Goal: Task Accomplishment & Management: Use online tool/utility

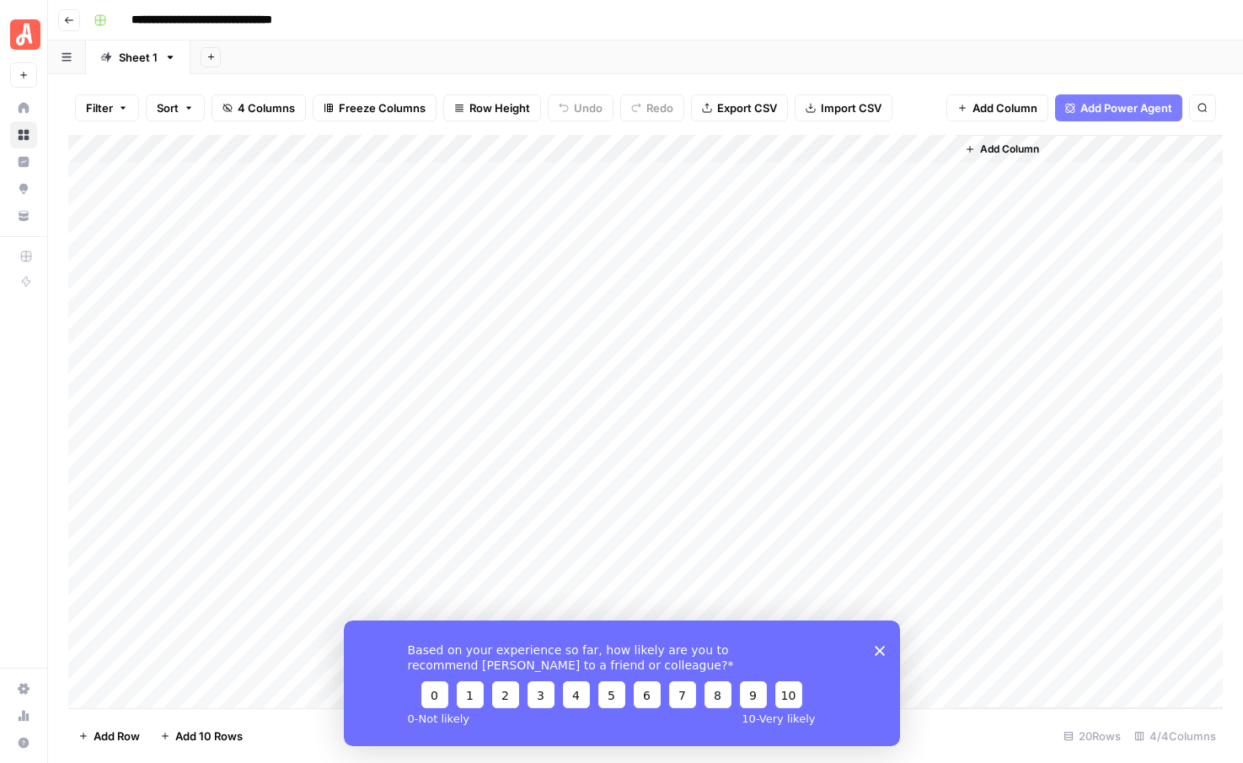
click at [882, 652] on icon "Close survey" at bounding box center [879, 650] width 10 height 10
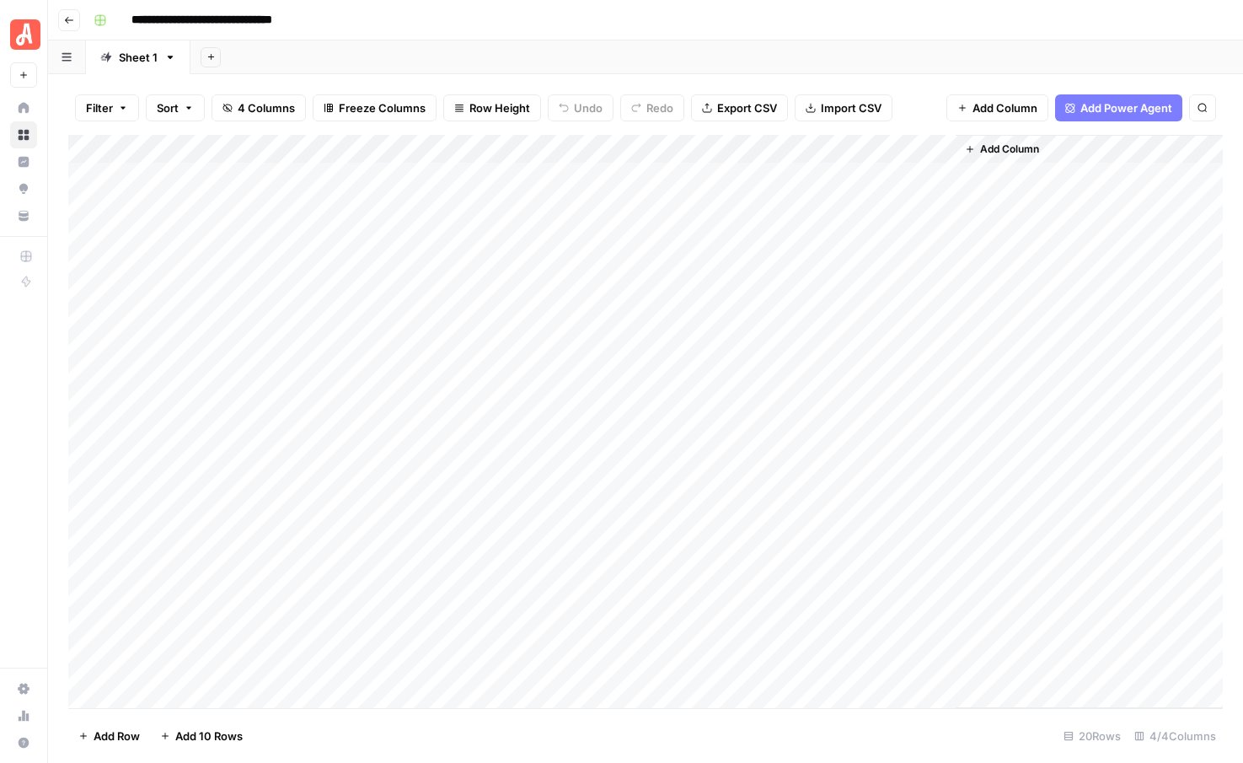
click at [196, 513] on div "Add Column" at bounding box center [645, 421] width 1154 height 573
click at [328, 526] on div "Add Column" at bounding box center [645, 421] width 1154 height 573
click at [236, 524] on div "Add Column" at bounding box center [645, 421] width 1154 height 573
click at [238, 181] on div "Add Column" at bounding box center [645, 421] width 1154 height 573
click at [243, 517] on div "Add Column" at bounding box center [645, 421] width 1154 height 573
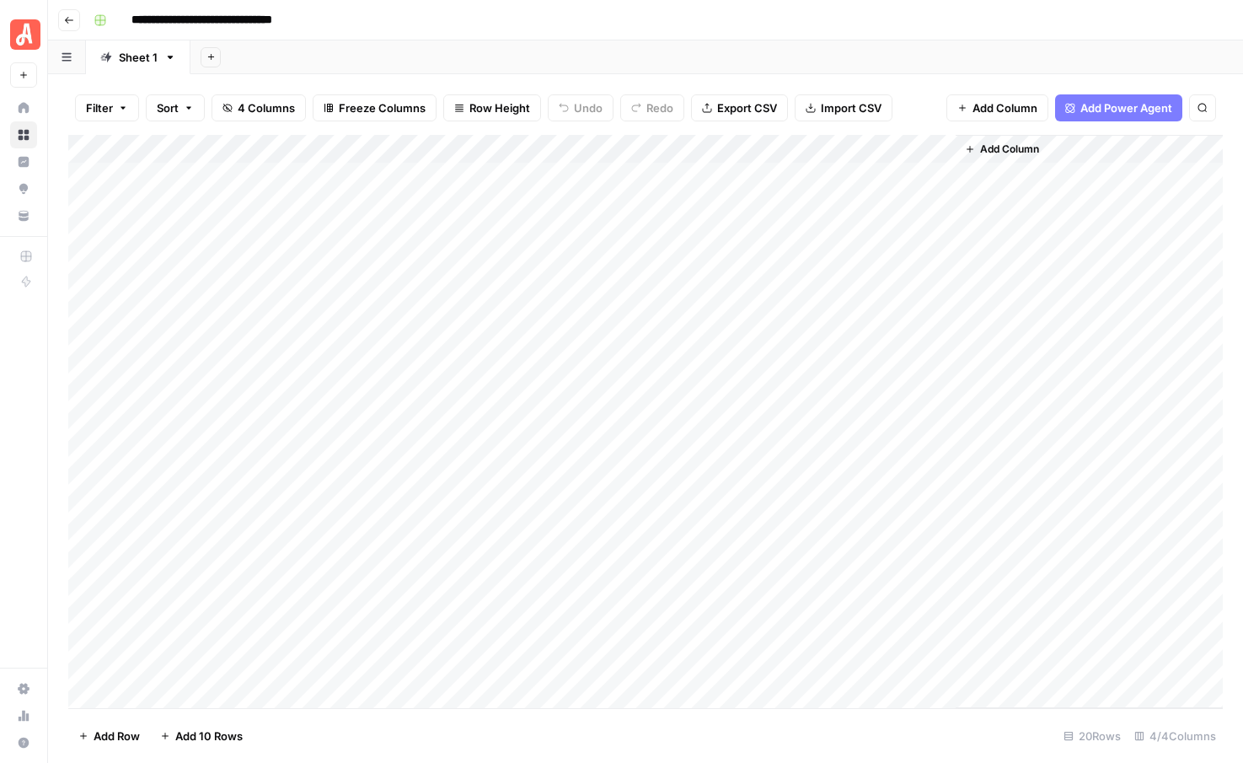
click at [188, 522] on div "Add Column" at bounding box center [645, 421] width 1154 height 573
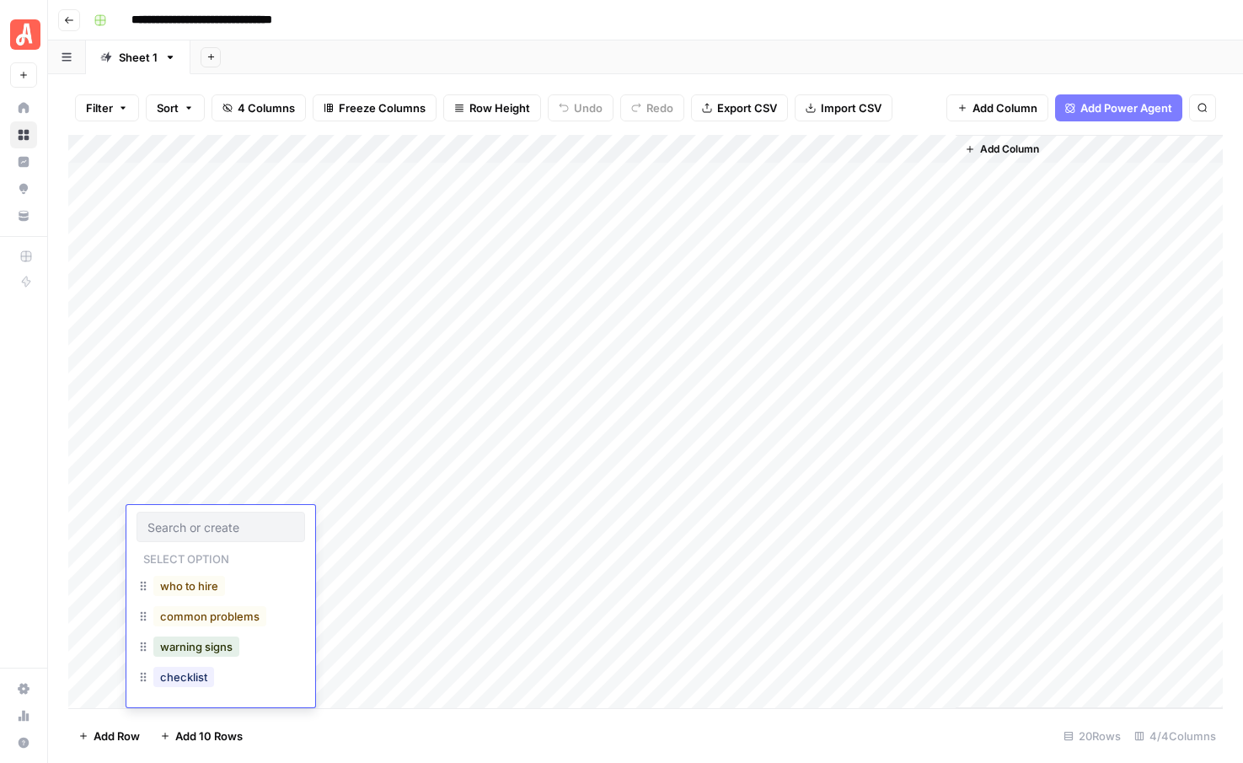
click at [396, 522] on div "Add Column" at bounding box center [645, 421] width 1154 height 573
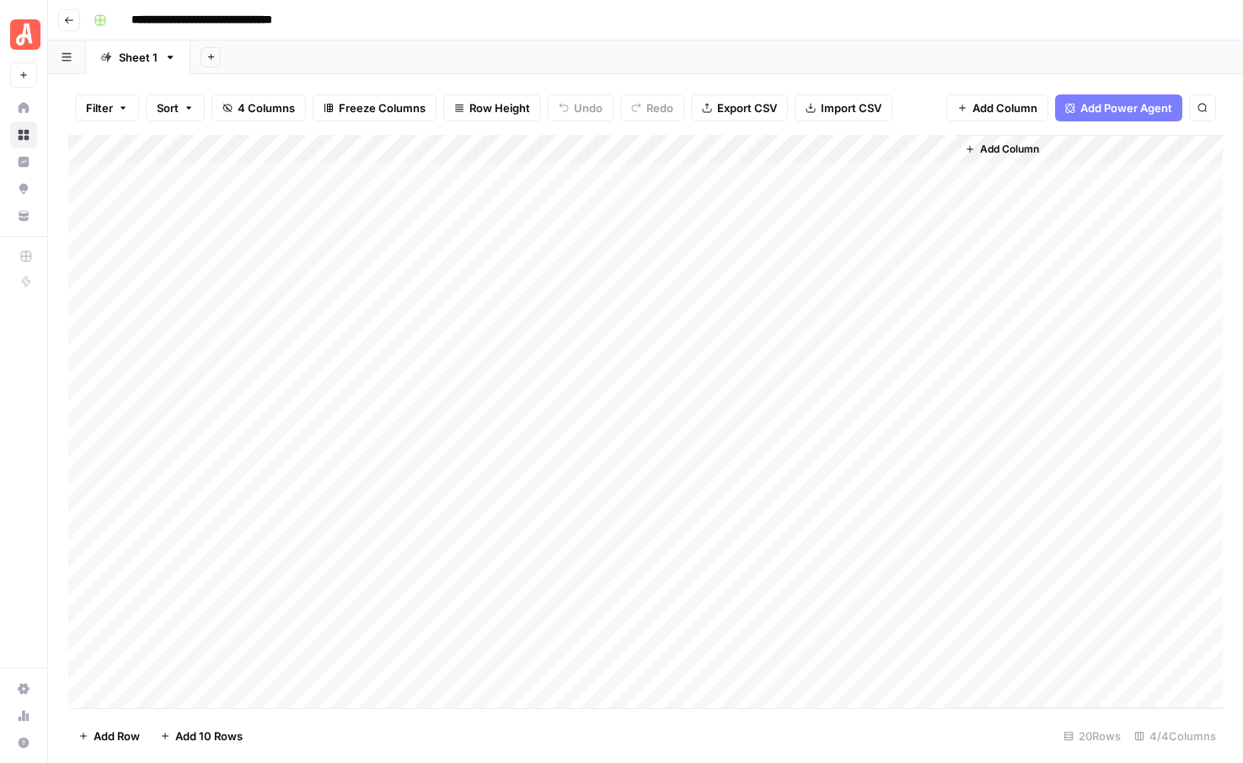
click at [224, 517] on div "Add Column" at bounding box center [645, 421] width 1154 height 573
click at [249, 519] on div "Add Column" at bounding box center [645, 421] width 1154 height 573
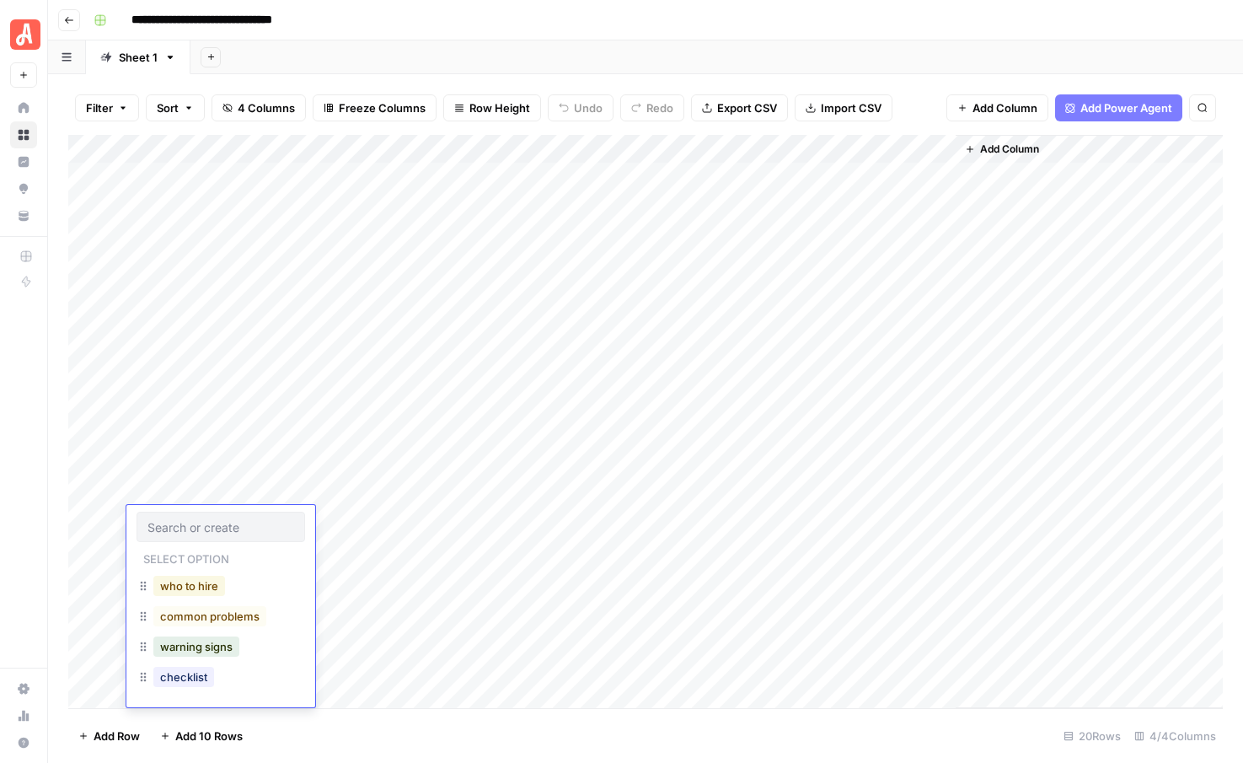
click at [192, 584] on button "who to hire" at bounding box center [189, 586] width 72 height 20
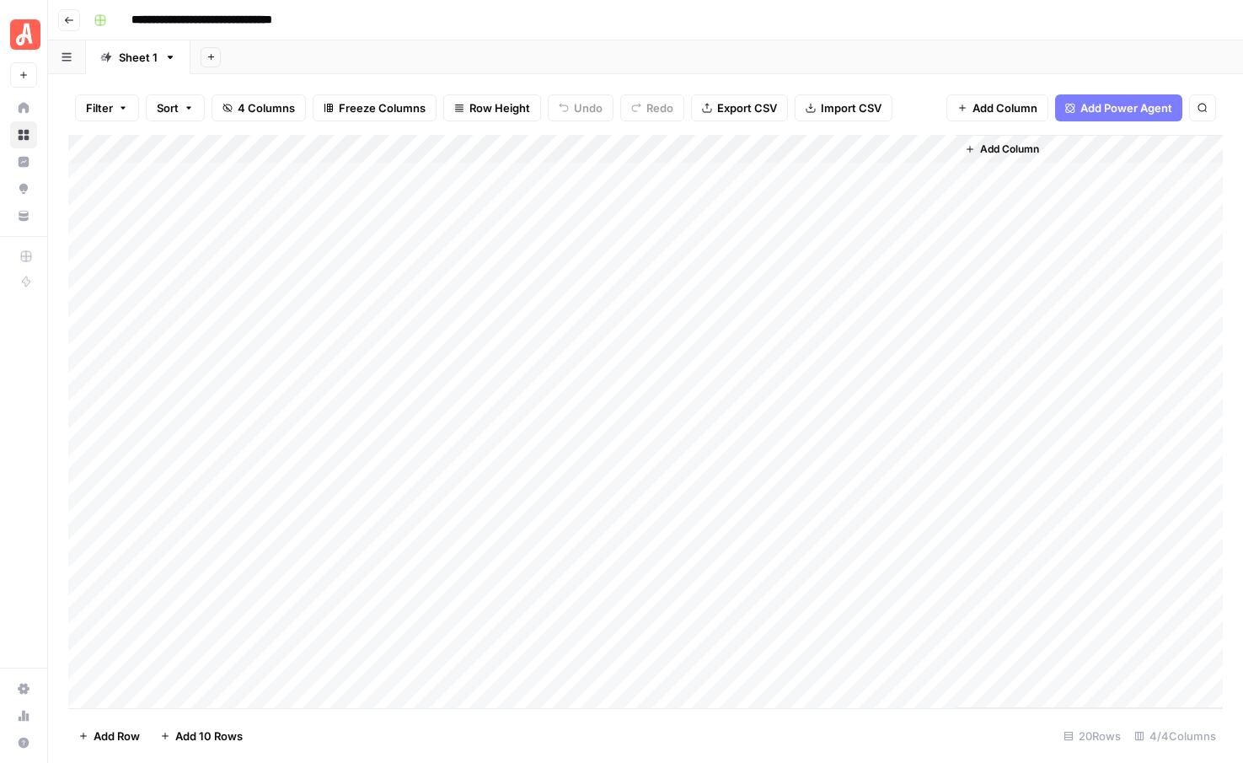
click at [366, 520] on div "Add Column" at bounding box center [645, 421] width 1154 height 573
type textarea "**********"
click at [374, 546] on div "Add Column" at bounding box center [645, 421] width 1154 height 573
click at [688, 515] on div "Add Column" at bounding box center [645, 421] width 1154 height 573
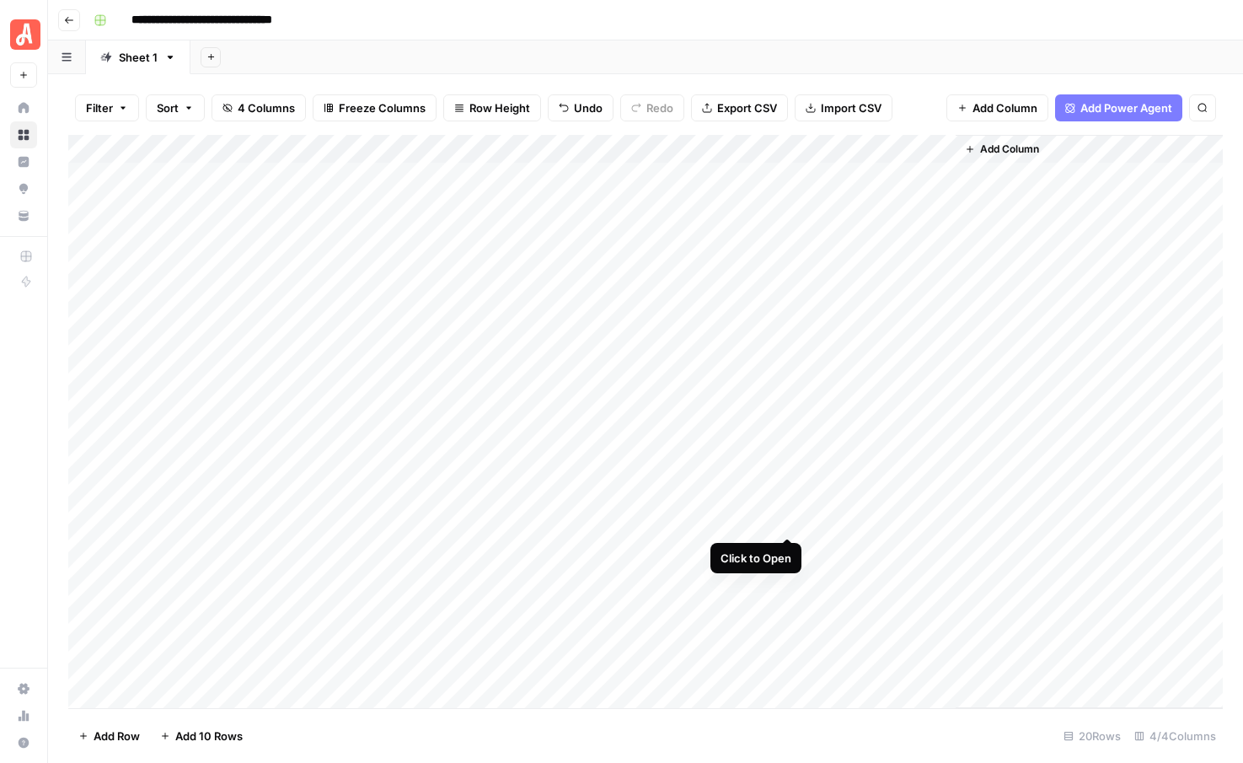
click at [786, 520] on div "Add Column" at bounding box center [645, 421] width 1154 height 573
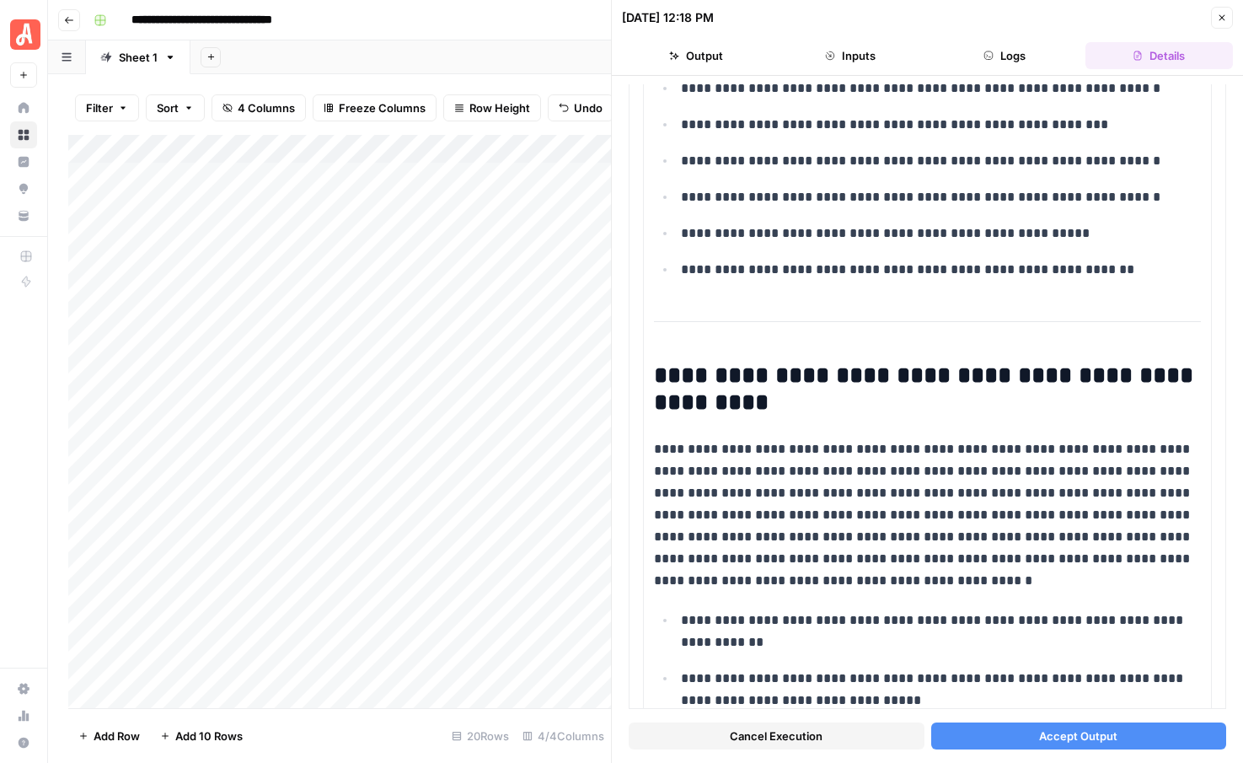
scroll to position [1513, 0]
click at [1225, 22] on icon "button" at bounding box center [1222, 18] width 10 height 10
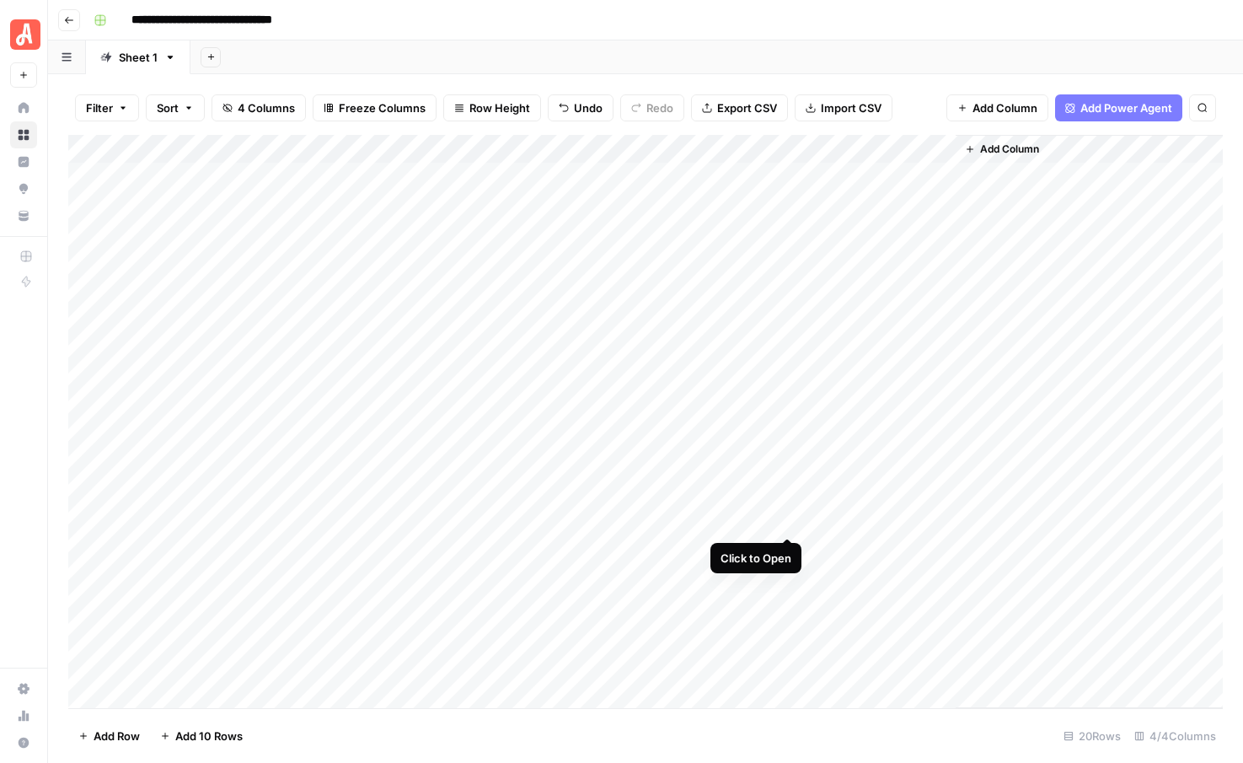
click at [785, 519] on div "Add Column" at bounding box center [645, 421] width 1154 height 573
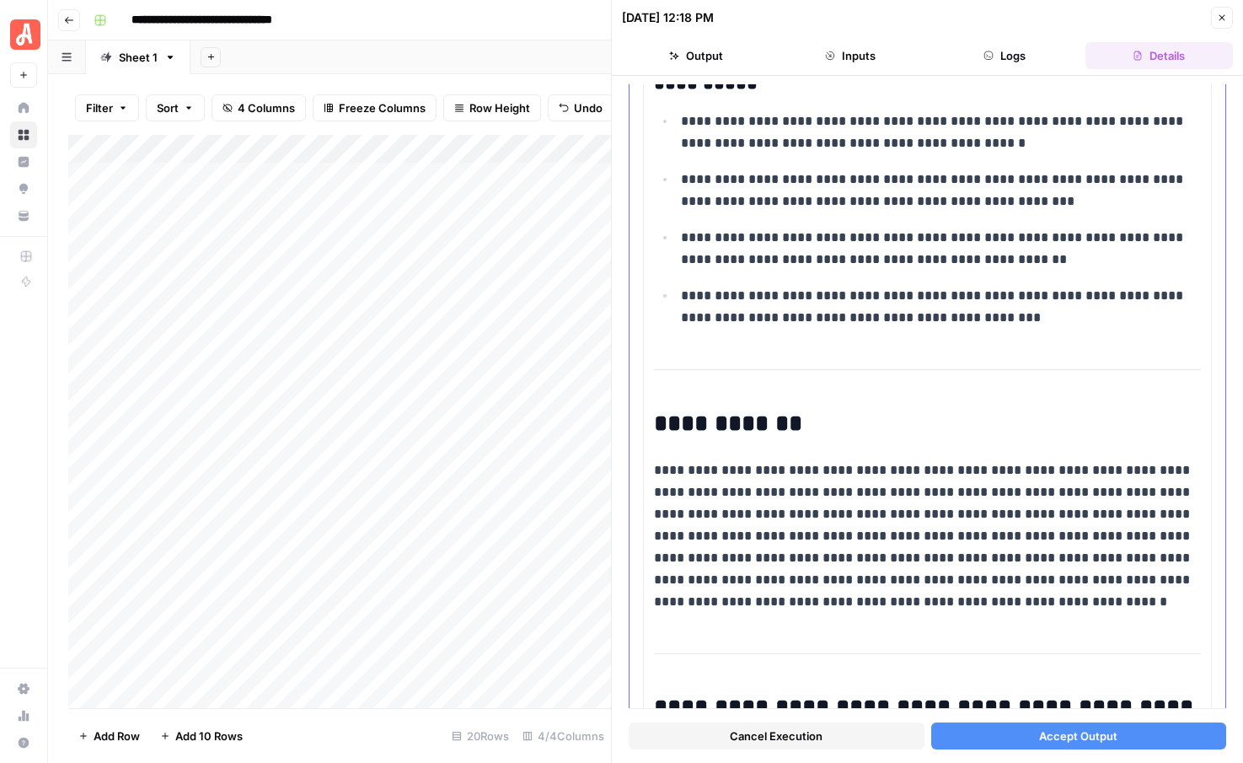
scroll to position [625, 0]
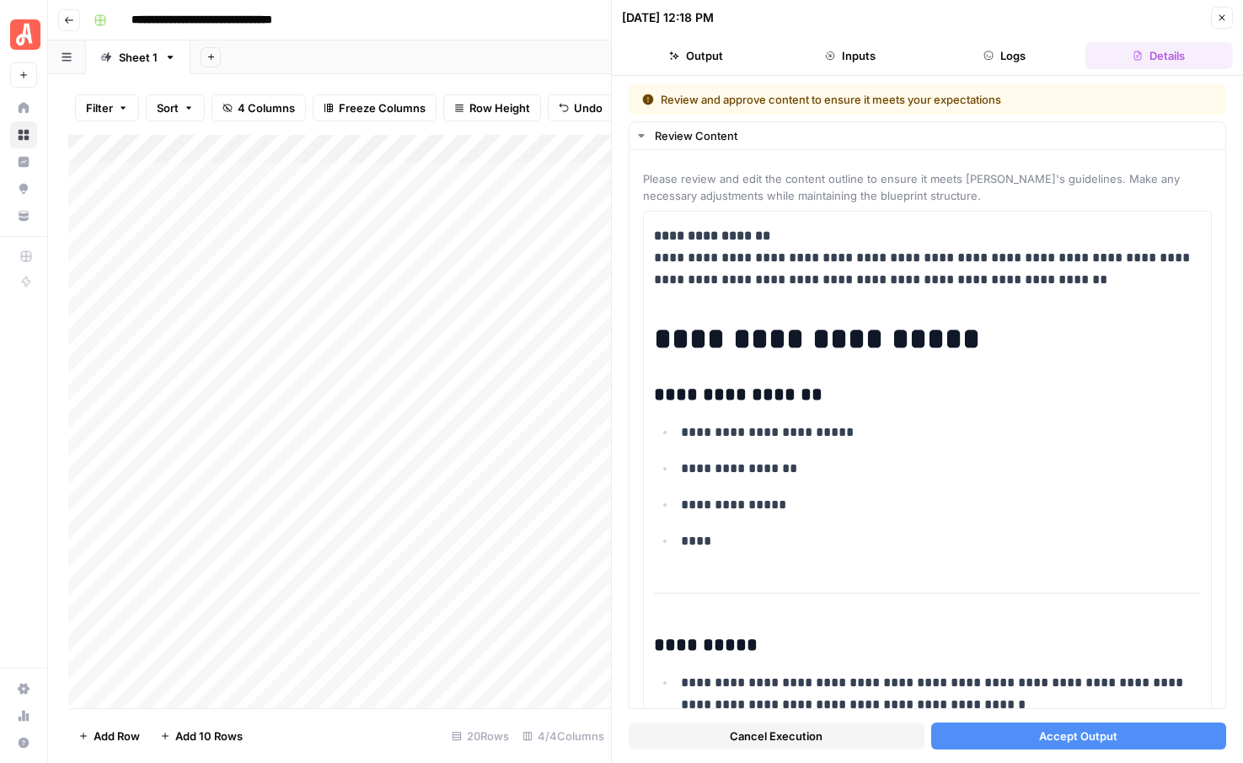
scroll to position [625, 0]
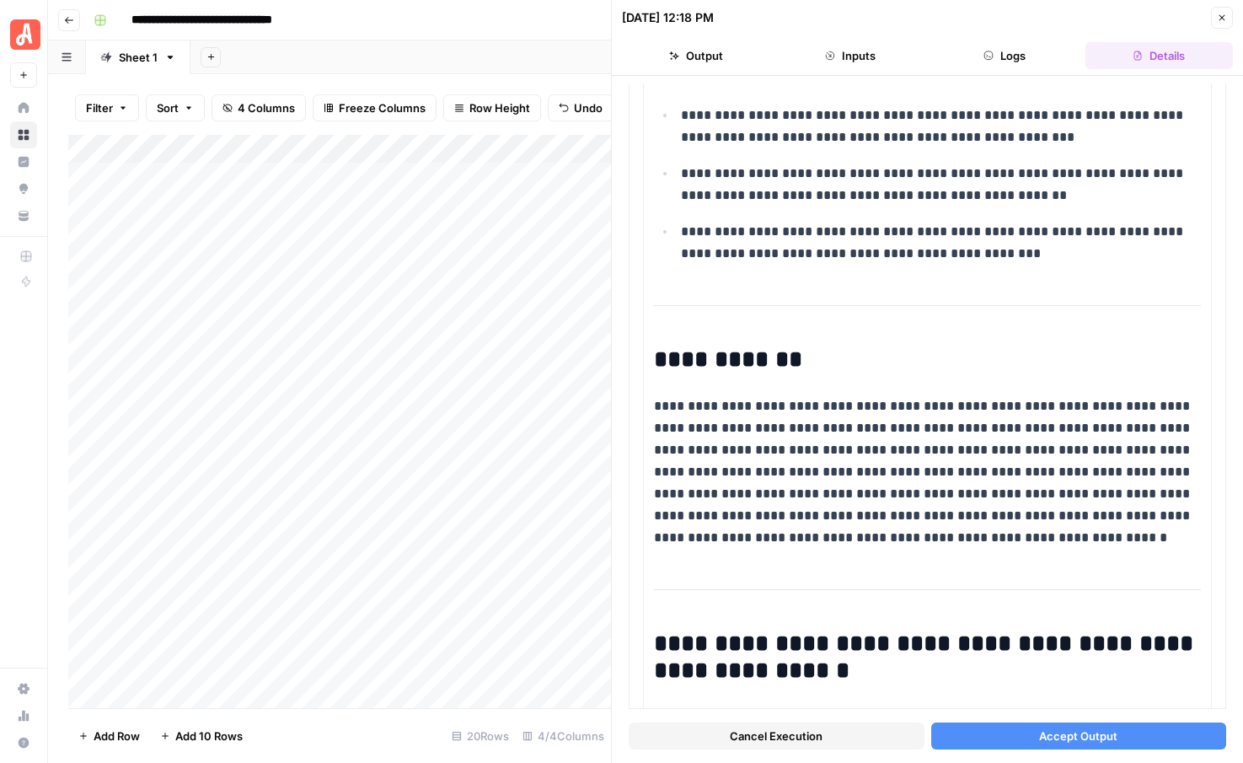
click at [1097, 737] on span "Accept Output" at bounding box center [1078, 735] width 78 height 17
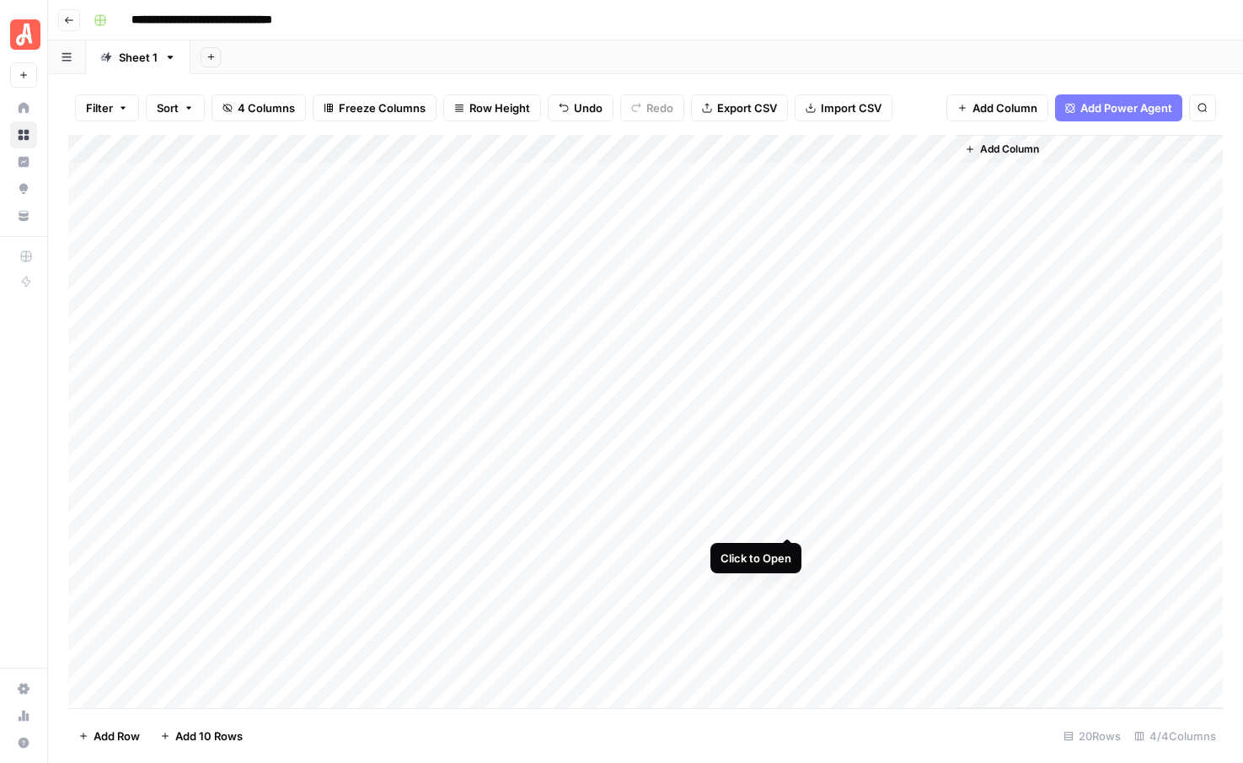
click at [788, 522] on div "Add Column" at bounding box center [645, 421] width 1154 height 573
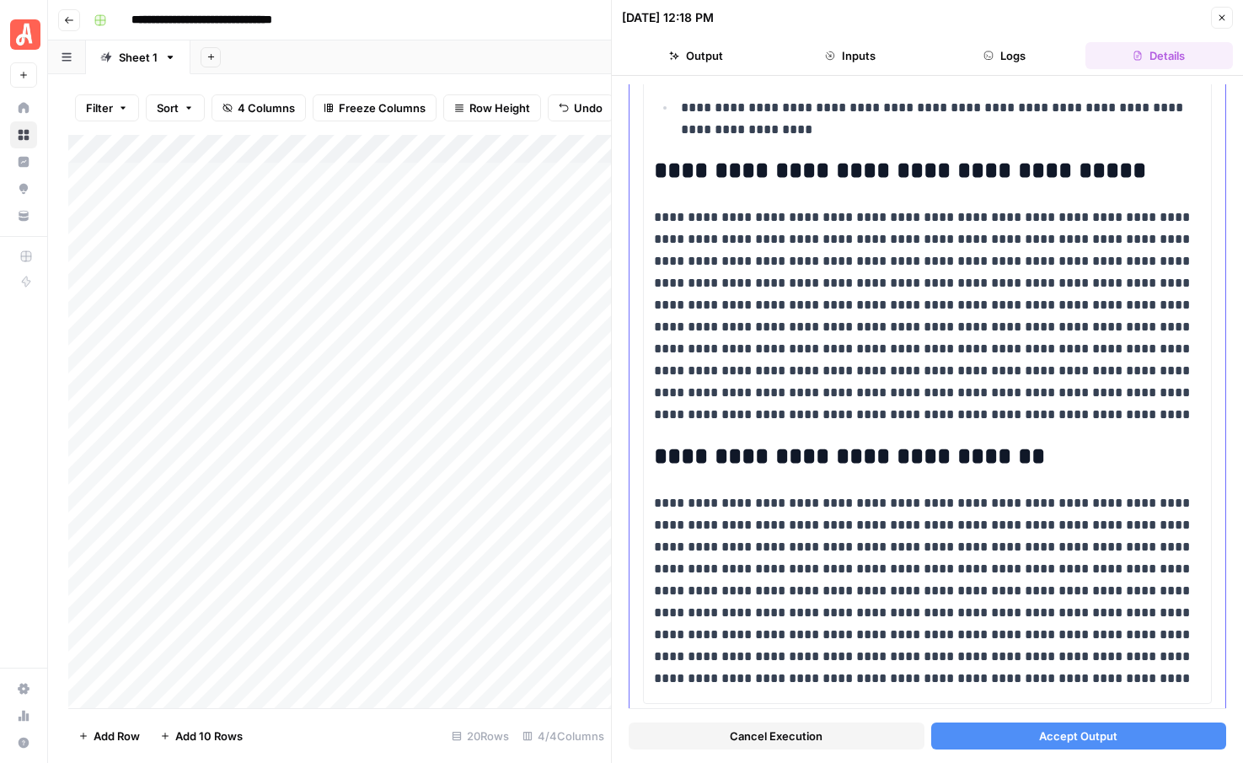
scroll to position [2023, 0]
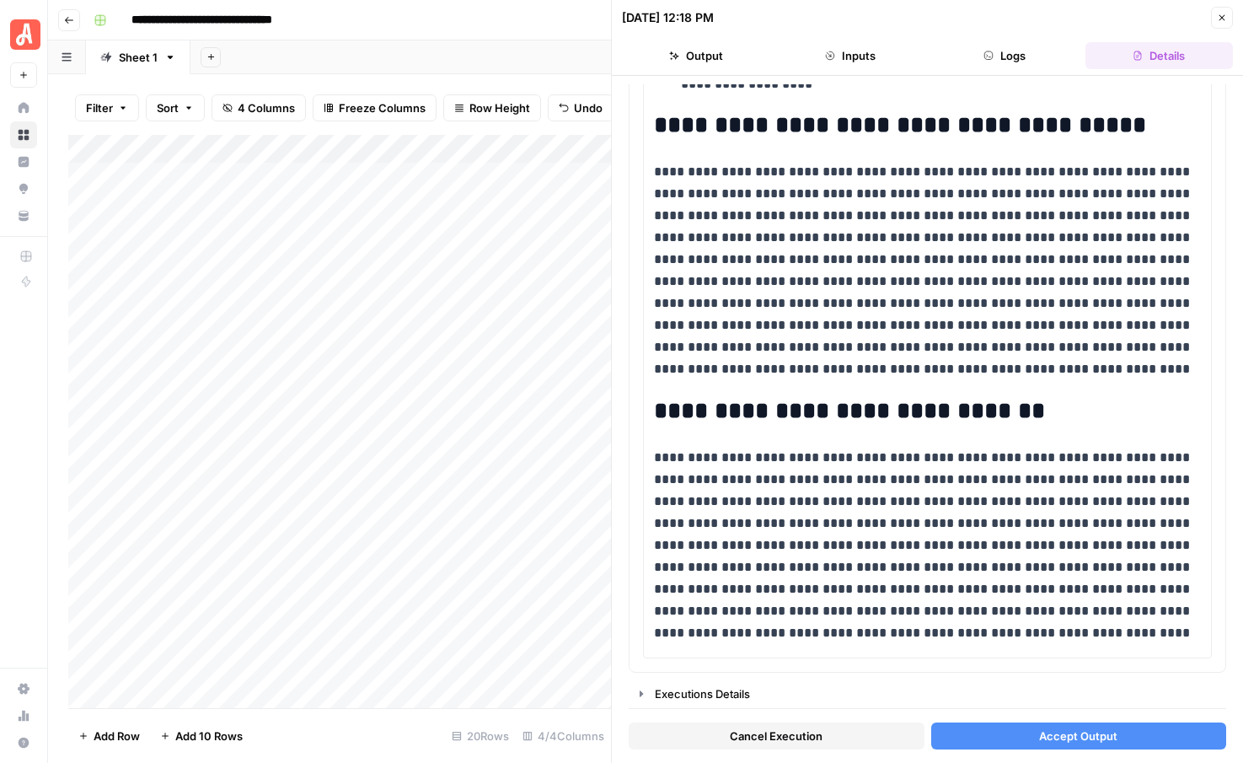
click at [1010, 731] on button "Accept Output" at bounding box center [1079, 735] width 296 height 27
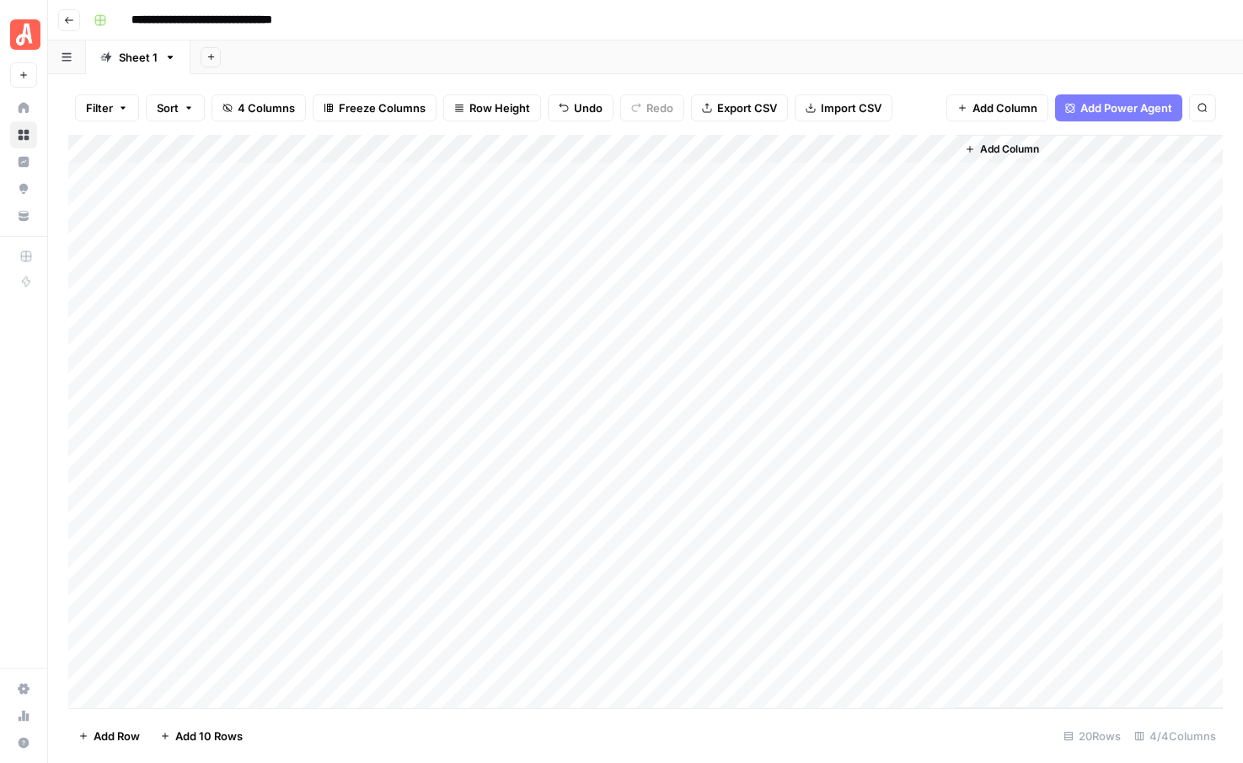
click at [237, 545] on div "Add Column" at bounding box center [645, 421] width 1154 height 573
click at [222, 551] on div "Add Column" at bounding box center [645, 421] width 1154 height 573
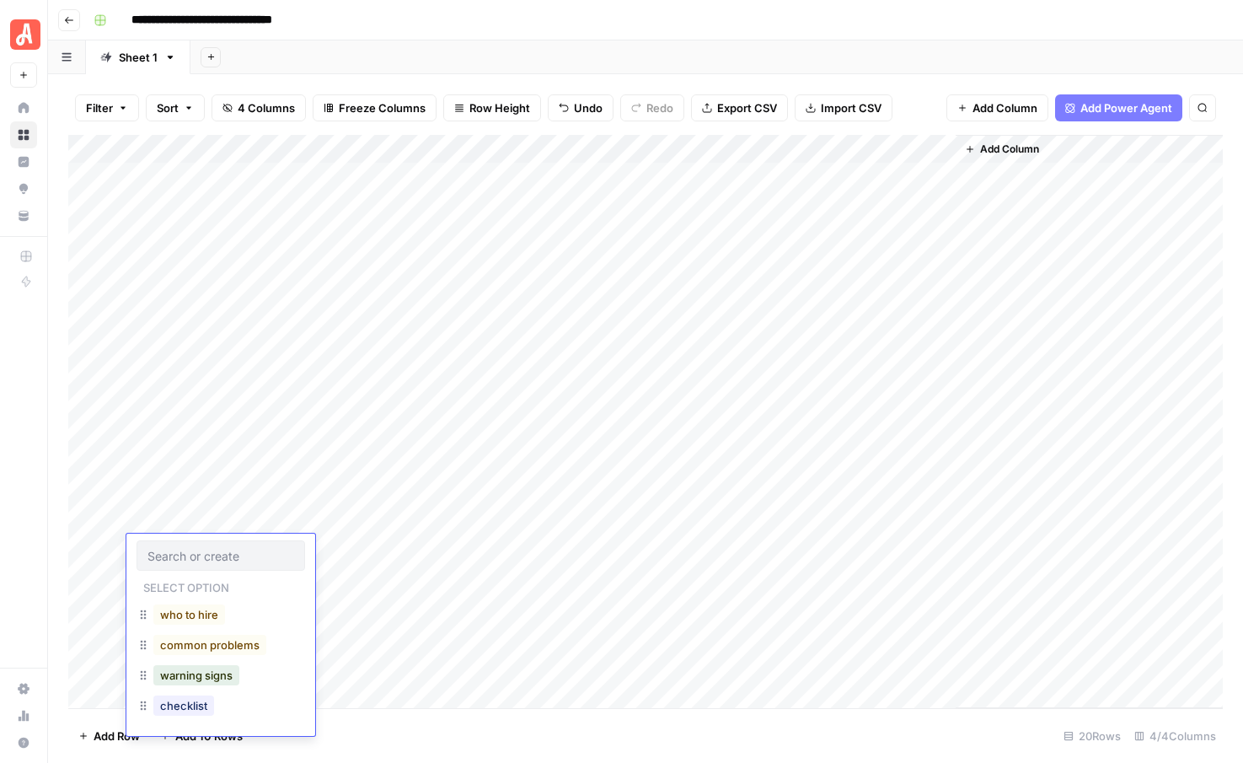
click at [222, 551] on input "text" at bounding box center [220, 555] width 147 height 15
click at [209, 612] on button "who to hire" at bounding box center [189, 614] width 72 height 20
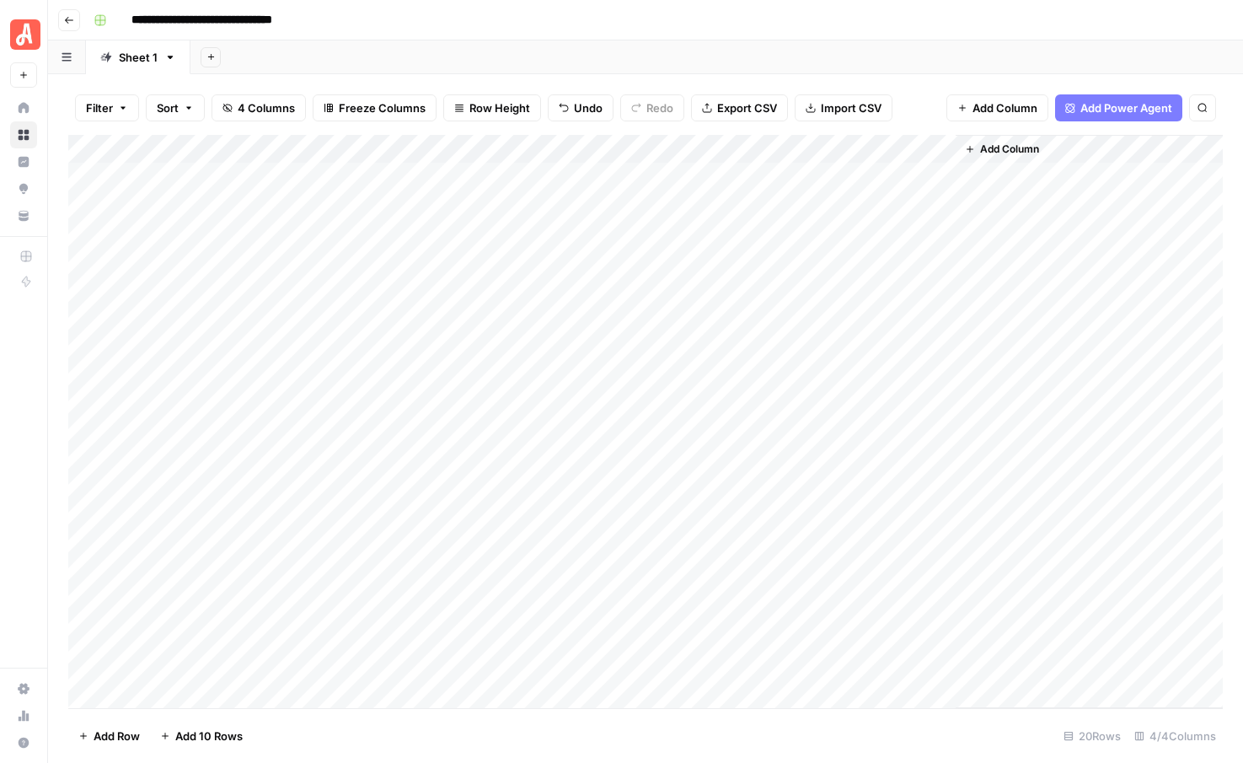
click at [361, 552] on div "Add Column" at bounding box center [645, 421] width 1154 height 573
click at [361, 552] on textarea at bounding box center [426, 550] width 296 height 24
type textarea "**********"
click at [343, 590] on div "Add Column" at bounding box center [645, 421] width 1154 height 573
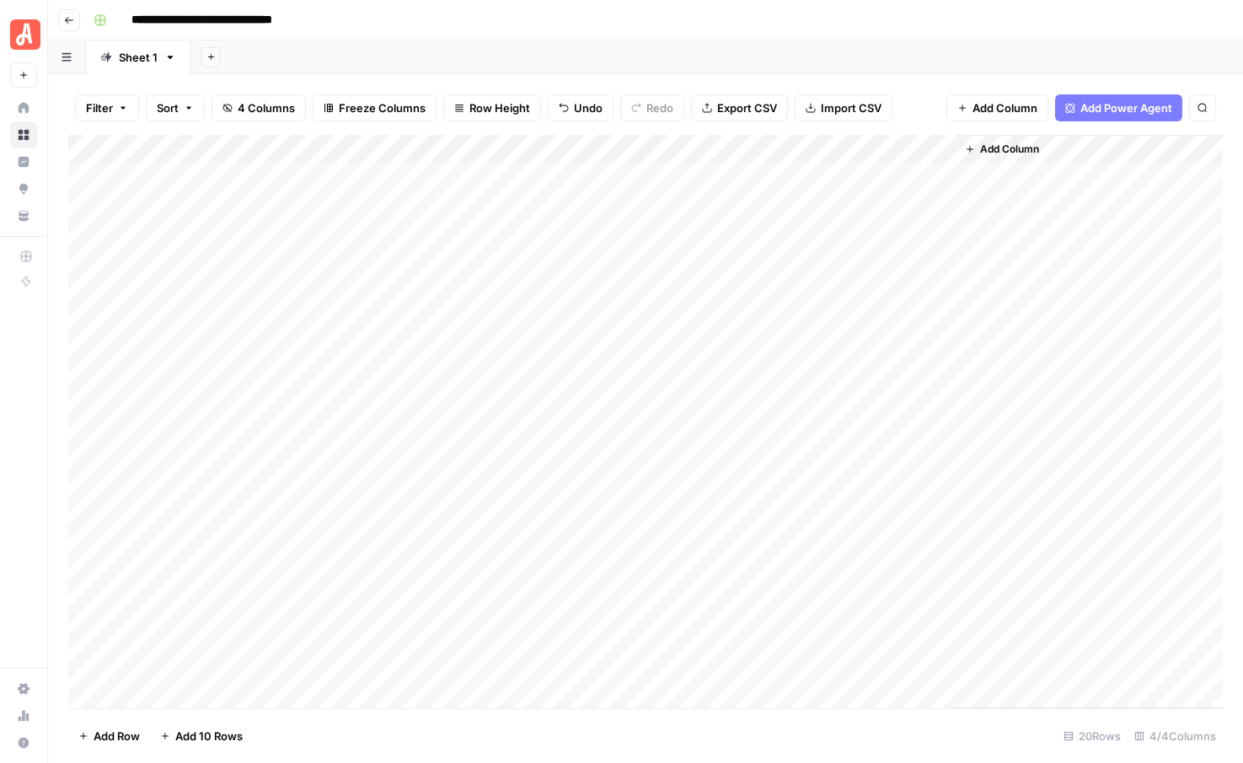
click at [231, 575] on div "Add Column" at bounding box center [645, 421] width 1154 height 573
click at [233, 572] on div "Add Column" at bounding box center [645, 421] width 1154 height 573
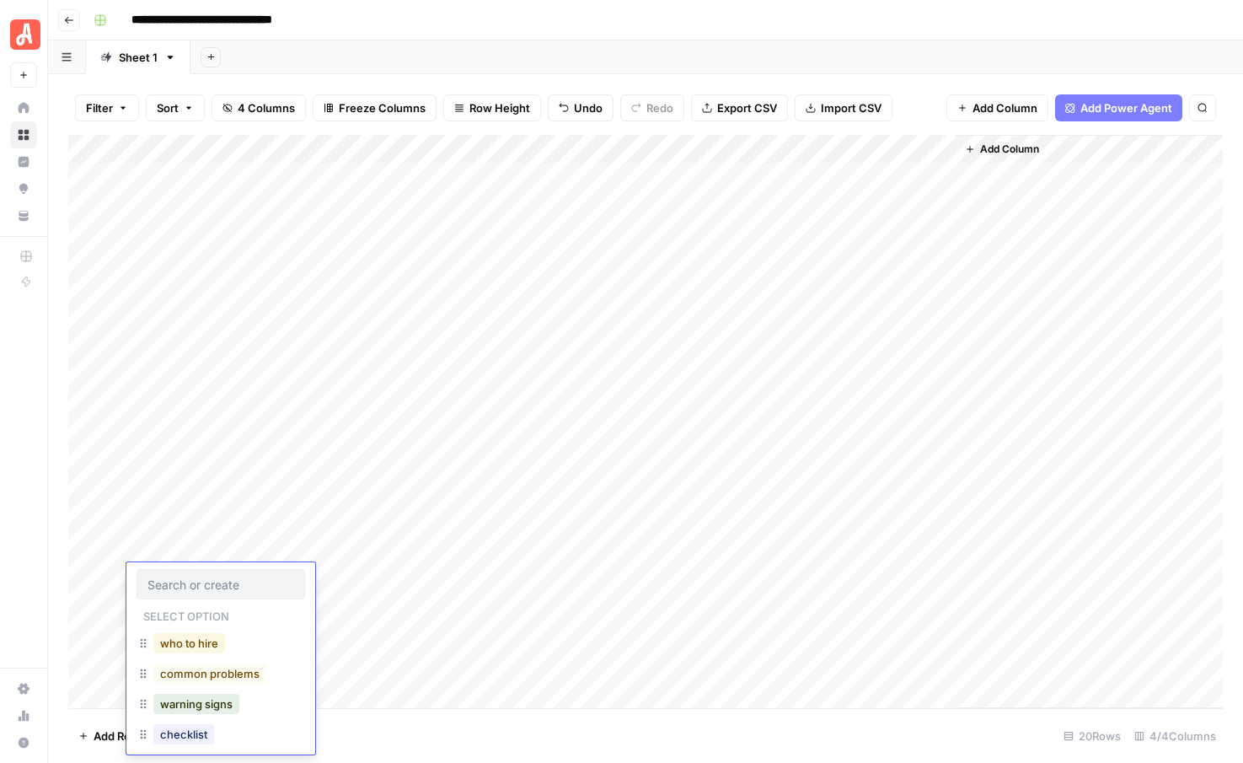
click at [206, 638] on button "who to hire" at bounding box center [189, 643] width 72 height 20
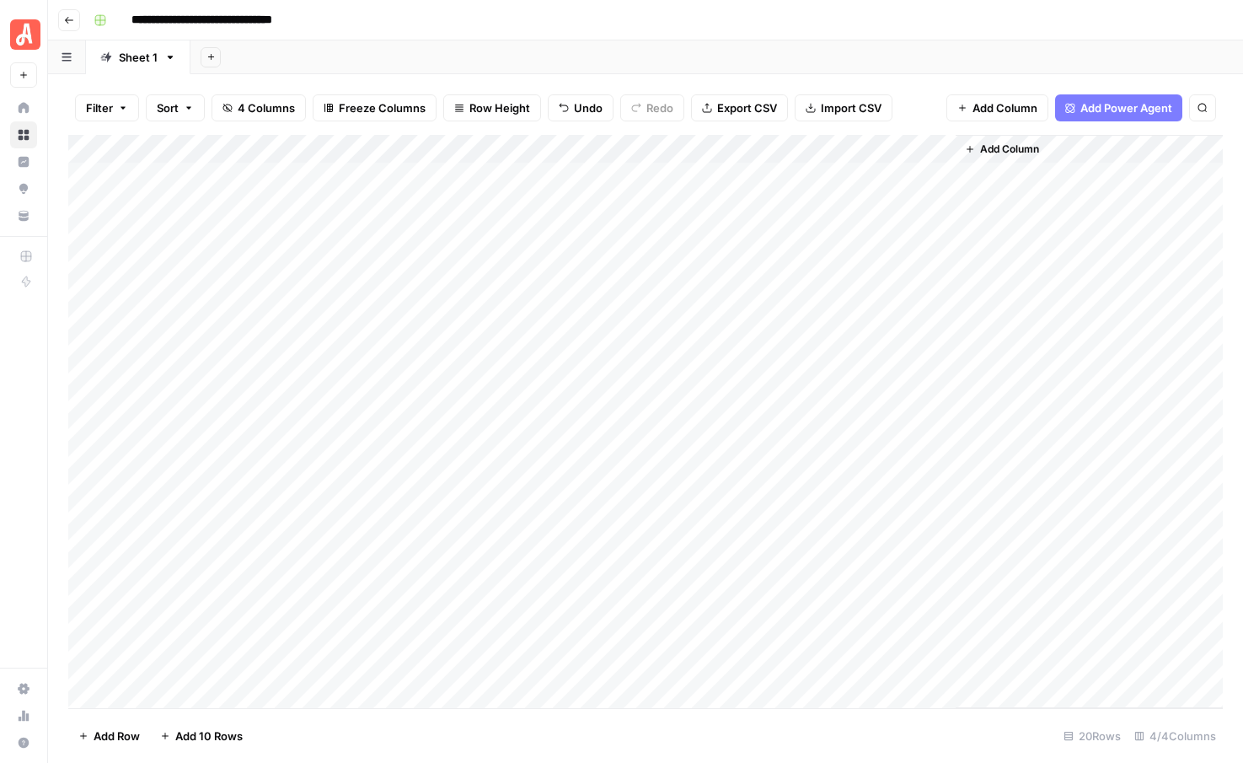
click at [313, 580] on div "Add Column" at bounding box center [645, 421] width 1154 height 573
click at [395, 572] on div "Add Column" at bounding box center [645, 421] width 1154 height 573
type textarea "**********"
click at [403, 640] on div "Add Column" at bounding box center [645, 421] width 1154 height 573
click at [686, 547] on div "Add Column" at bounding box center [645, 421] width 1154 height 573
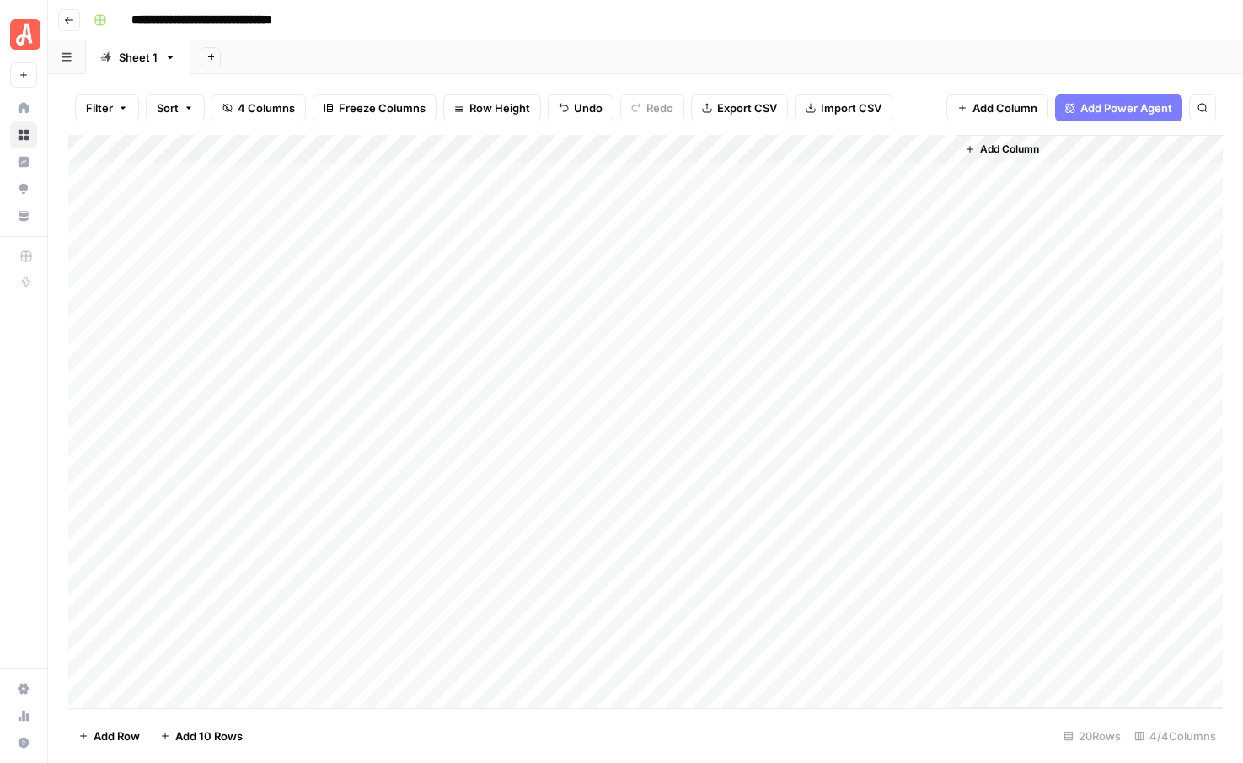
click at [685, 575] on div "Add Column" at bounding box center [645, 421] width 1154 height 573
click at [941, 520] on div "Add Column" at bounding box center [645, 421] width 1154 height 573
click at [399, 517] on div "Add Column" at bounding box center [645, 421] width 1154 height 573
click at [783, 549] on div "Add Column" at bounding box center [645, 421] width 1154 height 573
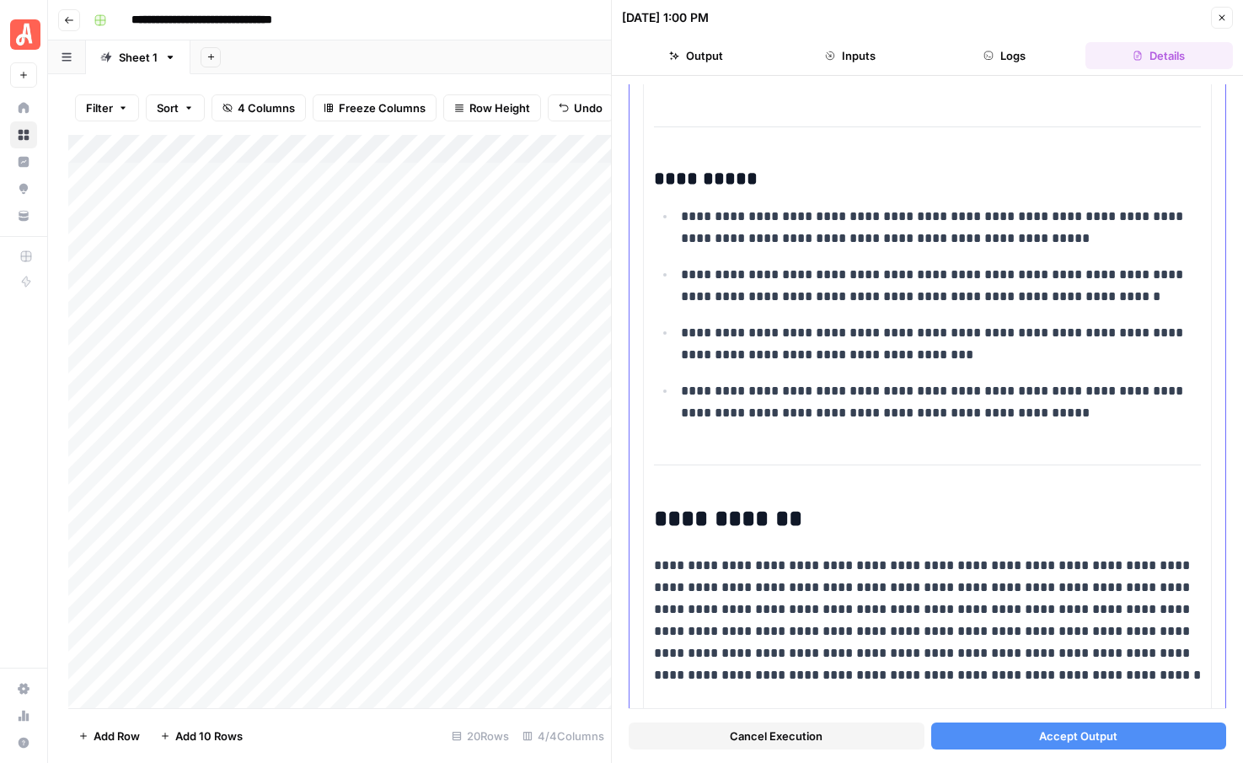
scroll to position [605, 0]
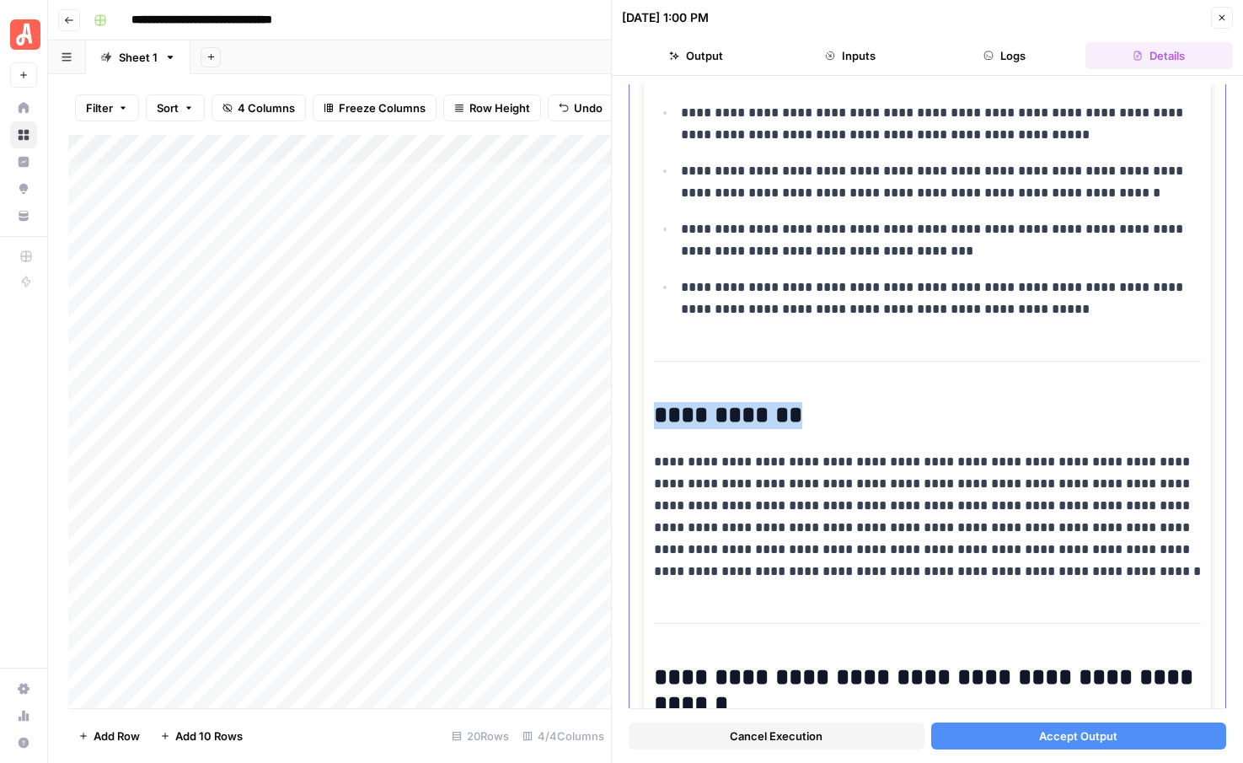
drag, startPoint x: 791, startPoint y: 410, endPoint x: 652, endPoint y: 410, distance: 139.0
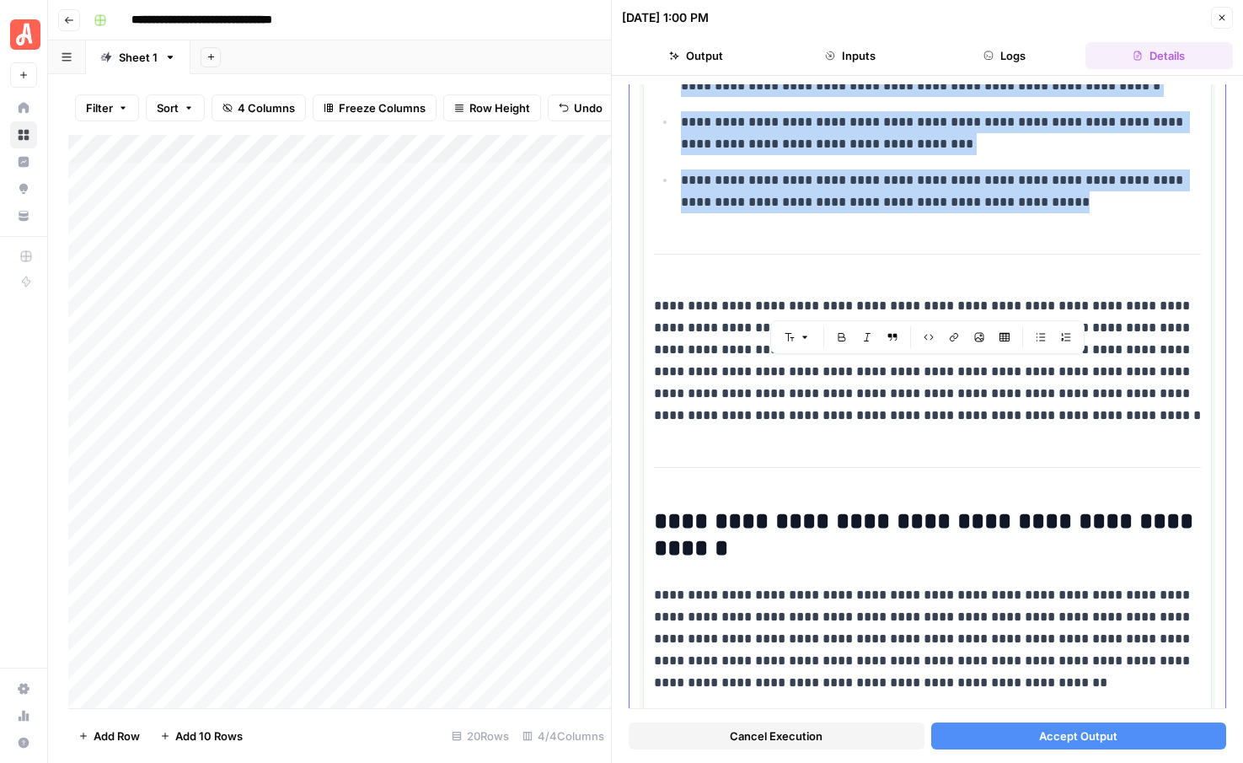
scroll to position [720, 0]
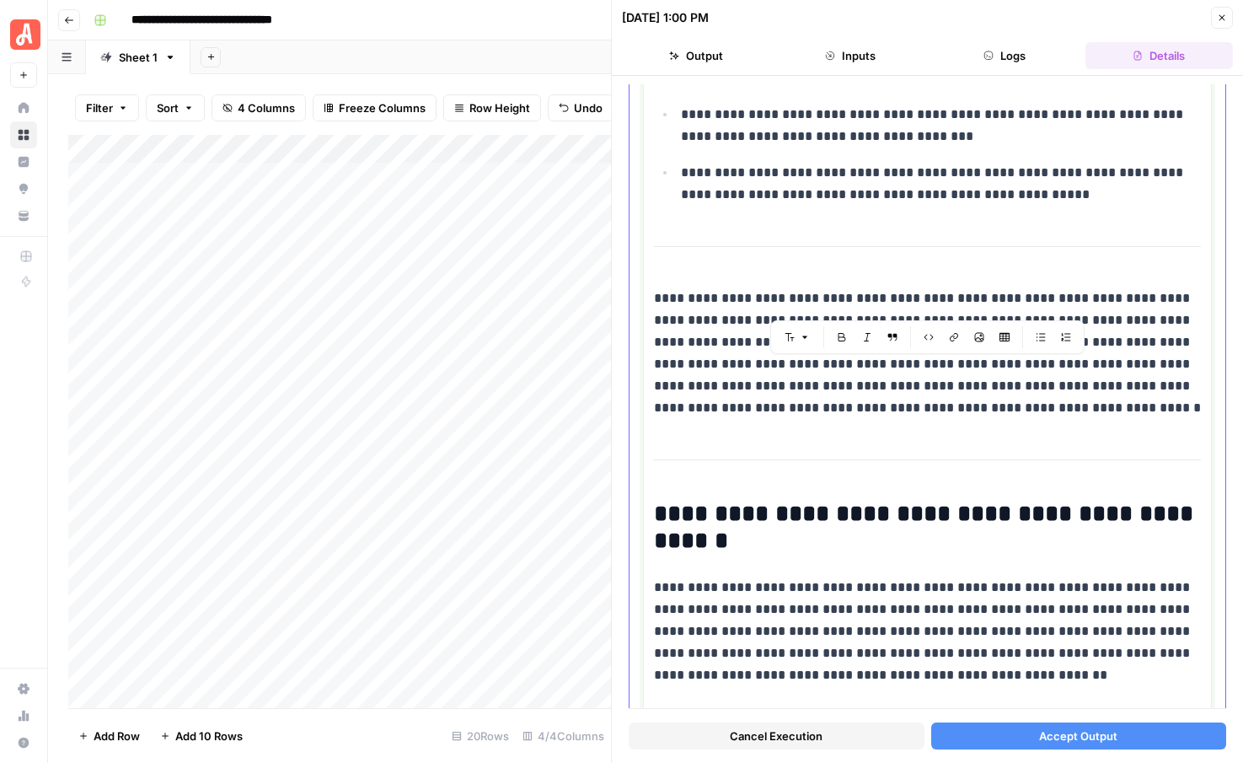
click at [1035, 391] on p "**********" at bounding box center [927, 352] width 547 height 131
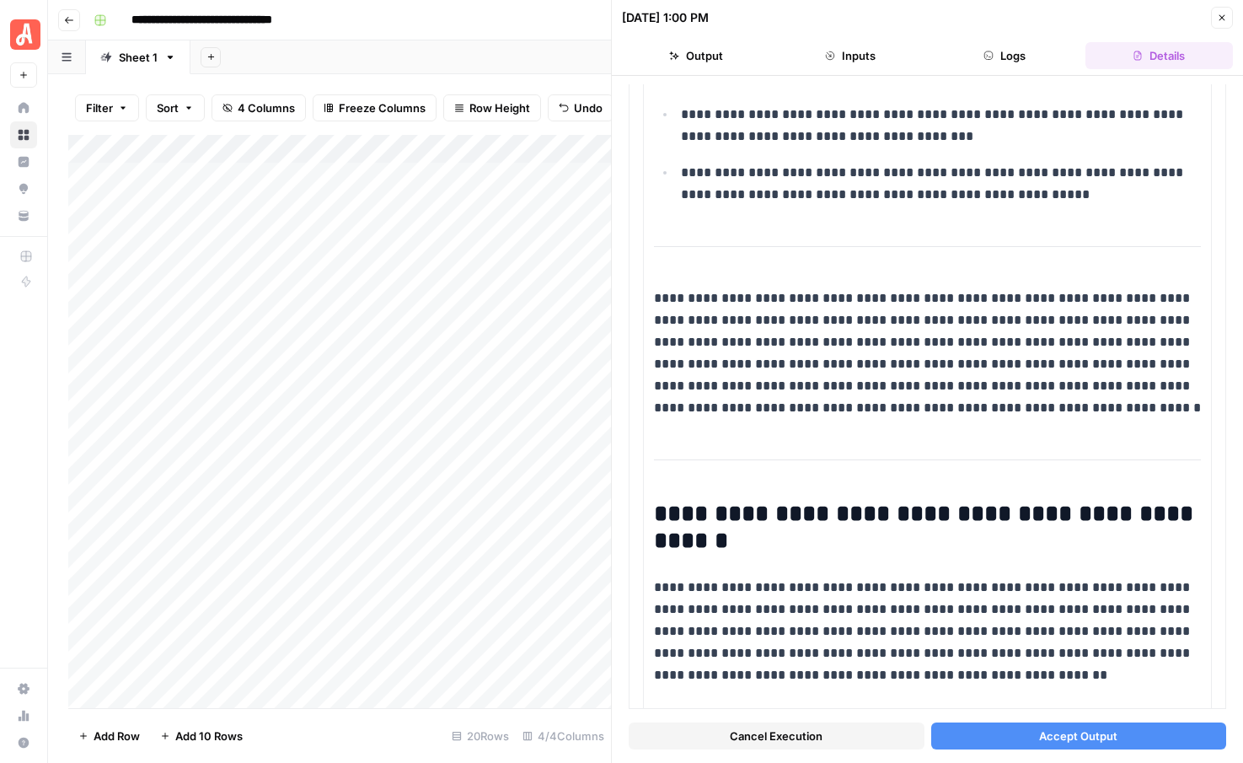
click at [505, 544] on div "Add Column" at bounding box center [339, 421] width 543 height 573
click at [491, 544] on div "Add Column" at bounding box center [339, 421] width 543 height 573
click at [491, 544] on textarea "**********" at bounding box center [446, 558] width 337 height 40
drag, startPoint x: 348, startPoint y: 568, endPoint x: 276, endPoint y: 551, distance: 74.4
click at [276, 551] on body "**********" at bounding box center [621, 381] width 1243 height 763
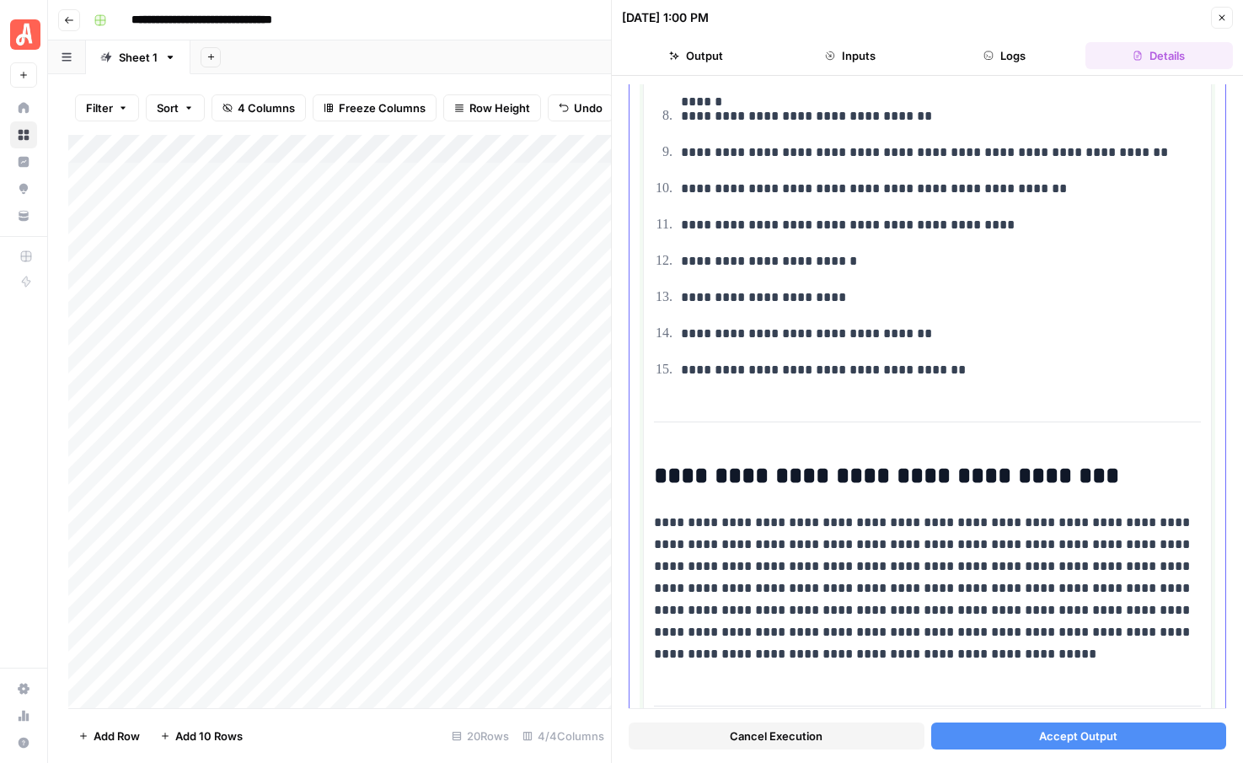
scroll to position [2458, 0]
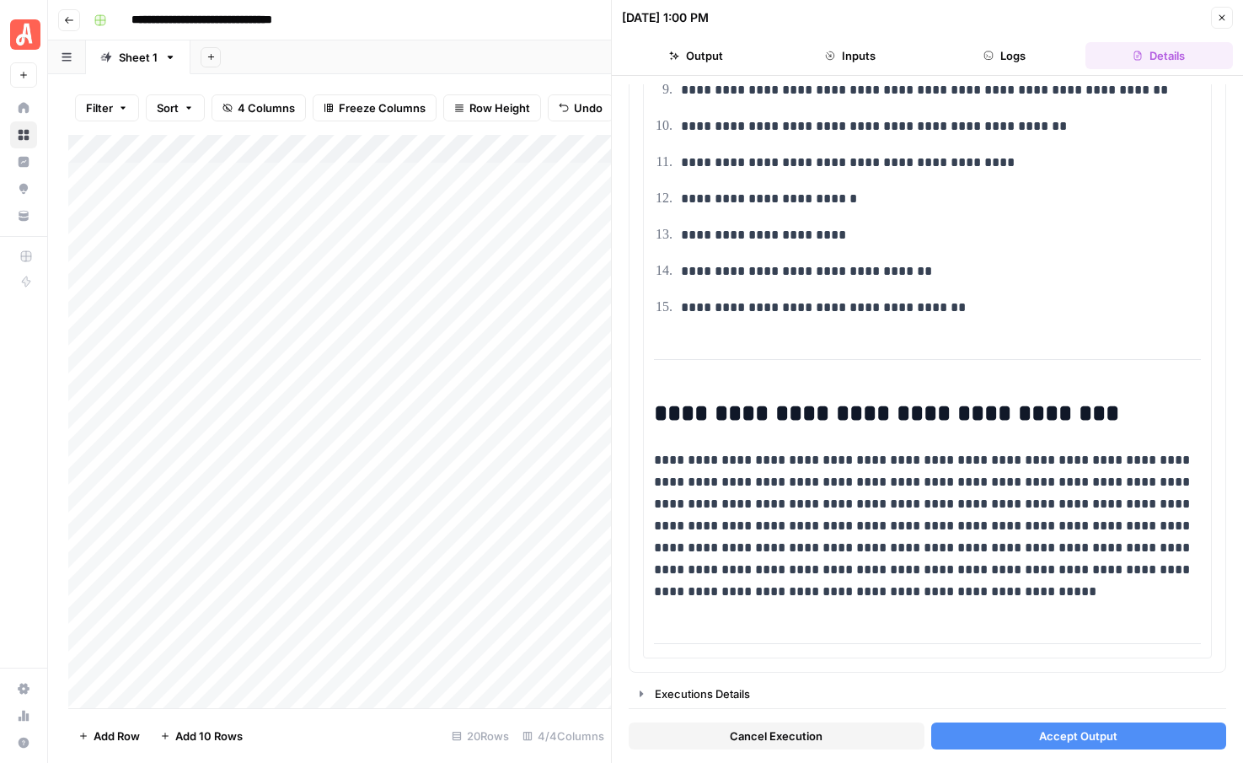
click at [1012, 731] on button "Accept Output" at bounding box center [1079, 735] width 296 height 27
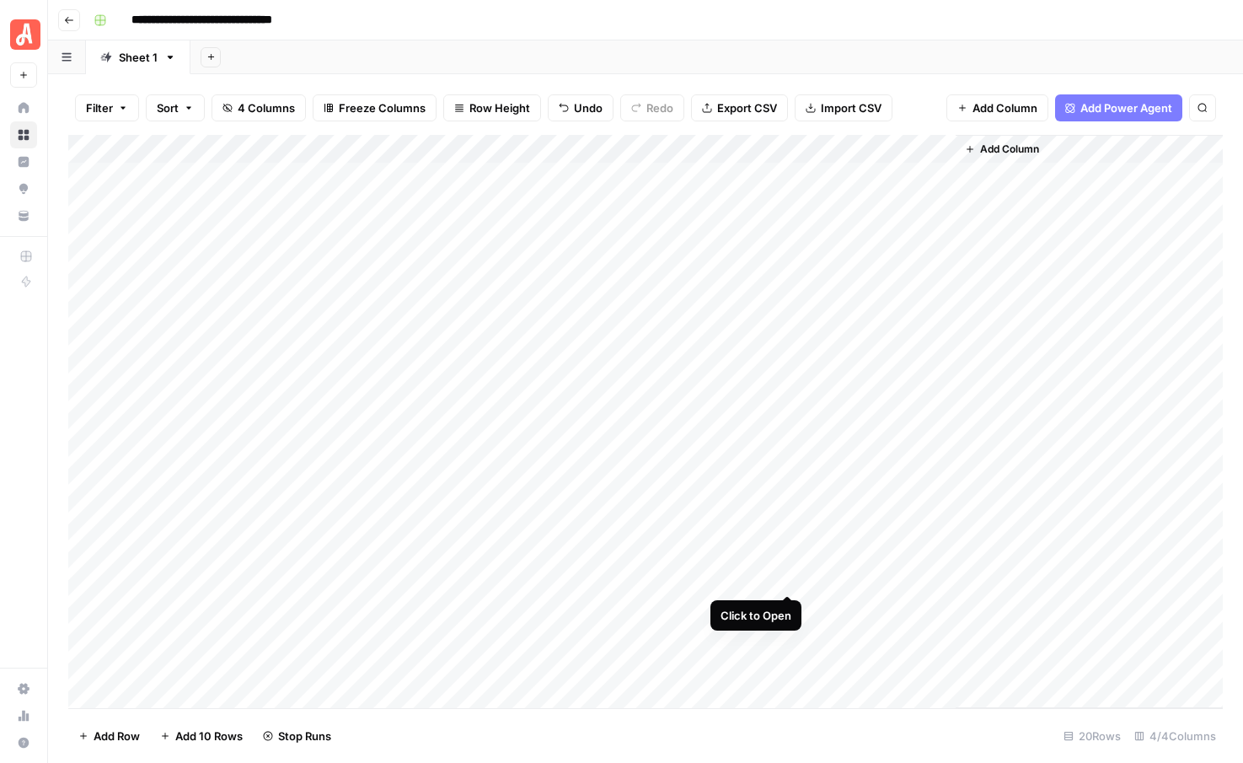
click at [788, 576] on div "Add Column" at bounding box center [645, 421] width 1154 height 573
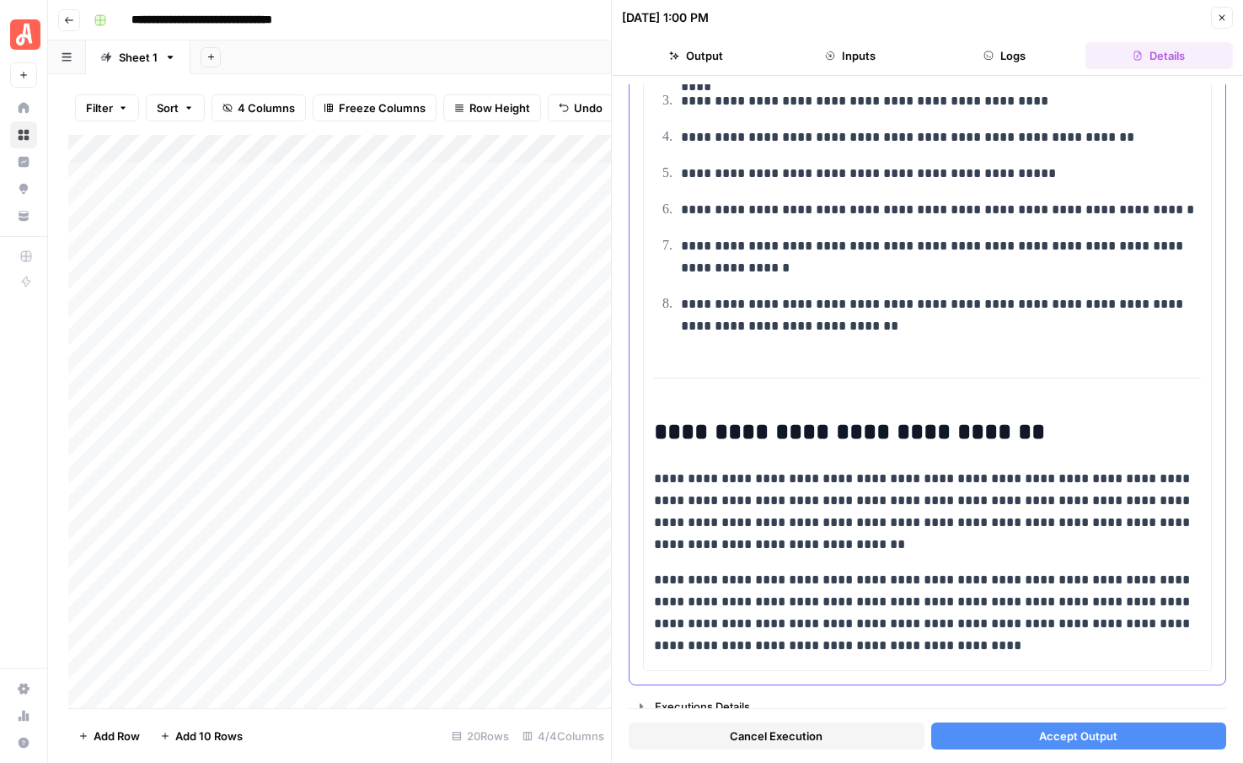
scroll to position [2532, 0]
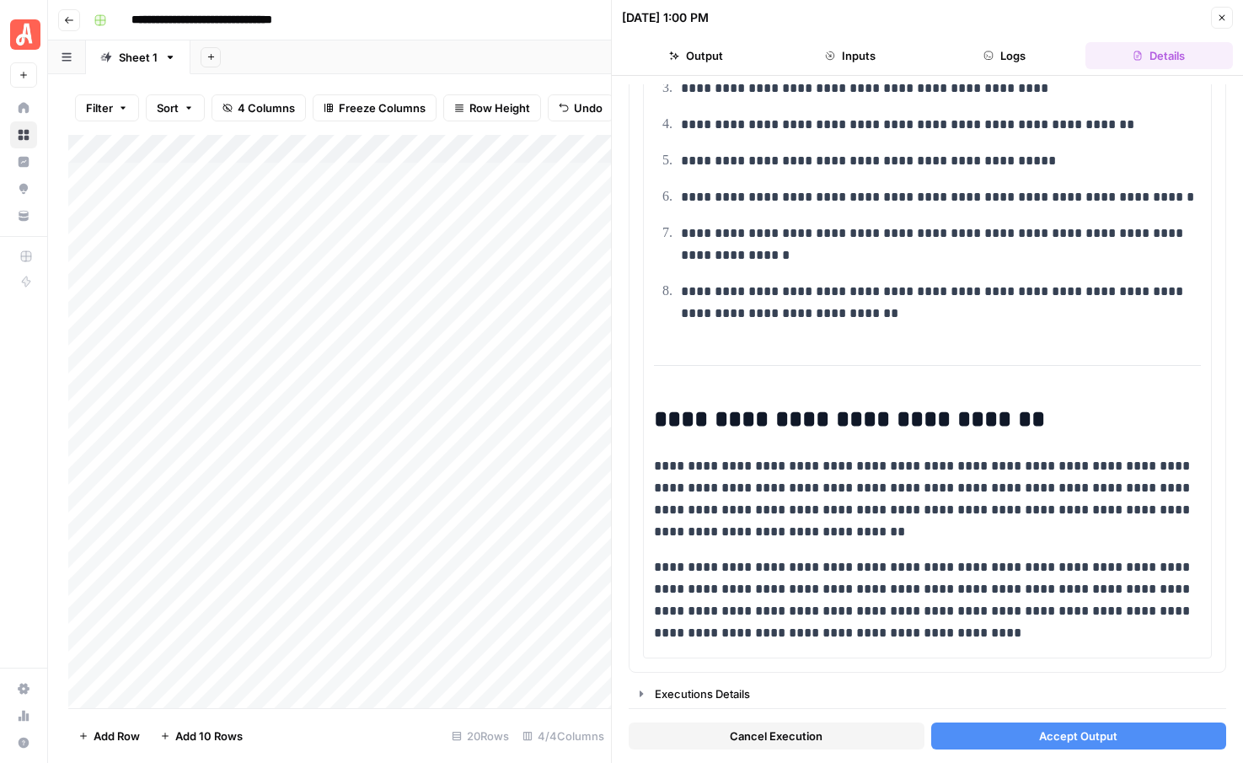
click at [1047, 737] on span "Accept Output" at bounding box center [1078, 735] width 78 height 17
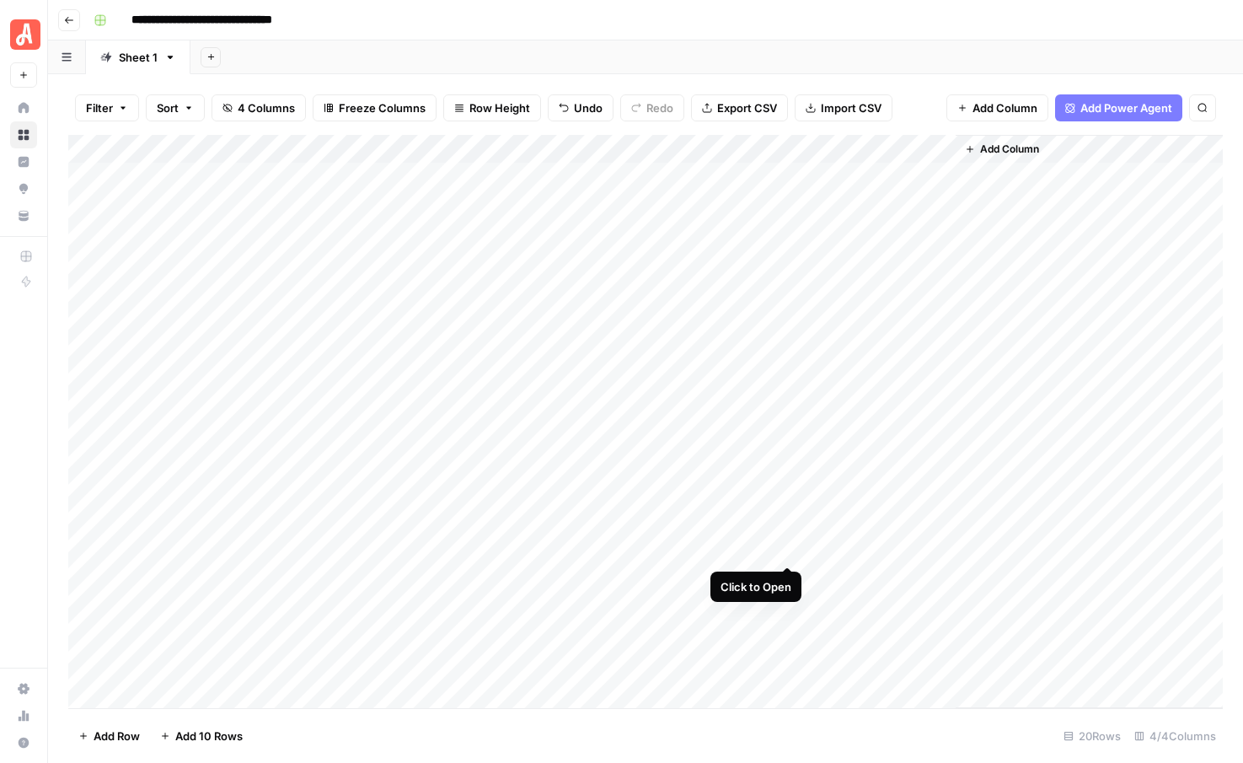
click at [785, 546] on div "Add Column" at bounding box center [645, 421] width 1154 height 573
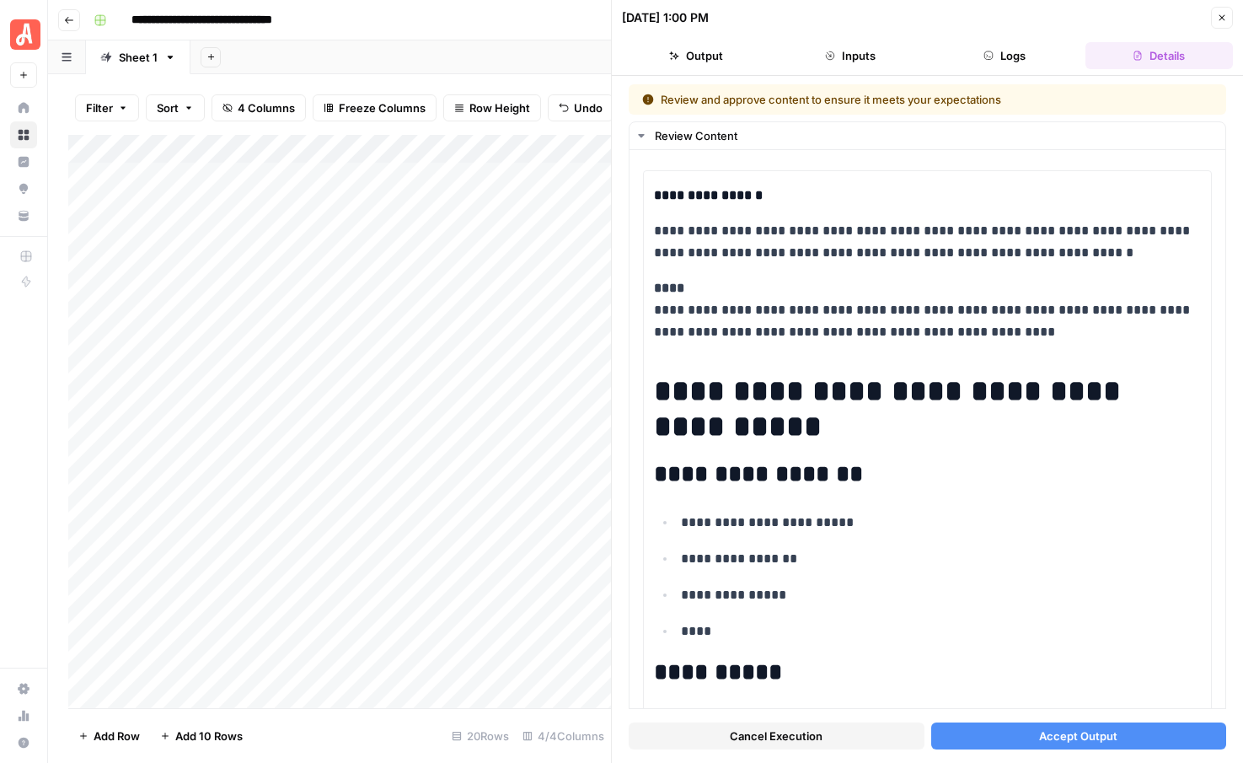
click at [1022, 736] on button "Accept Output" at bounding box center [1079, 735] width 296 height 27
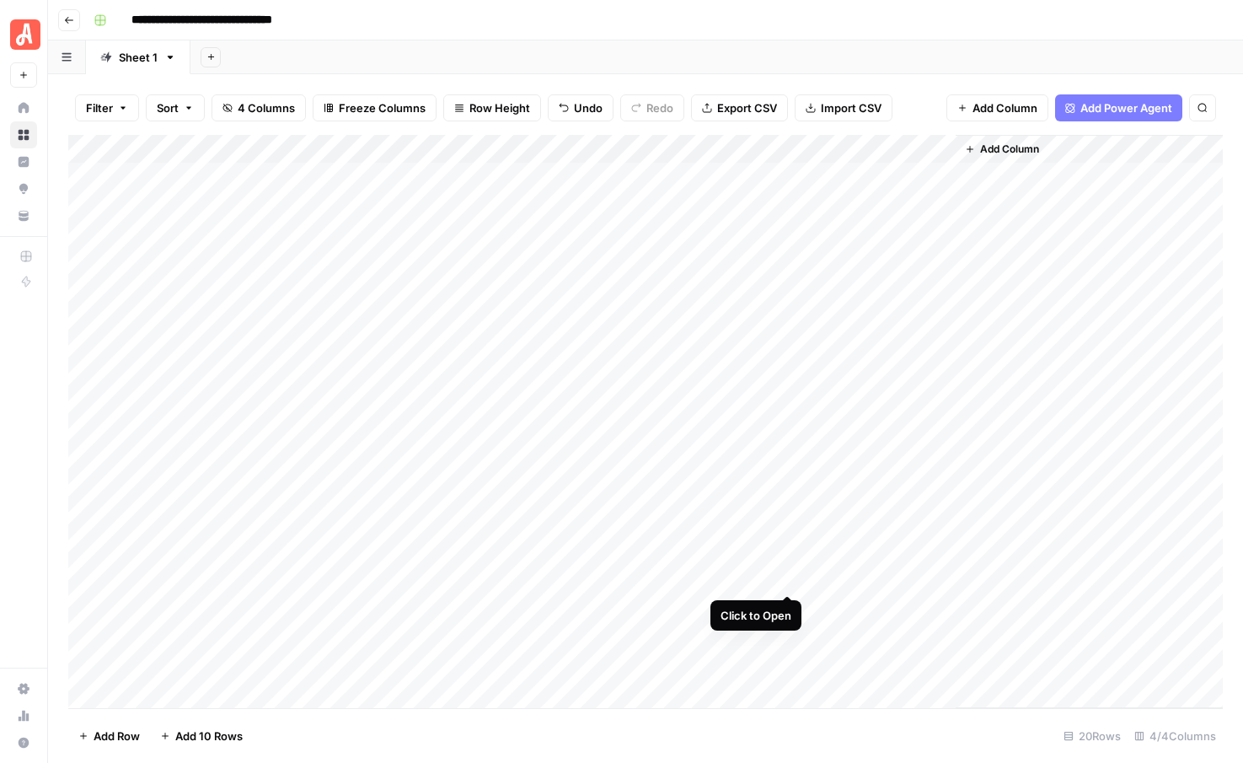
click at [785, 576] on div "Add Column" at bounding box center [645, 421] width 1154 height 573
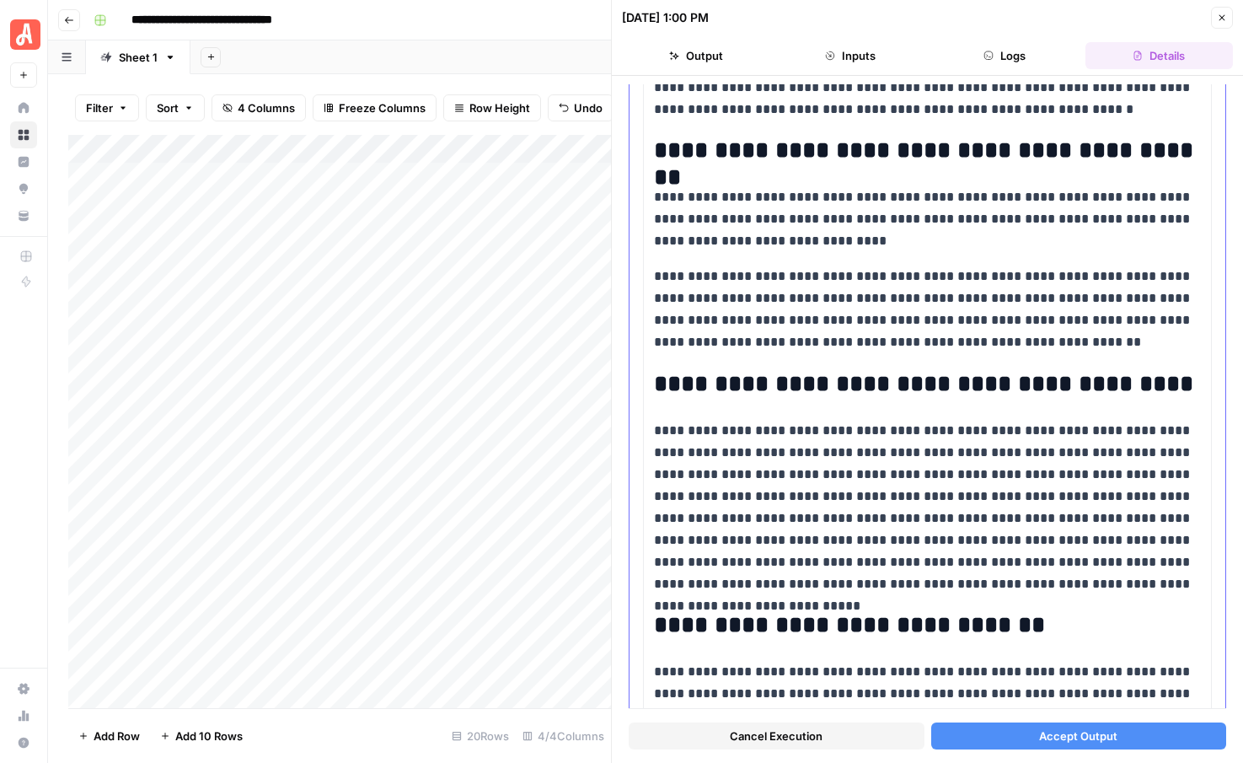
scroll to position [2047, 0]
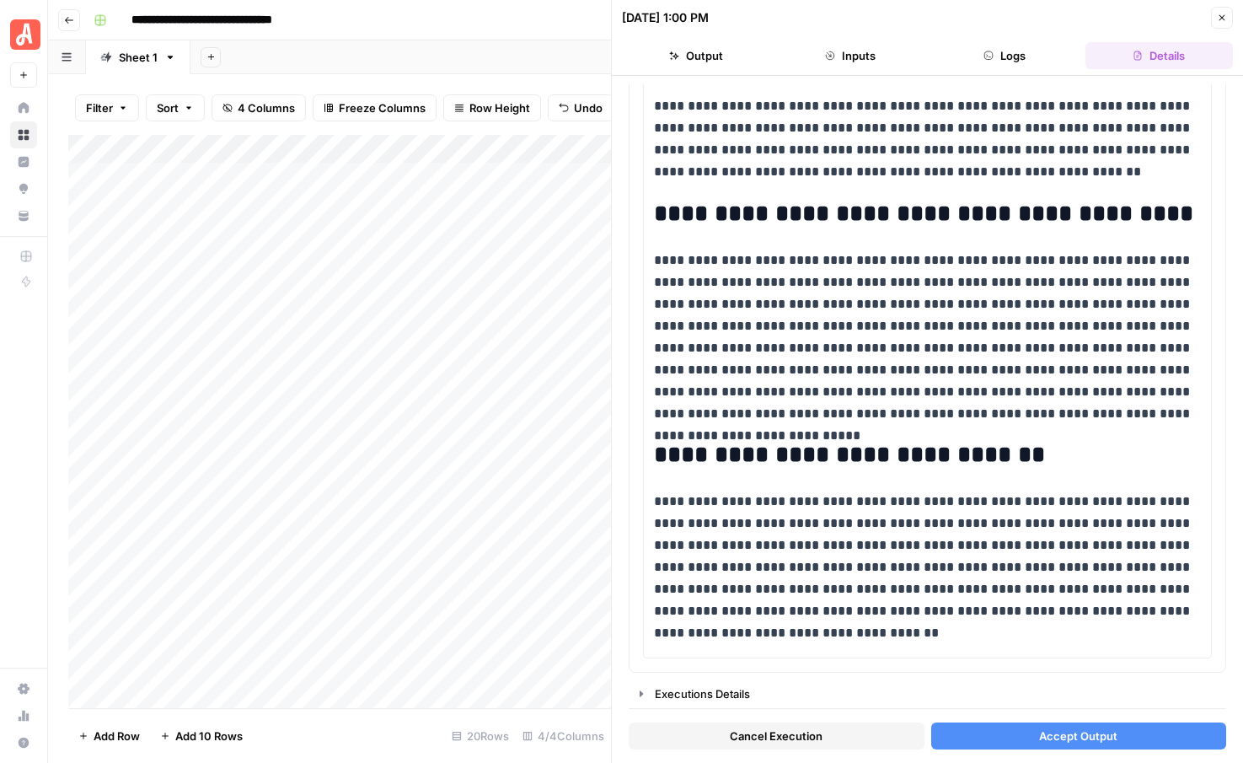
click at [1061, 733] on span "Accept Output" at bounding box center [1078, 735] width 78 height 17
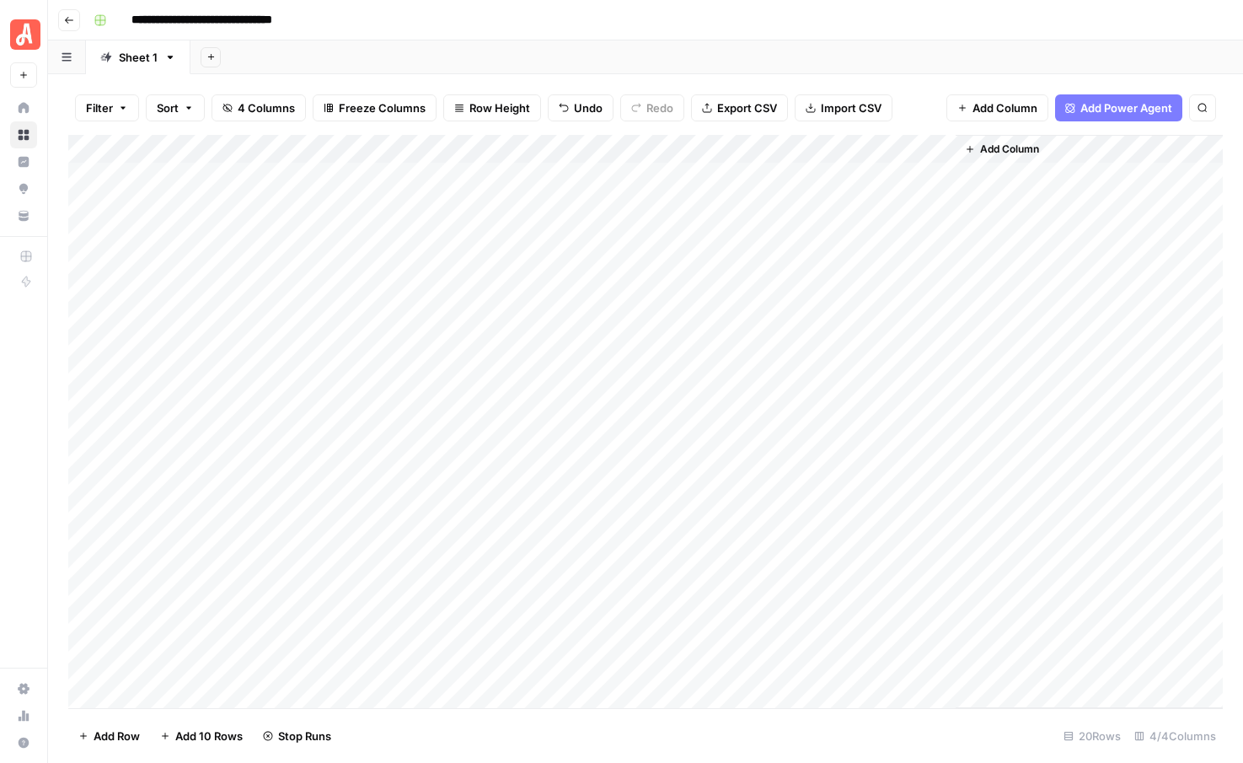
click at [880, 545] on div "Add Column" at bounding box center [645, 421] width 1154 height 573
click at [939, 549] on div "Add Column" at bounding box center [645, 421] width 1154 height 573
click at [940, 516] on div "Add Column" at bounding box center [645, 421] width 1154 height 573
click at [940, 547] on div "Add Column" at bounding box center [645, 421] width 1154 height 573
click at [788, 574] on div "Add Column" at bounding box center [645, 421] width 1154 height 573
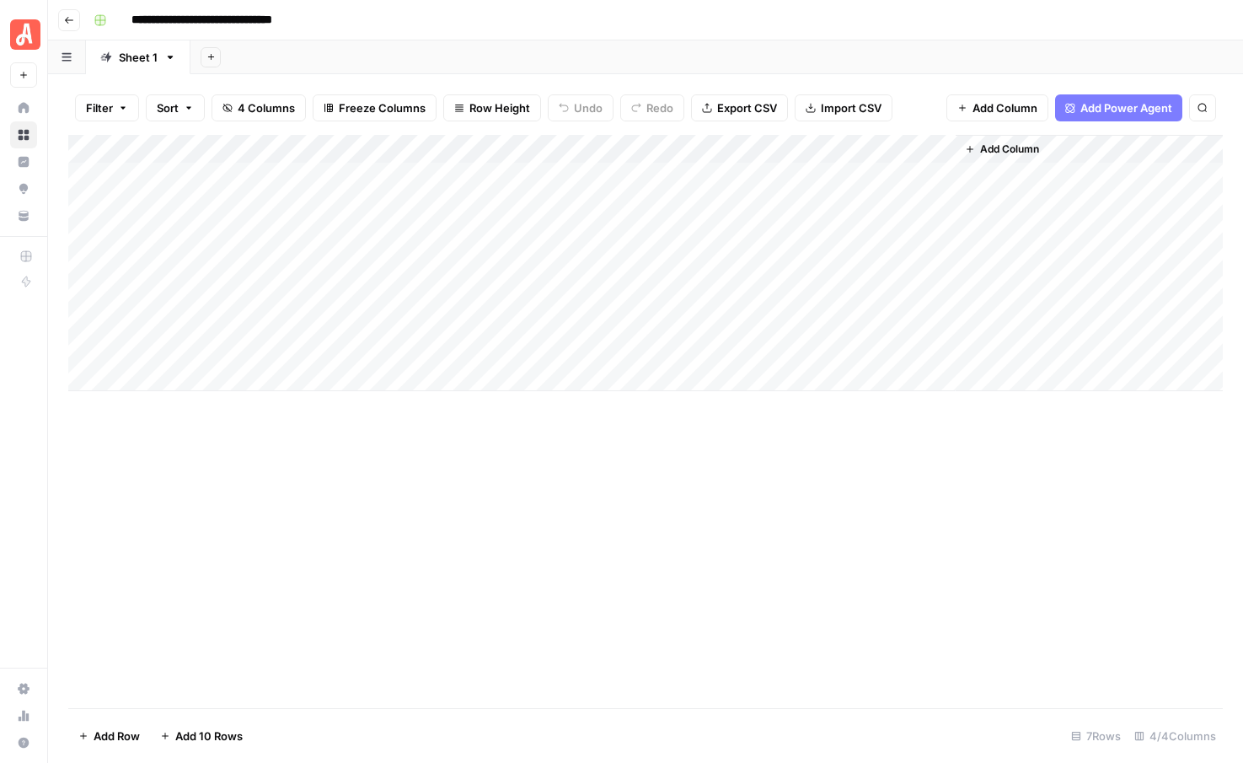
click at [599, 29] on div "**********" at bounding box center [656, 20] width 1139 height 27
click at [351, 260] on div "Add Column" at bounding box center [645, 263] width 1154 height 256
click at [336, 445] on div "Add Column" at bounding box center [645, 421] width 1154 height 573
click at [217, 315] on div "Add Column" at bounding box center [645, 263] width 1154 height 256
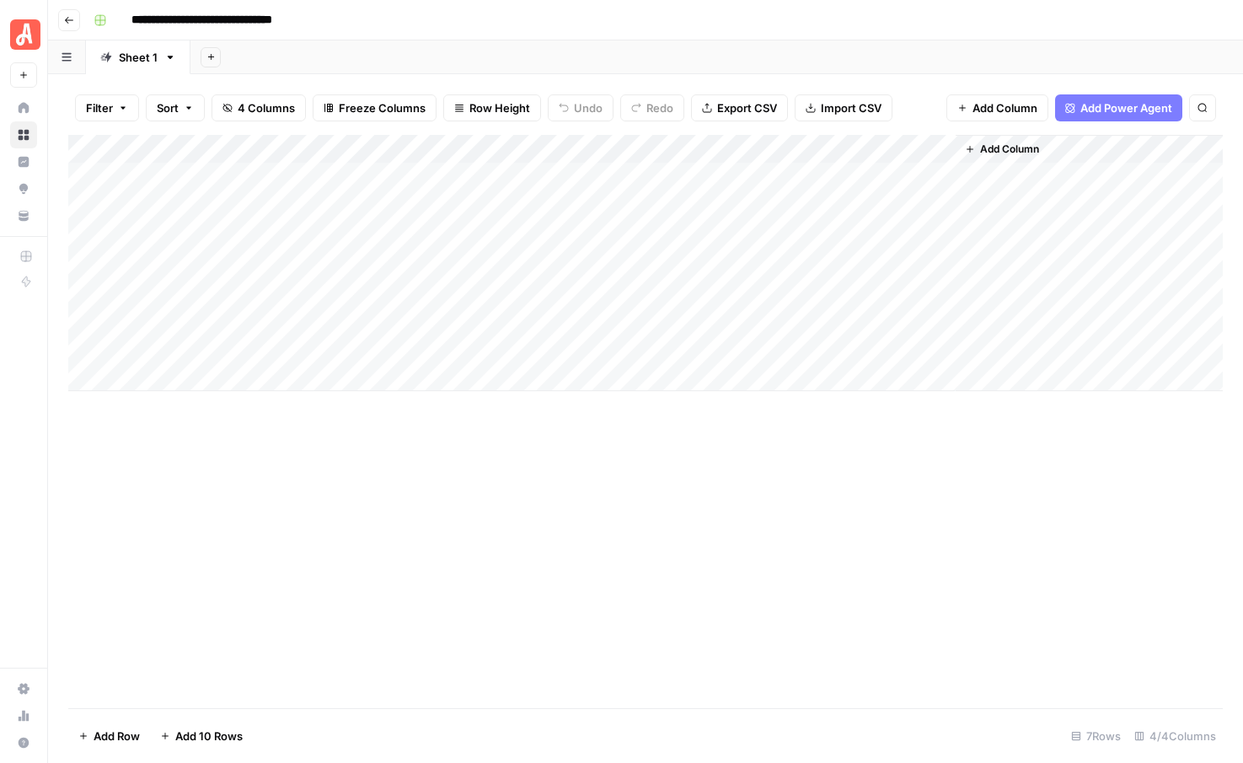
click at [234, 318] on div "Add Column" at bounding box center [645, 263] width 1154 height 256
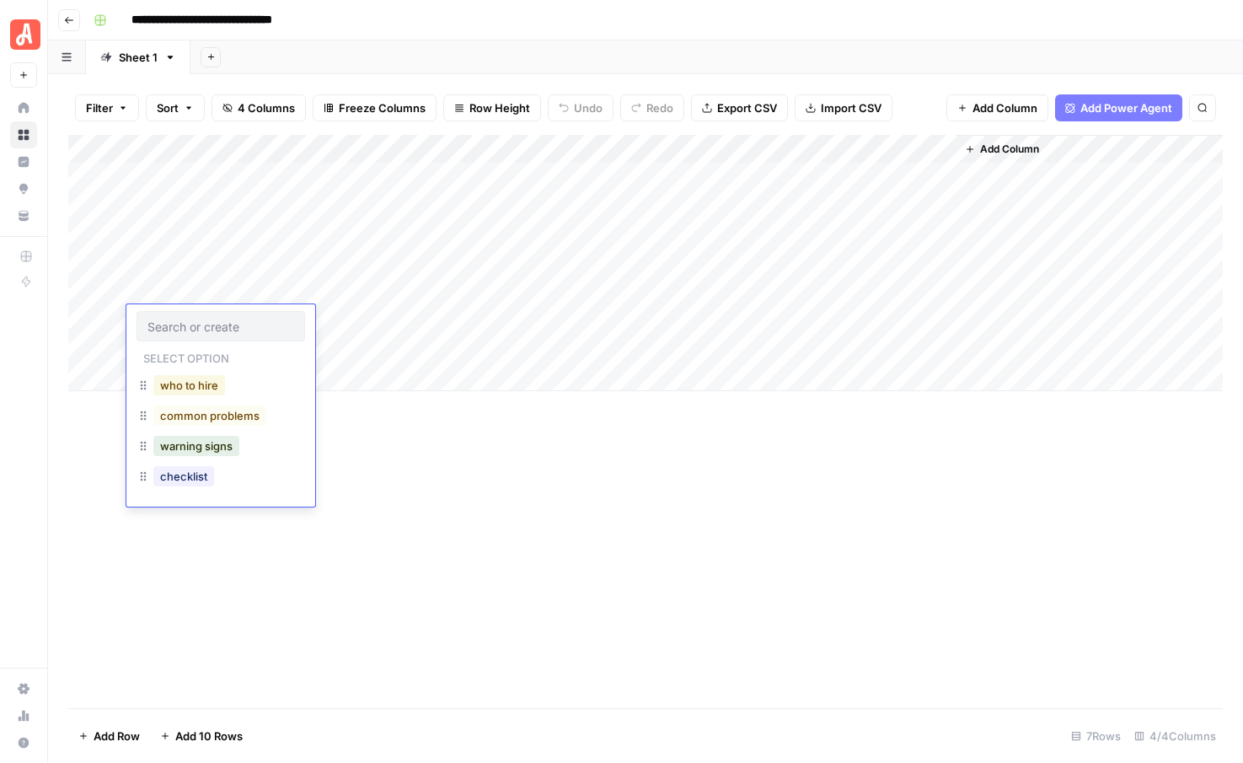
click at [203, 391] on button "who to hire" at bounding box center [189, 385] width 72 height 20
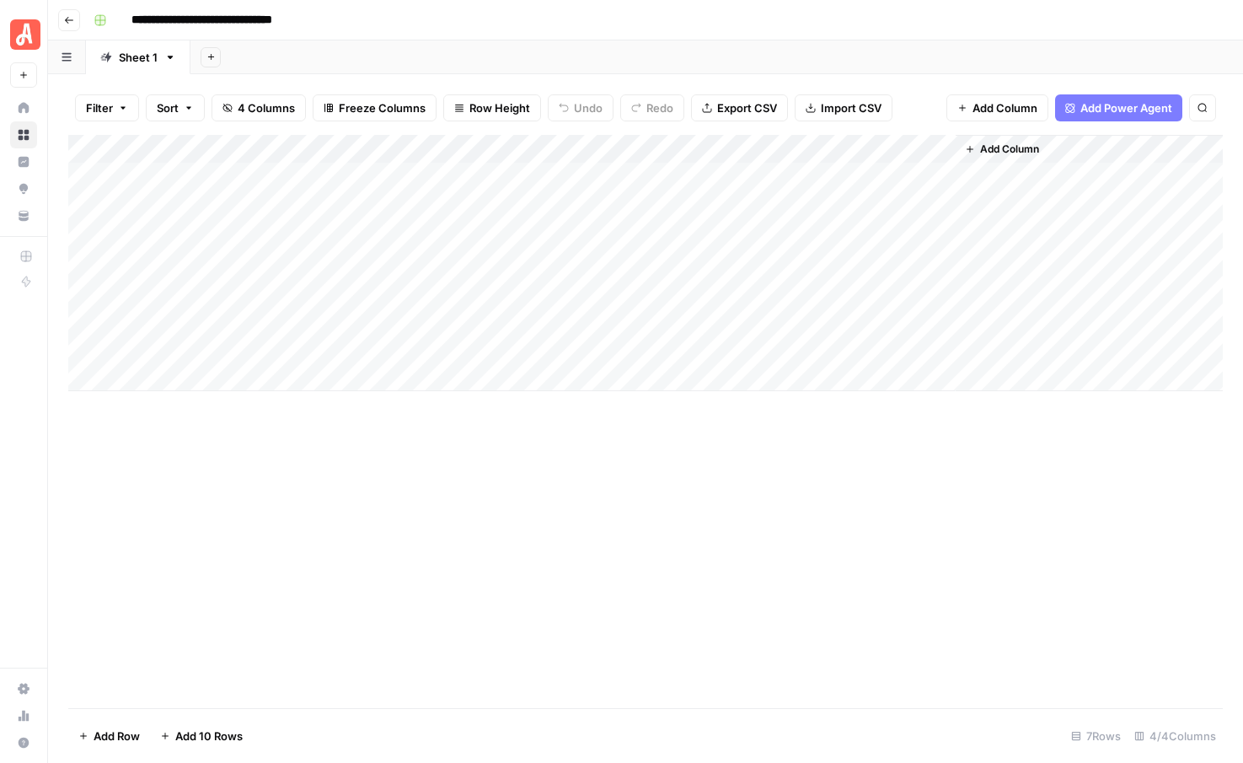
click at [352, 317] on div "Add Column" at bounding box center [645, 263] width 1154 height 256
type textarea "**********"
click at [190, 349] on div "Add Column" at bounding box center [645, 263] width 1154 height 256
click at [248, 346] on div "Add Column" at bounding box center [645, 263] width 1154 height 256
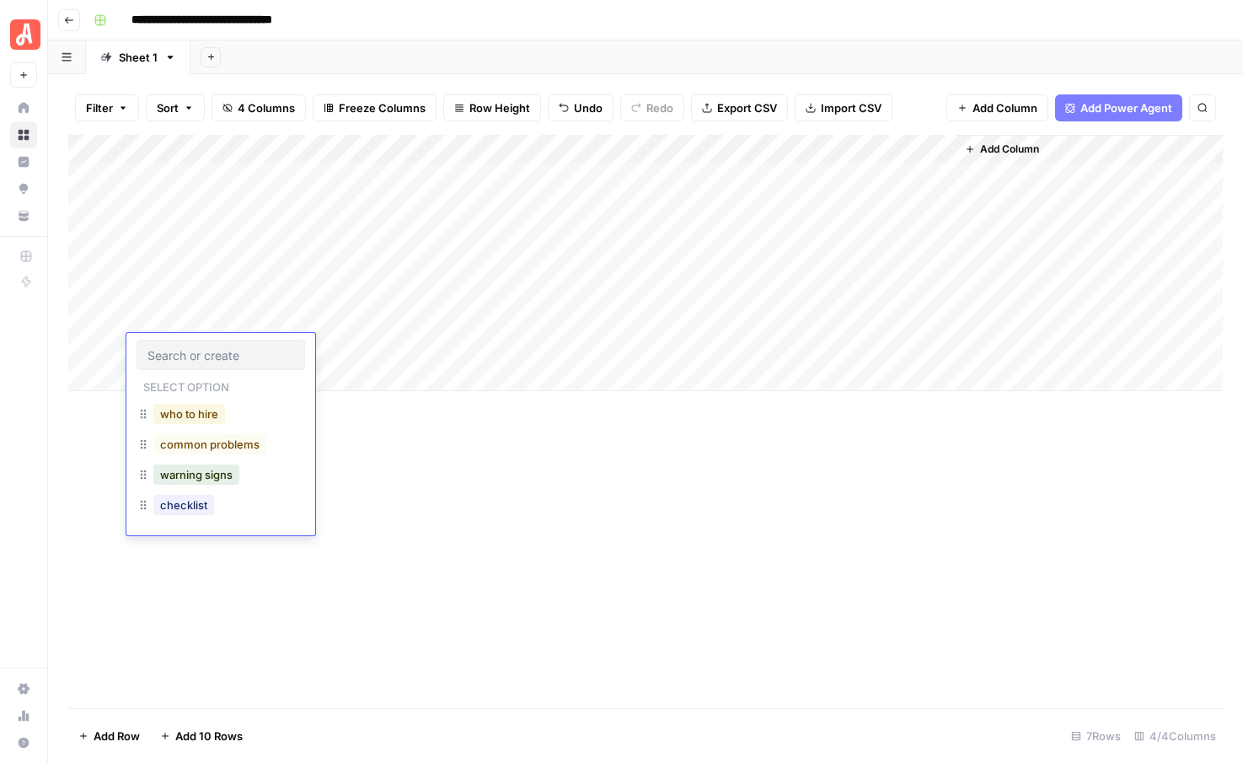
click at [197, 414] on button "who to hire" at bounding box center [189, 414] width 72 height 20
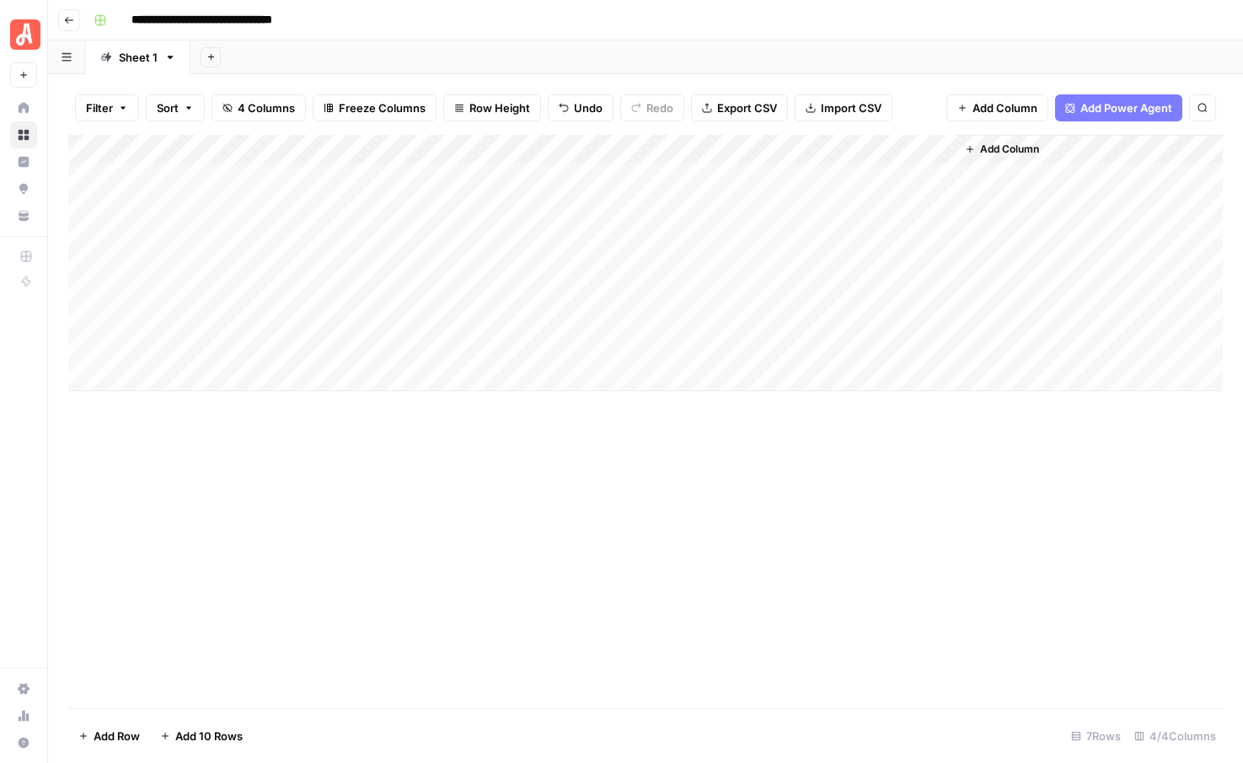
click at [362, 351] on div "Add Column" at bounding box center [645, 263] width 1154 height 256
type textarea "**********"
click at [760, 173] on div "Add Column" at bounding box center [645, 263] width 1154 height 256
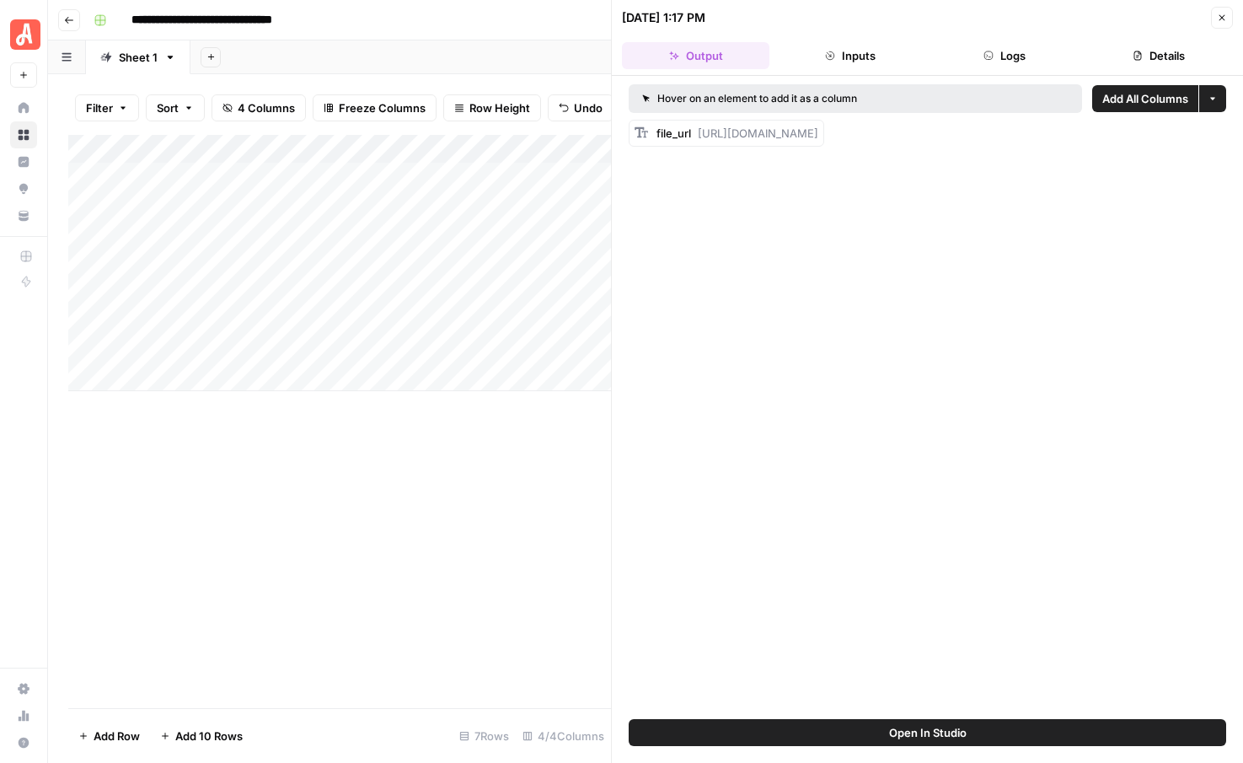
click at [1221, 20] on icon "button" at bounding box center [1222, 18] width 10 height 10
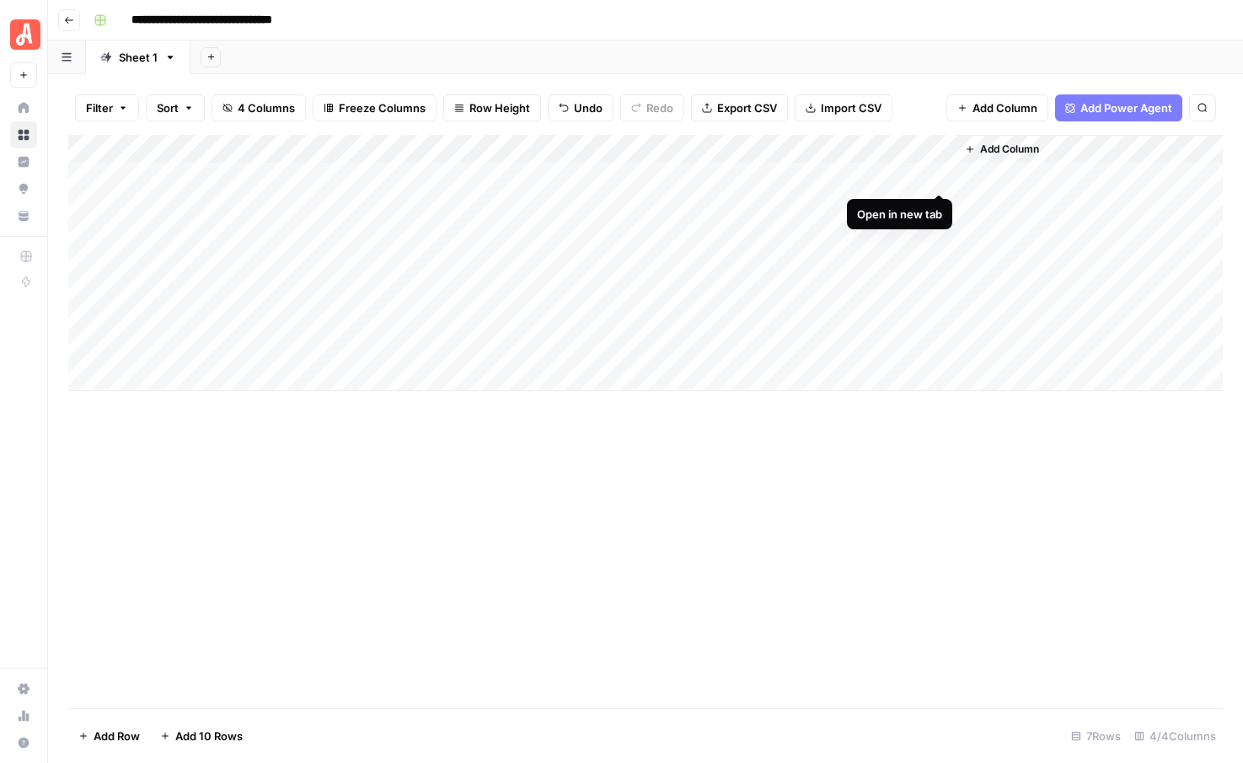
click at [942, 171] on div "Add Column" at bounding box center [645, 263] width 1154 height 256
click at [940, 174] on div "Add Column" at bounding box center [645, 263] width 1154 height 256
click at [520, 176] on div "Add Column" at bounding box center [645, 263] width 1154 height 256
click at [464, 174] on div "Add Column" at bounding box center [645, 263] width 1154 height 256
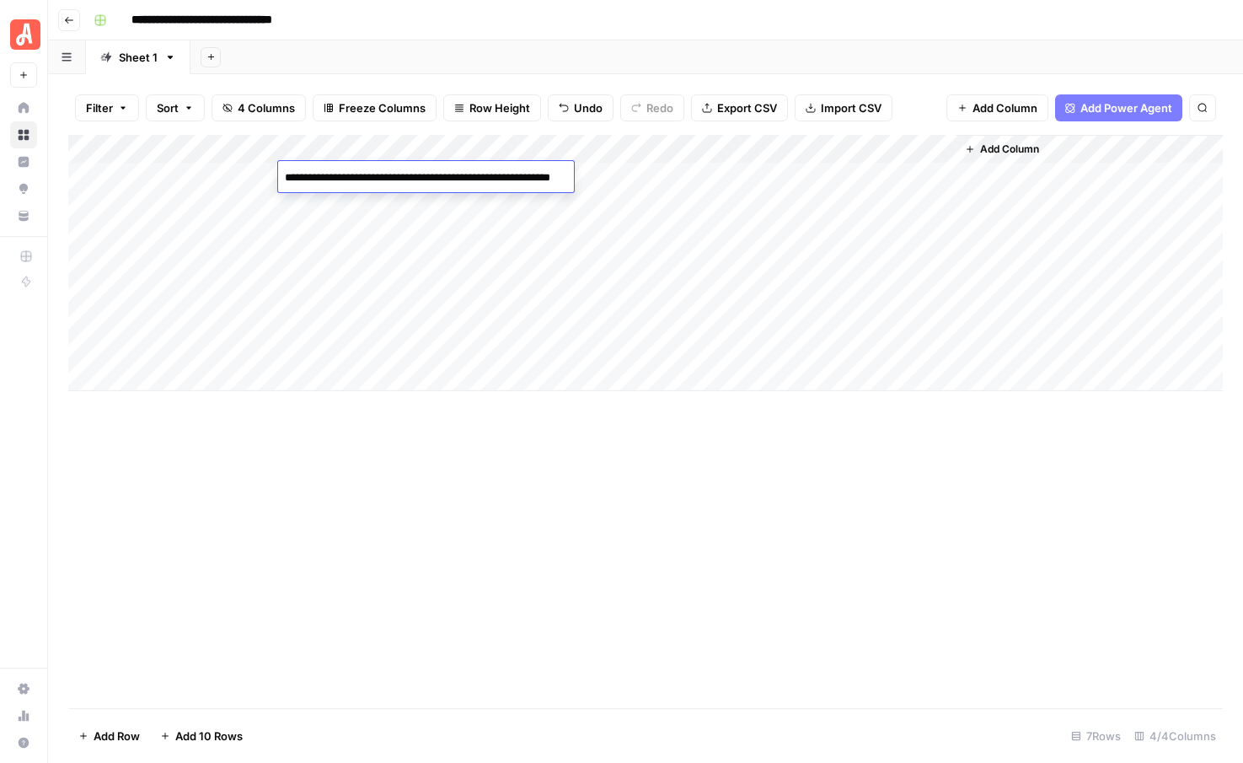
click at [407, 534] on div "Add Column" at bounding box center [645, 421] width 1154 height 573
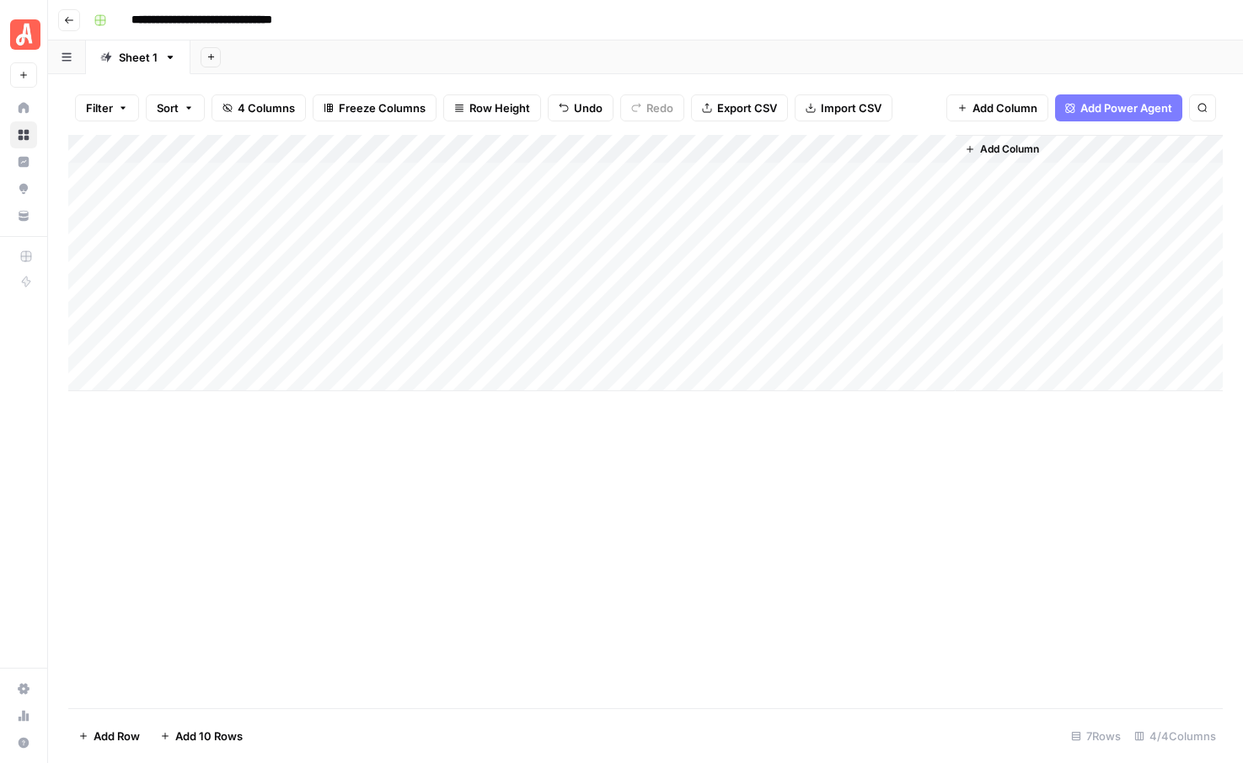
click at [228, 318] on div "Add Column" at bounding box center [645, 263] width 1154 height 256
click at [503, 319] on div "Add Column" at bounding box center [645, 263] width 1154 height 256
type textarea "**********"
click at [486, 541] on div "Add Column" at bounding box center [645, 421] width 1154 height 573
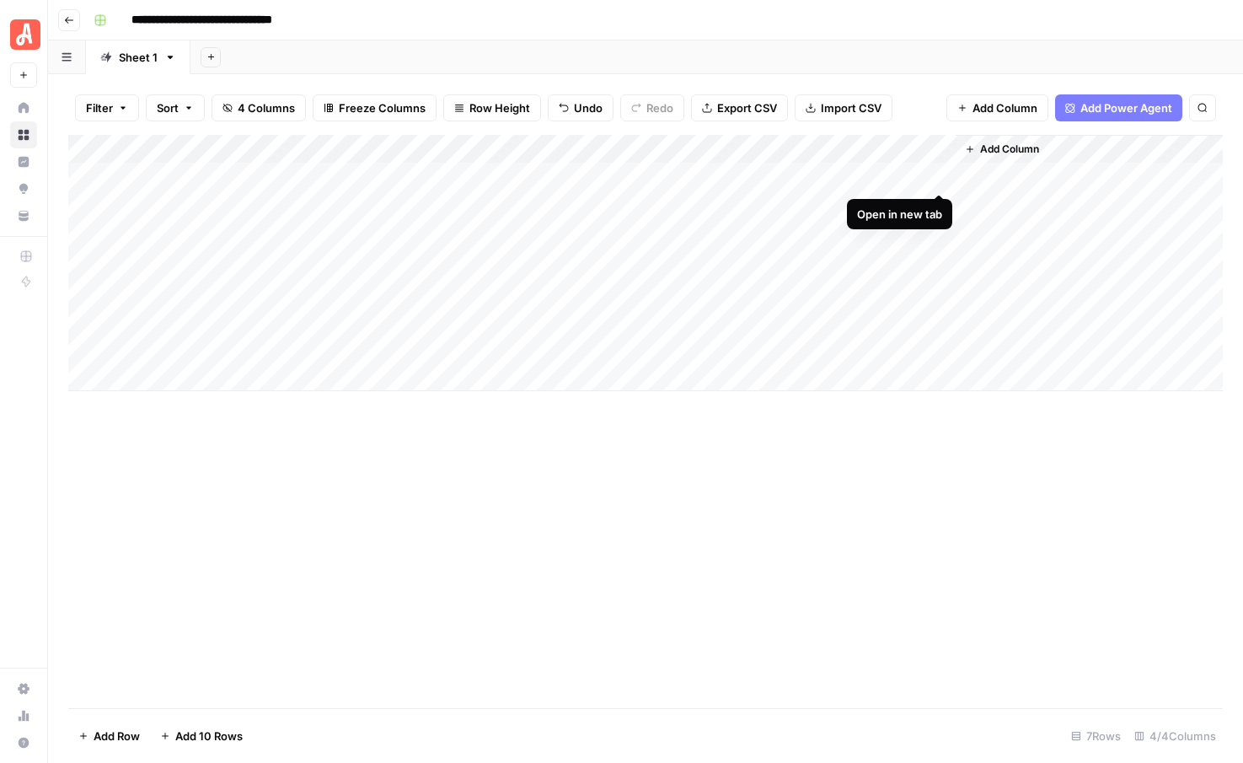
click at [934, 176] on div "Add Column" at bounding box center [645, 263] width 1154 height 256
click at [786, 204] on div "Add Column" at bounding box center [645, 263] width 1154 height 256
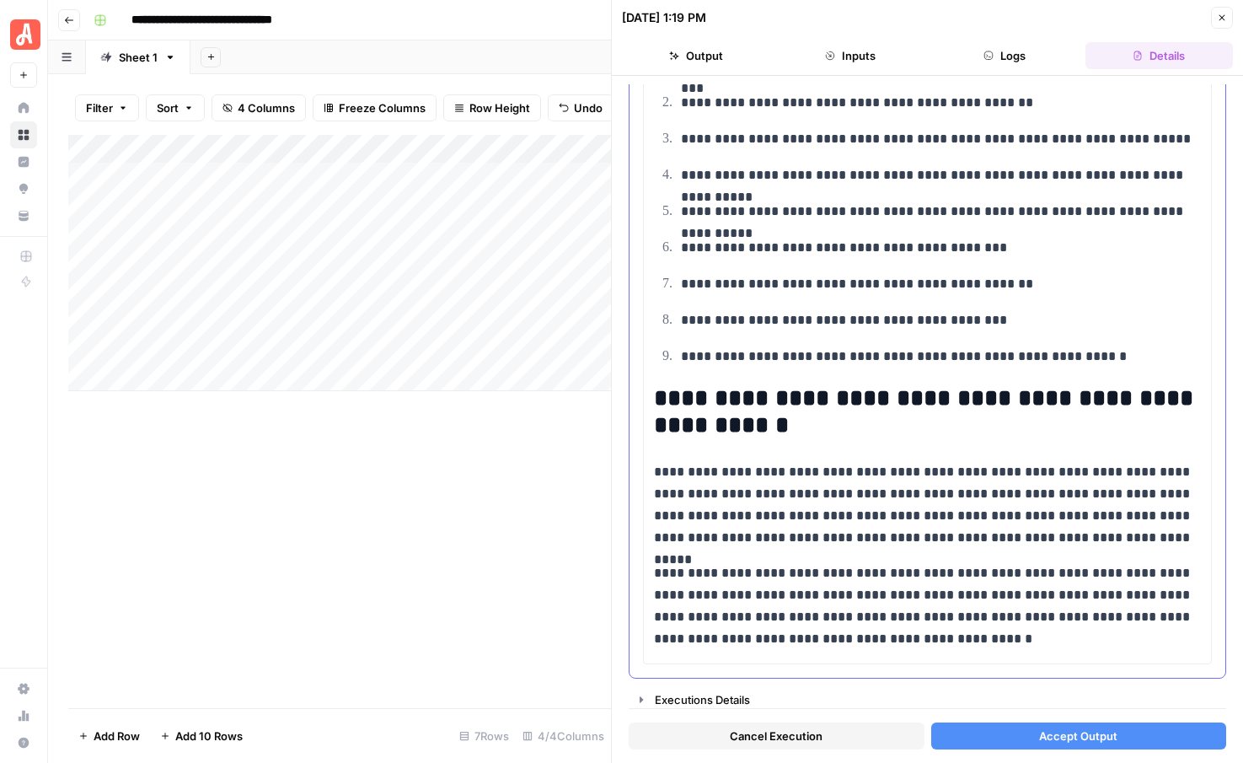
scroll to position [2146, 0]
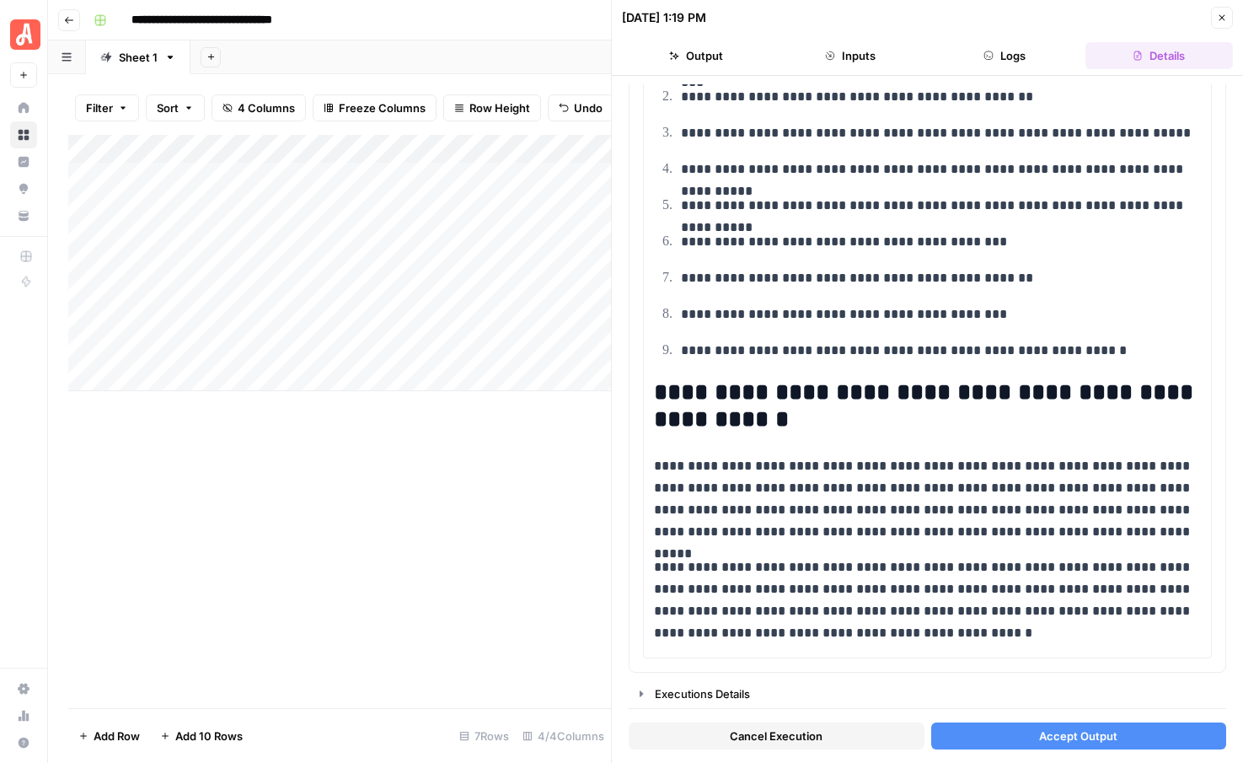
click at [1034, 744] on button "Accept Output" at bounding box center [1079, 735] width 296 height 27
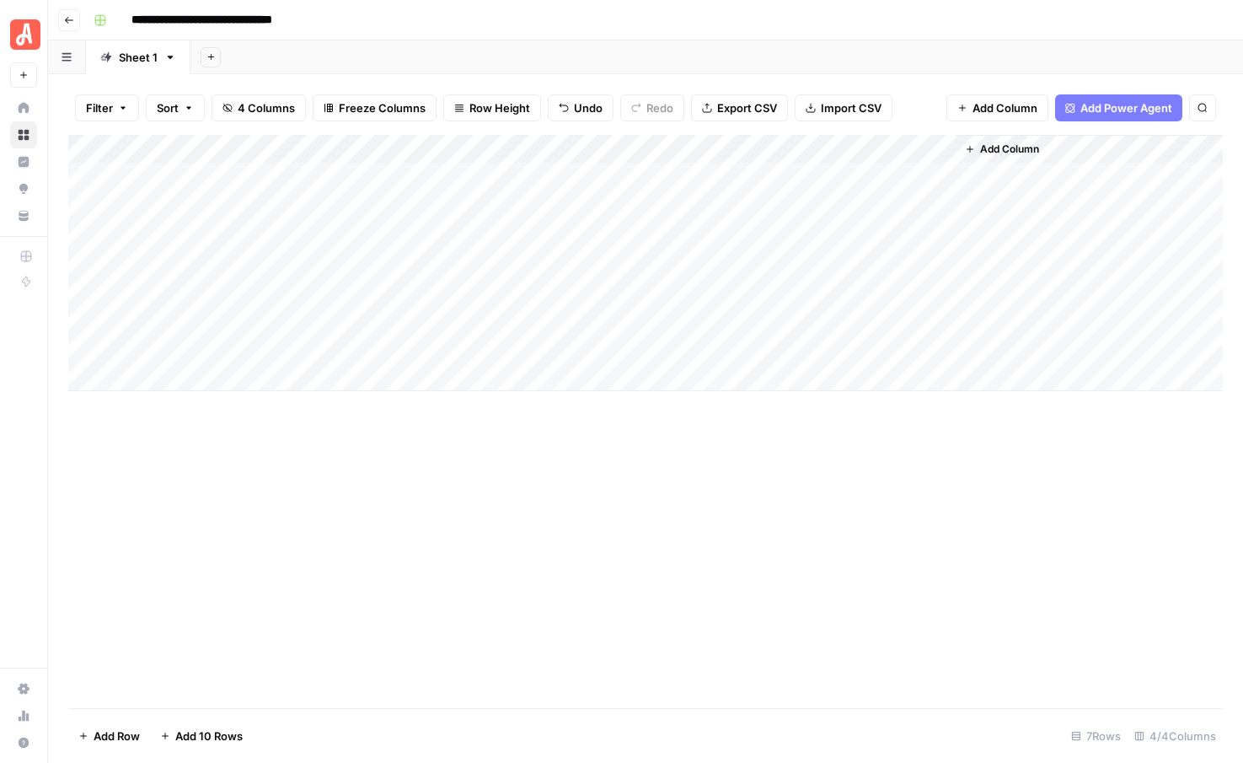
click at [456, 289] on div "Add Column" at bounding box center [645, 263] width 1154 height 256
click at [415, 568] on div "Add Column" at bounding box center [645, 421] width 1154 height 573
click at [767, 146] on div "Add Column" at bounding box center [645, 263] width 1154 height 256
click at [506, 498] on div "Add Column" at bounding box center [645, 421] width 1154 height 573
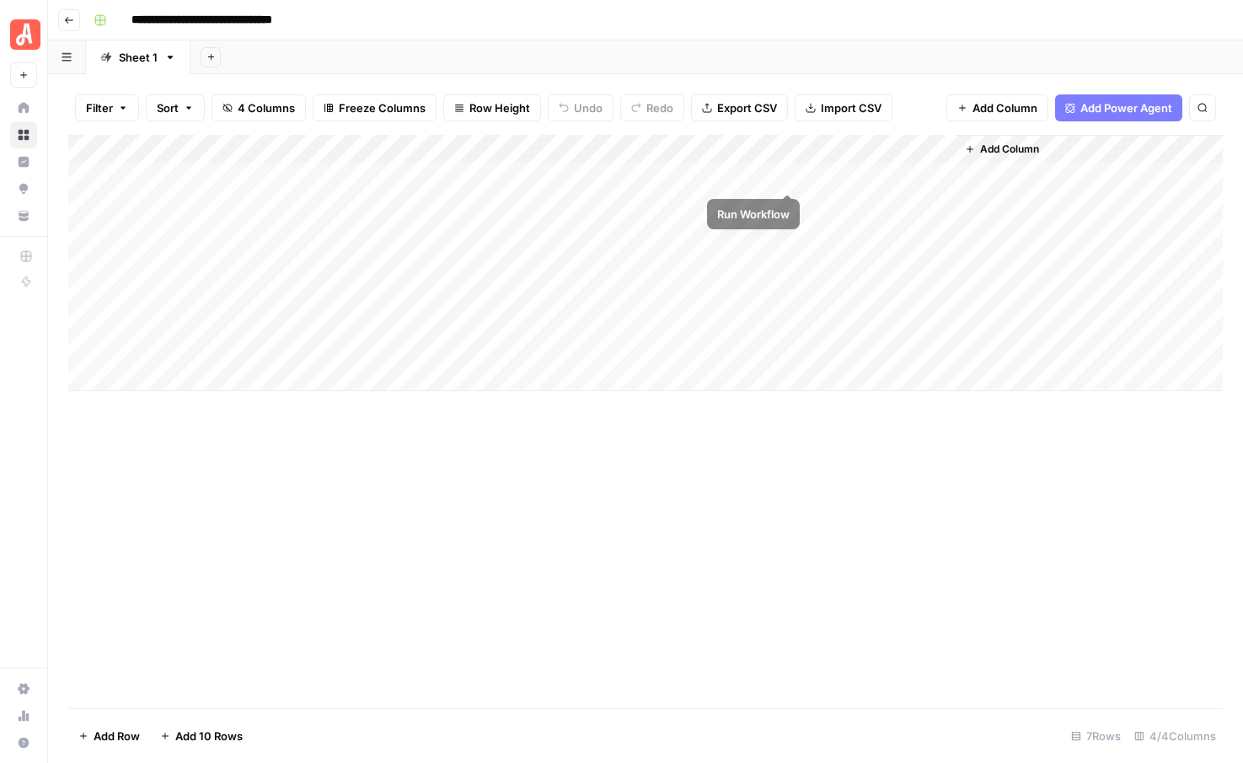
click at [786, 174] on div "Add Column" at bounding box center [645, 263] width 1154 height 256
click at [787, 203] on div "Add Column" at bounding box center [645, 263] width 1154 height 256
click at [629, 204] on div "Add Column" at bounding box center [645, 263] width 1154 height 256
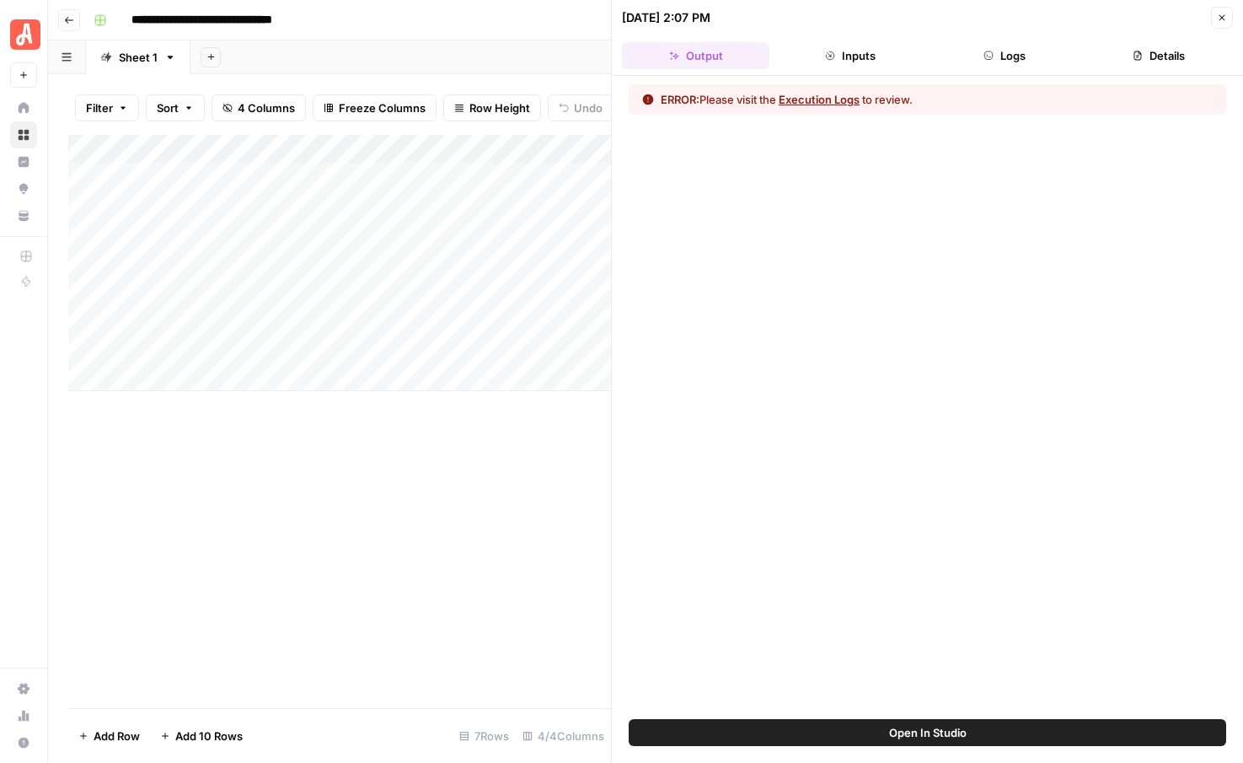
click at [1223, 20] on icon "button" at bounding box center [1222, 18] width 10 height 10
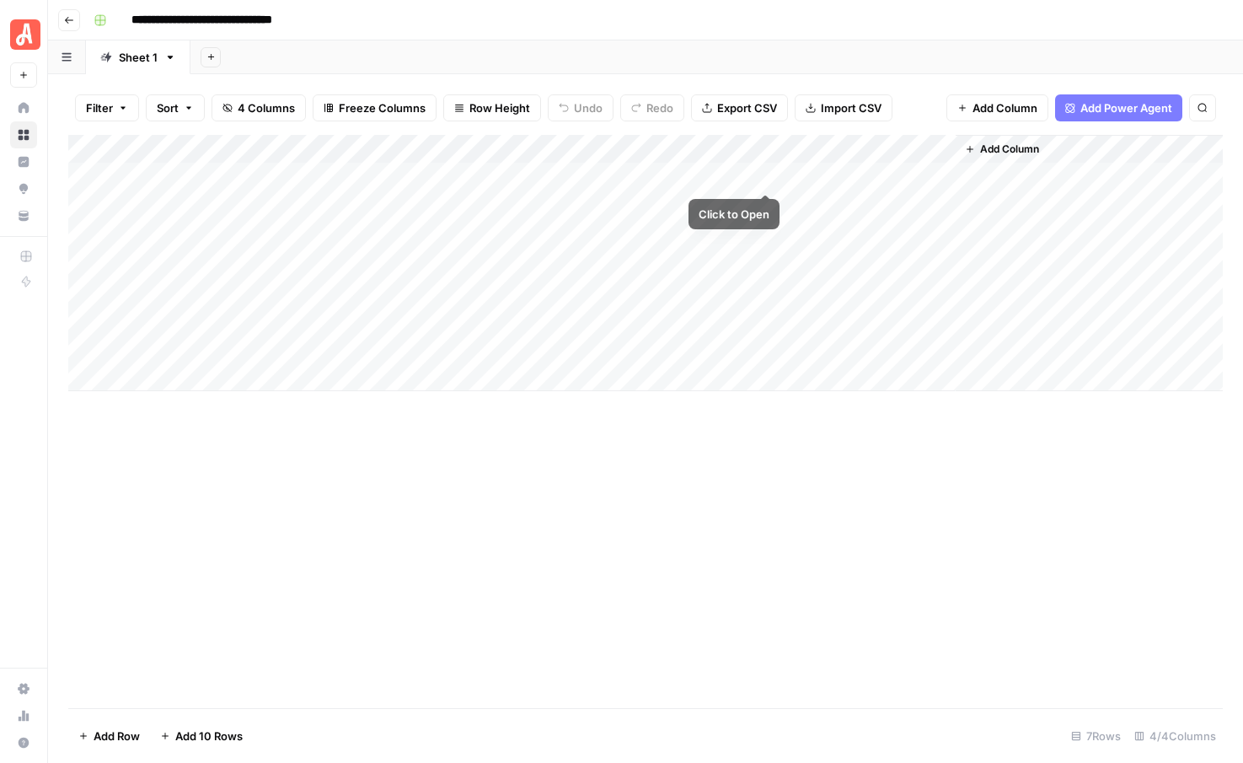
click at [763, 176] on div "Add Column" at bounding box center [645, 263] width 1154 height 256
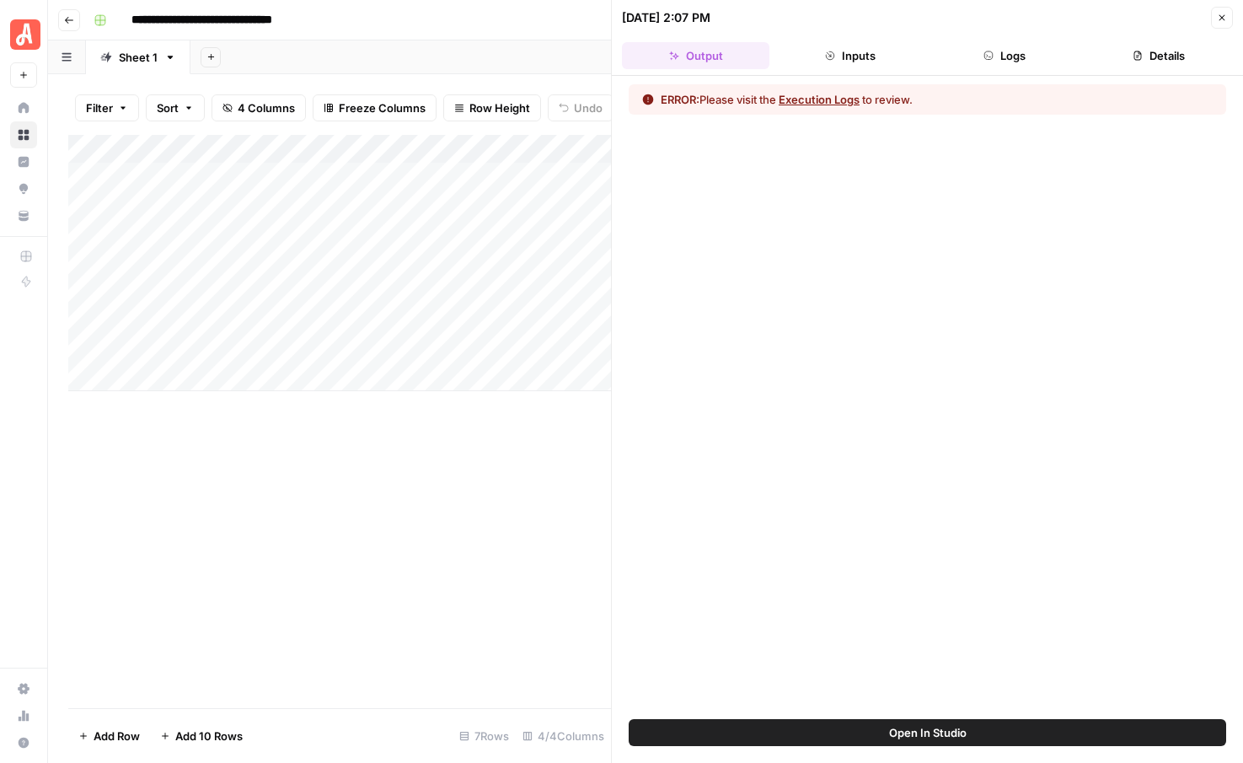
click at [822, 99] on button "Execution Logs" at bounding box center [819, 99] width 81 height 17
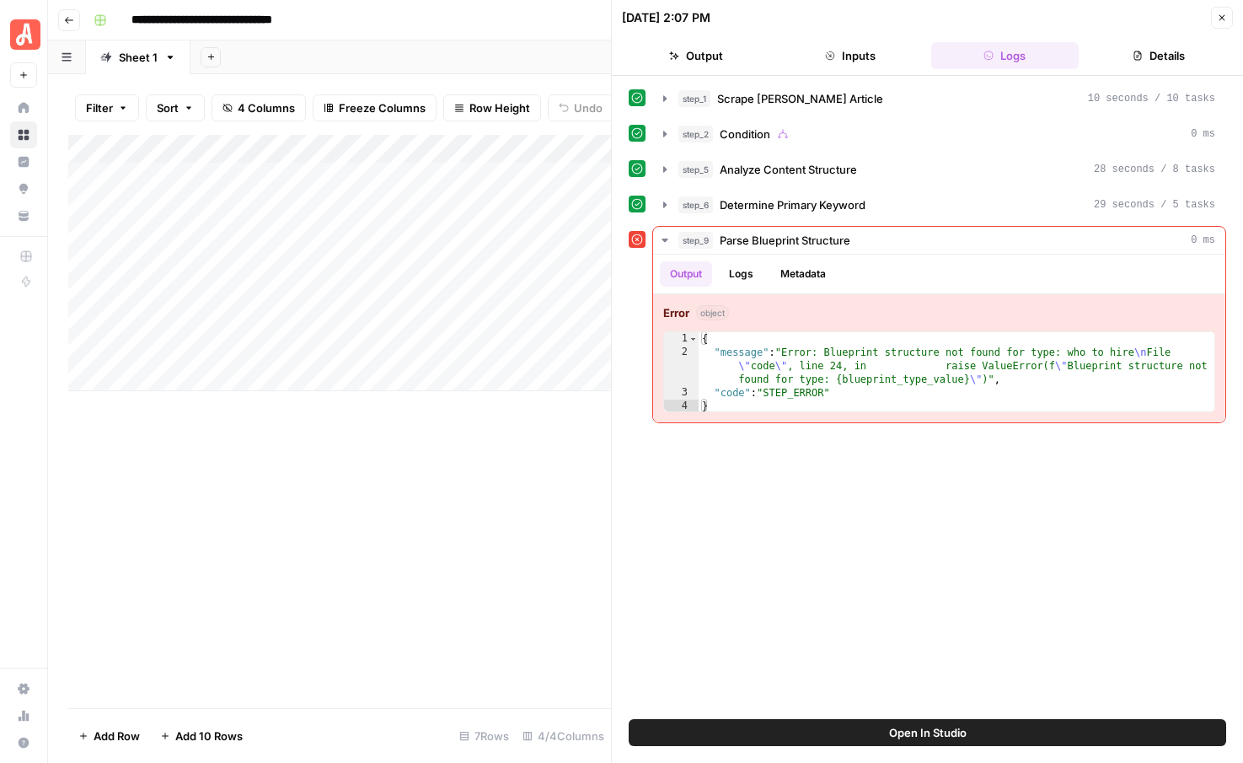
click at [1221, 19] on icon "button" at bounding box center [1222, 18] width 10 height 10
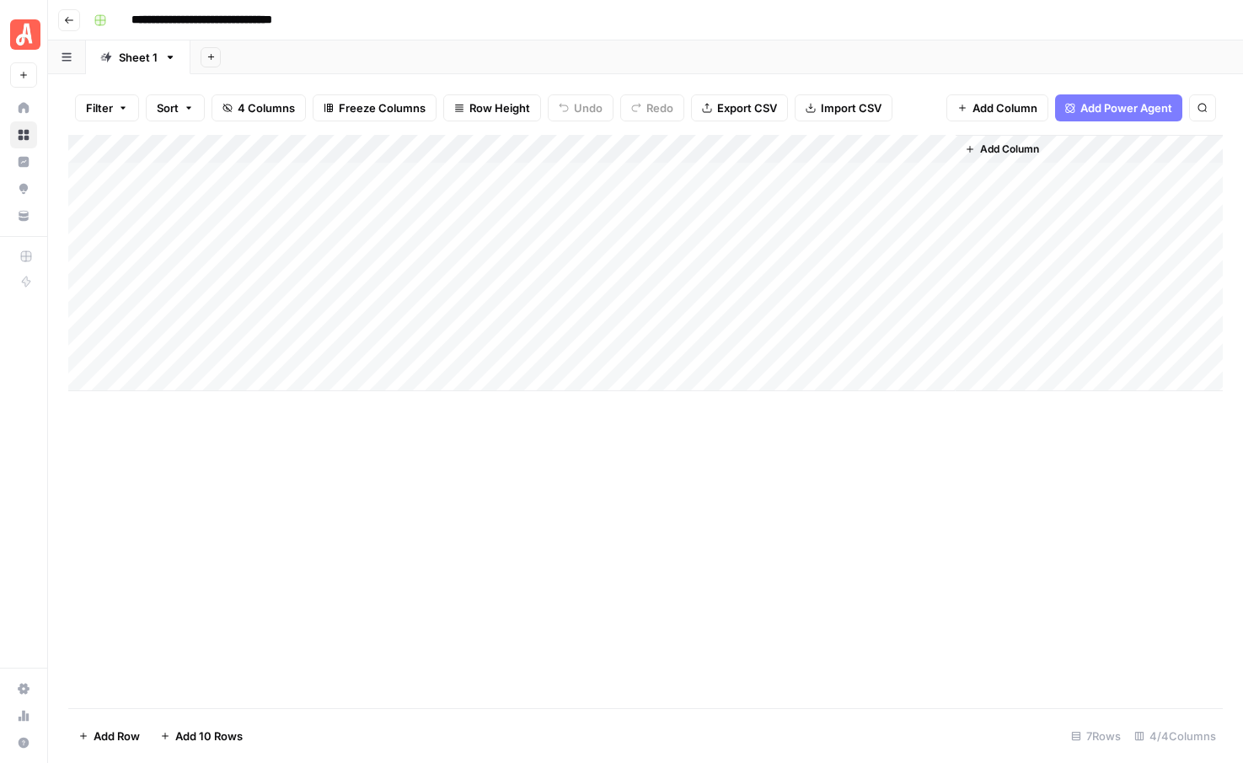
click at [245, 179] on div "Add Column" at bounding box center [645, 263] width 1154 height 256
click at [236, 179] on div "Add Column" at bounding box center [645, 263] width 1154 height 256
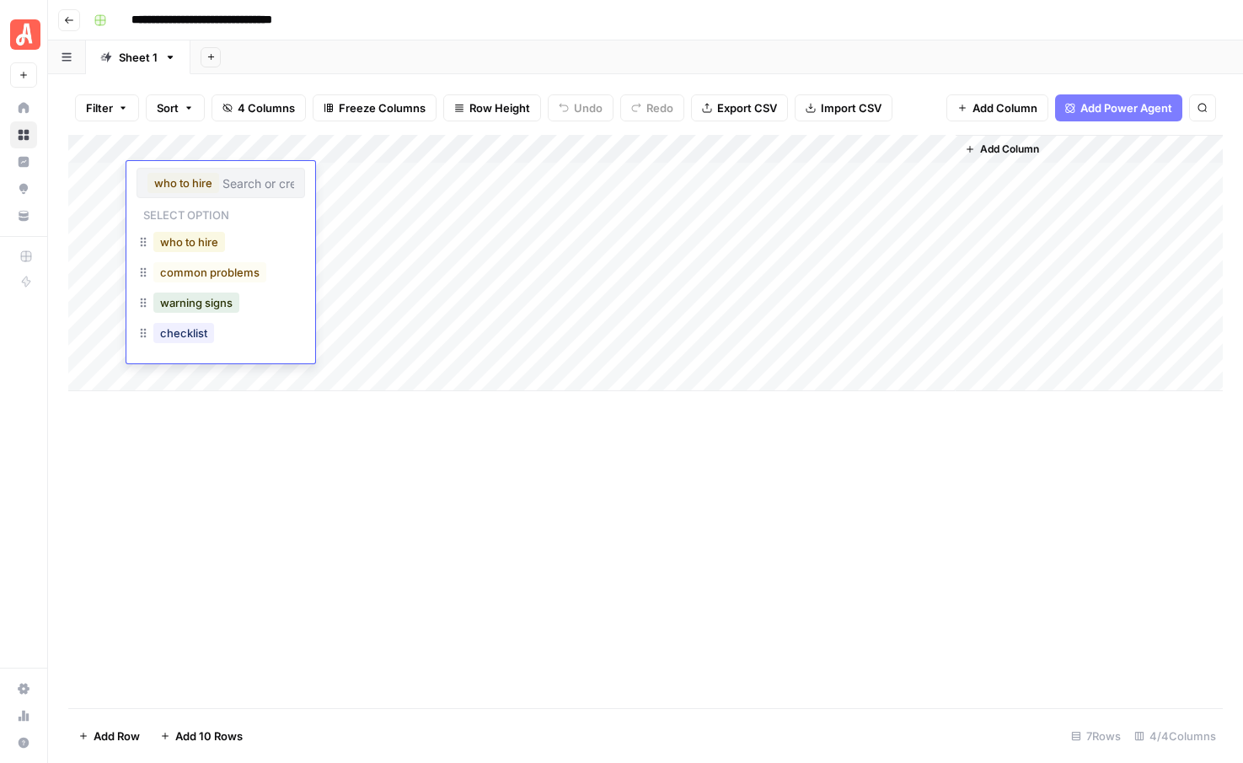
click at [204, 244] on button "who to hire" at bounding box center [189, 242] width 72 height 20
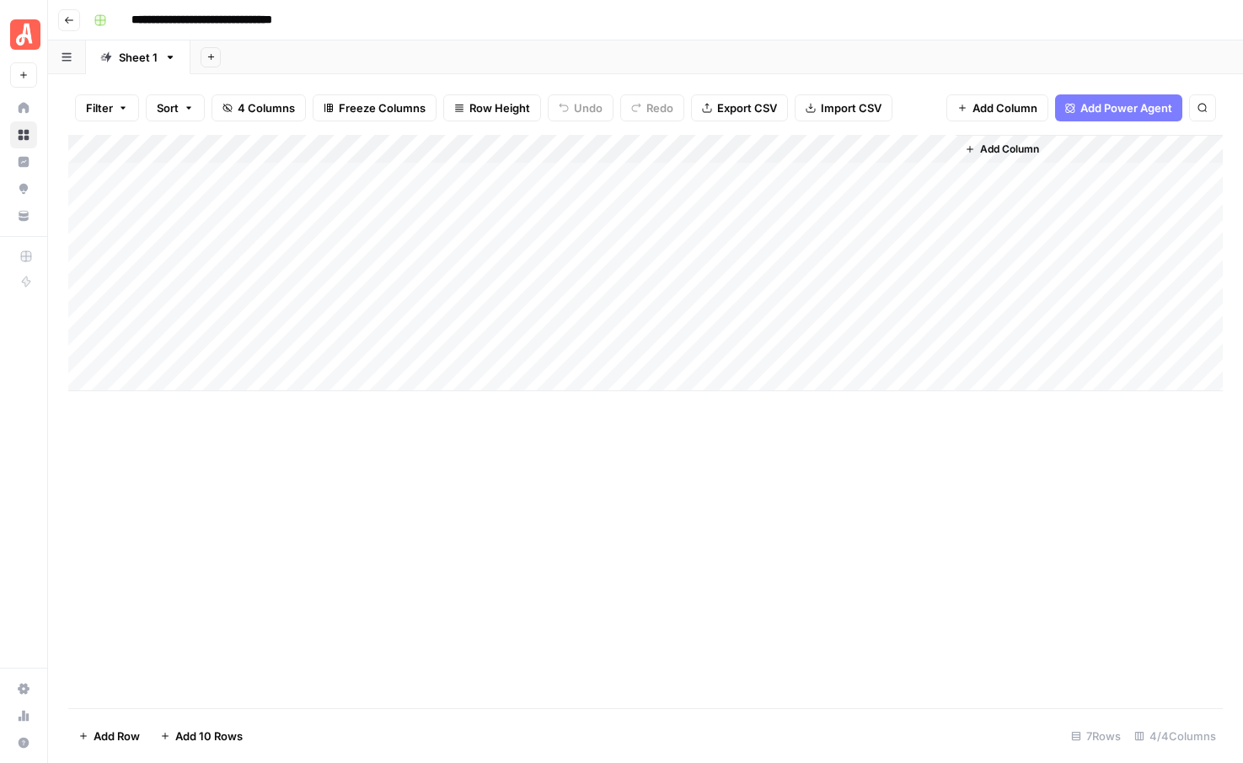
click at [241, 197] on div "Add Column" at bounding box center [645, 263] width 1154 height 256
click at [241, 206] on div "Add Column" at bounding box center [645, 263] width 1154 height 256
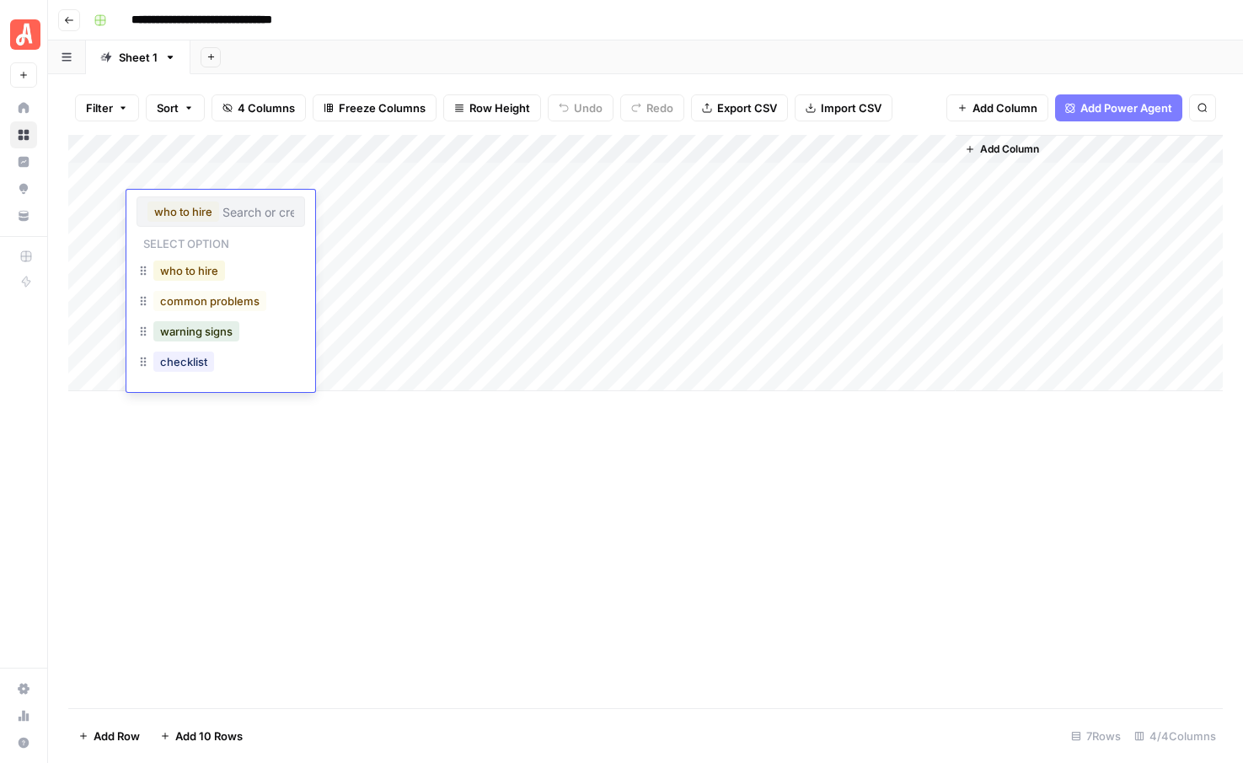
click at [206, 273] on button "who to hire" at bounding box center [189, 270] width 72 height 20
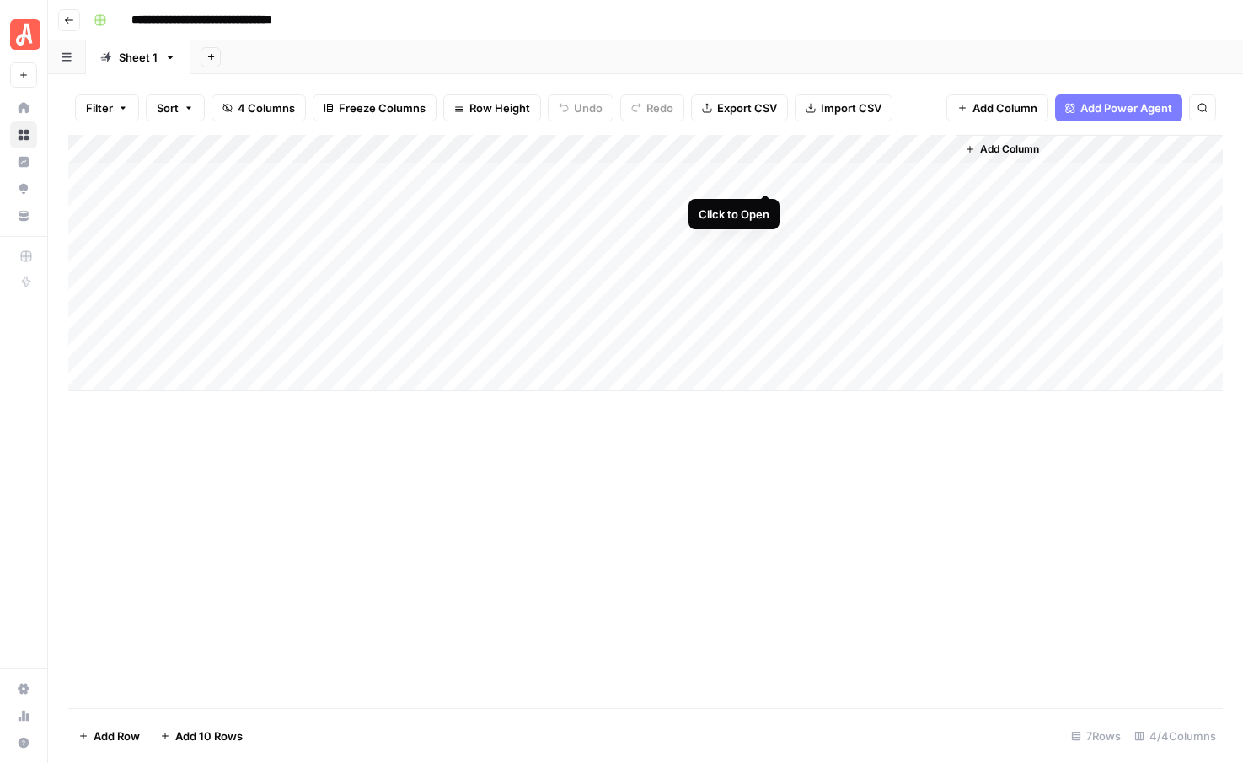
click at [763, 173] on div "Add Column" at bounding box center [645, 263] width 1154 height 256
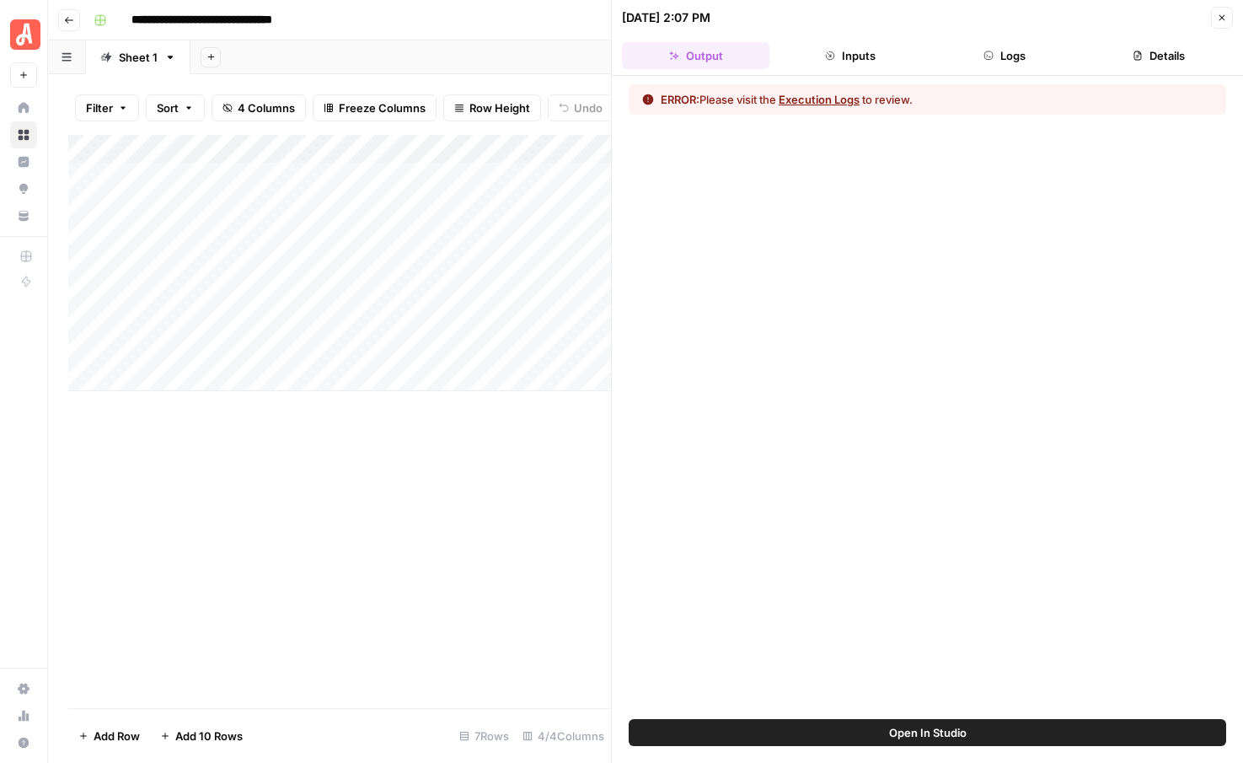
click at [840, 95] on button "Execution Logs" at bounding box center [819, 99] width 81 height 17
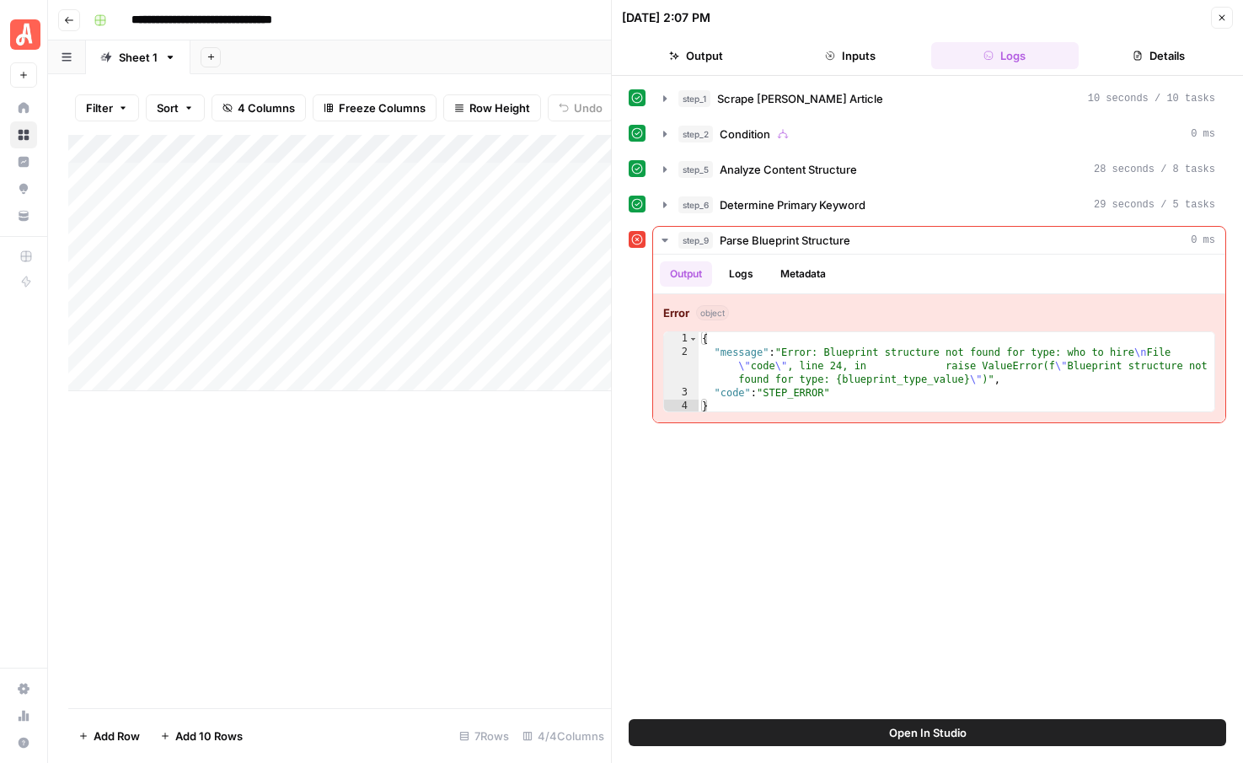
click at [1224, 17] on icon "button" at bounding box center [1222, 18] width 10 height 10
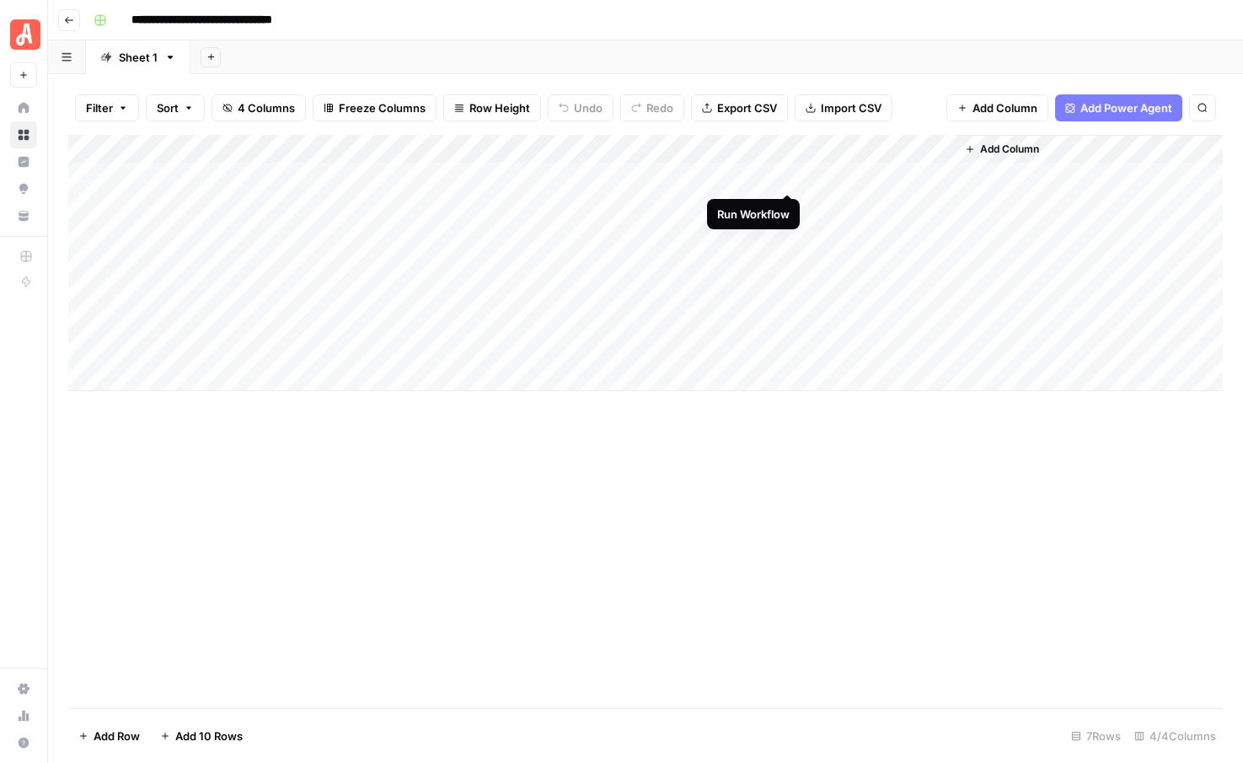
click at [787, 174] on div "Add Column" at bounding box center [645, 263] width 1154 height 256
click at [785, 204] on div "Add Column" at bounding box center [645, 263] width 1154 height 256
click at [764, 177] on div "Add Column" at bounding box center [645, 263] width 1154 height 256
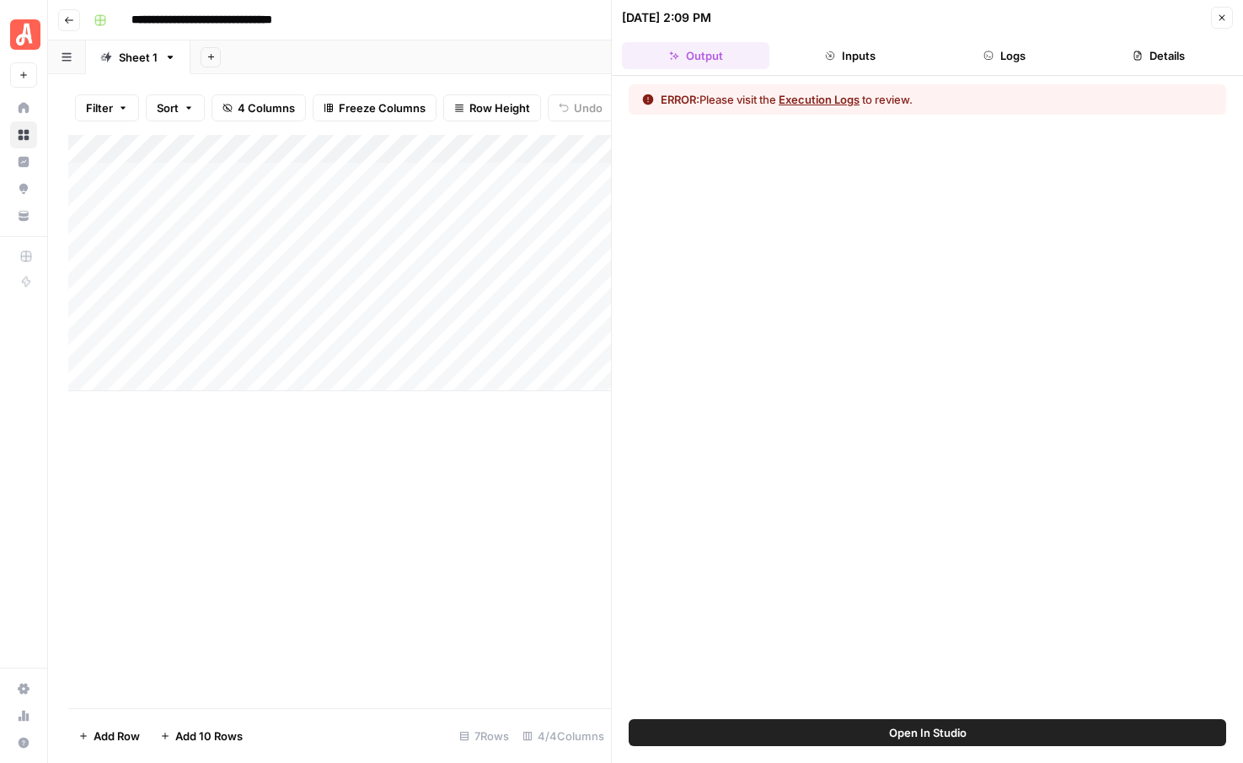
click at [814, 100] on button "Execution Logs" at bounding box center [819, 99] width 81 height 17
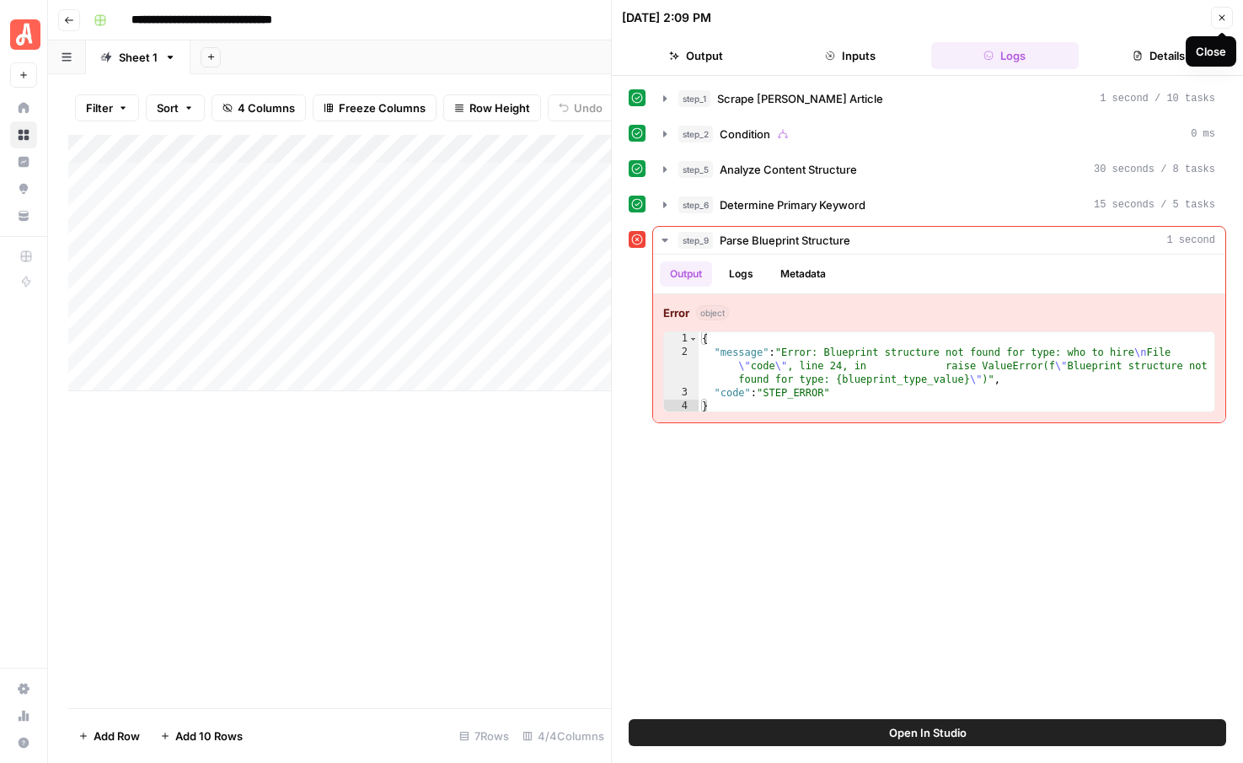
click at [1220, 12] on button "Close" at bounding box center [1222, 18] width 22 height 22
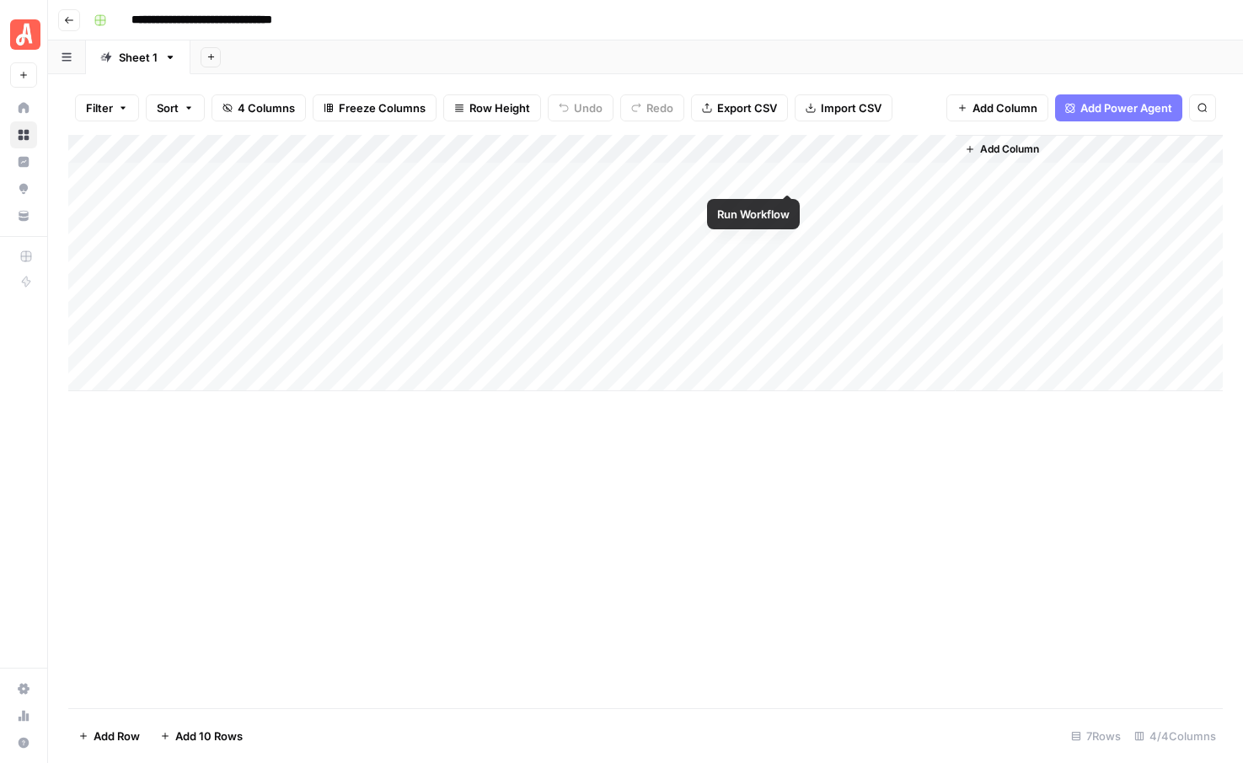
click at [786, 178] on div "Add Column" at bounding box center [645, 263] width 1154 height 256
click at [786, 202] on div "Add Column" at bounding box center [645, 263] width 1154 height 256
click at [785, 176] on div "Add Column" at bounding box center [645, 263] width 1154 height 256
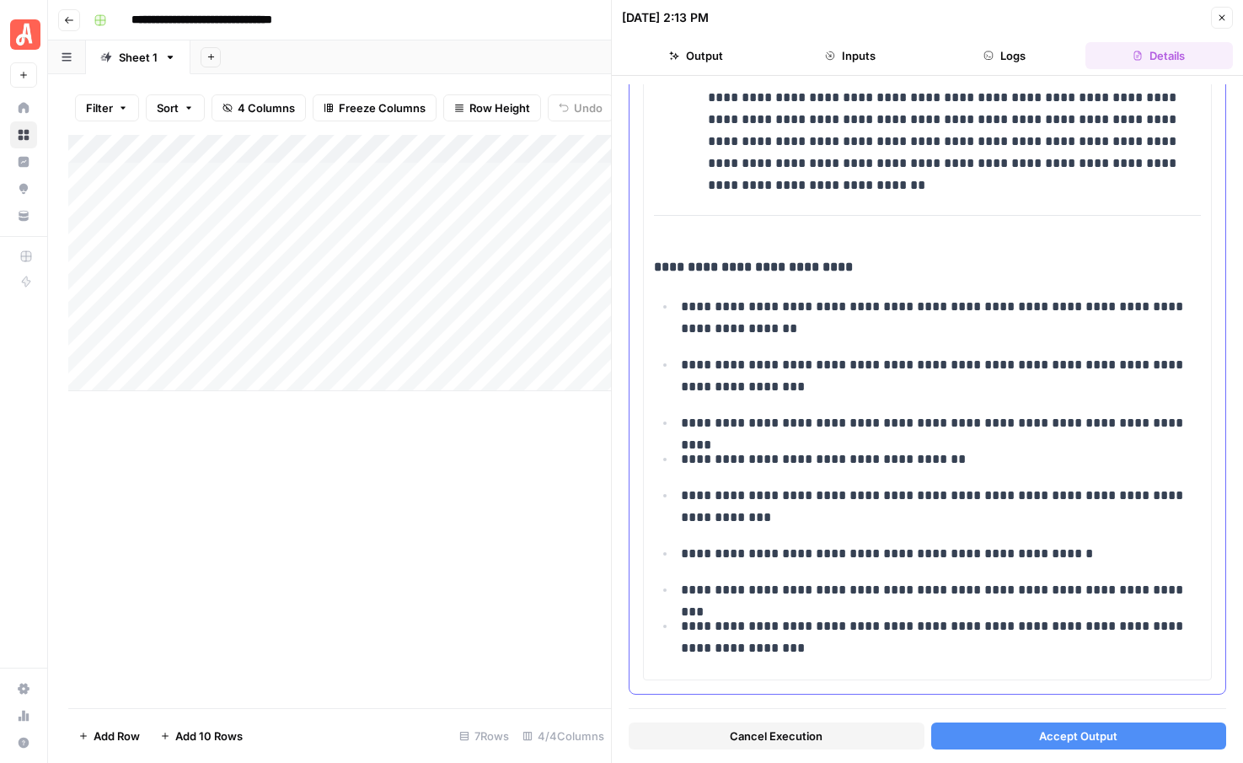
scroll to position [2505, 0]
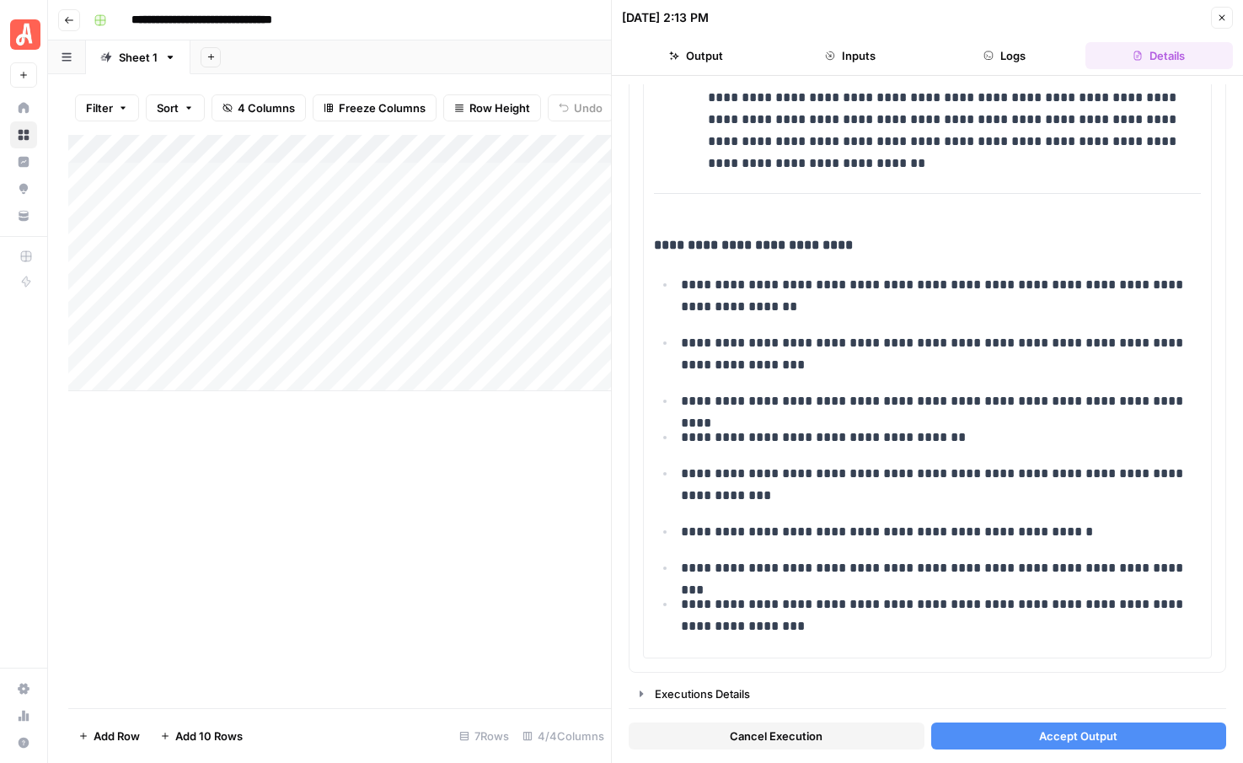
click at [1029, 734] on button "Accept Output" at bounding box center [1079, 735] width 296 height 27
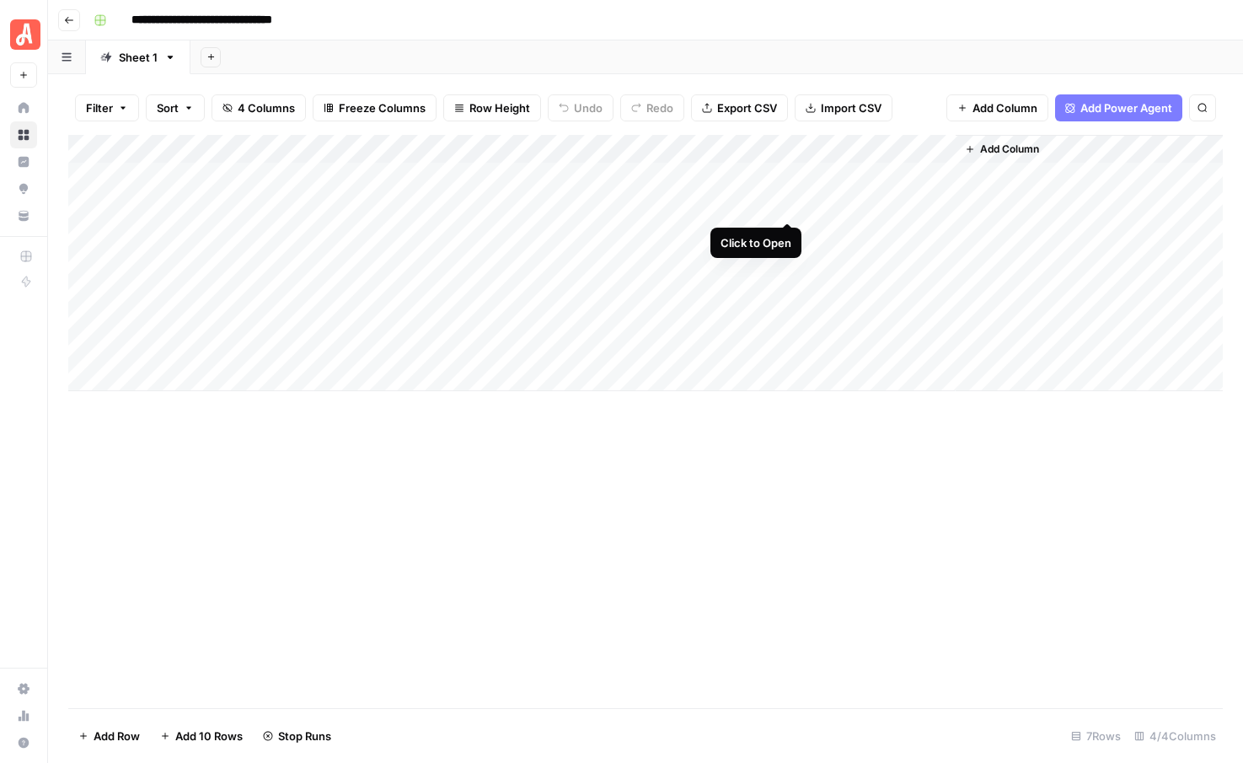
click at [785, 202] on div "Add Column" at bounding box center [645, 263] width 1154 height 256
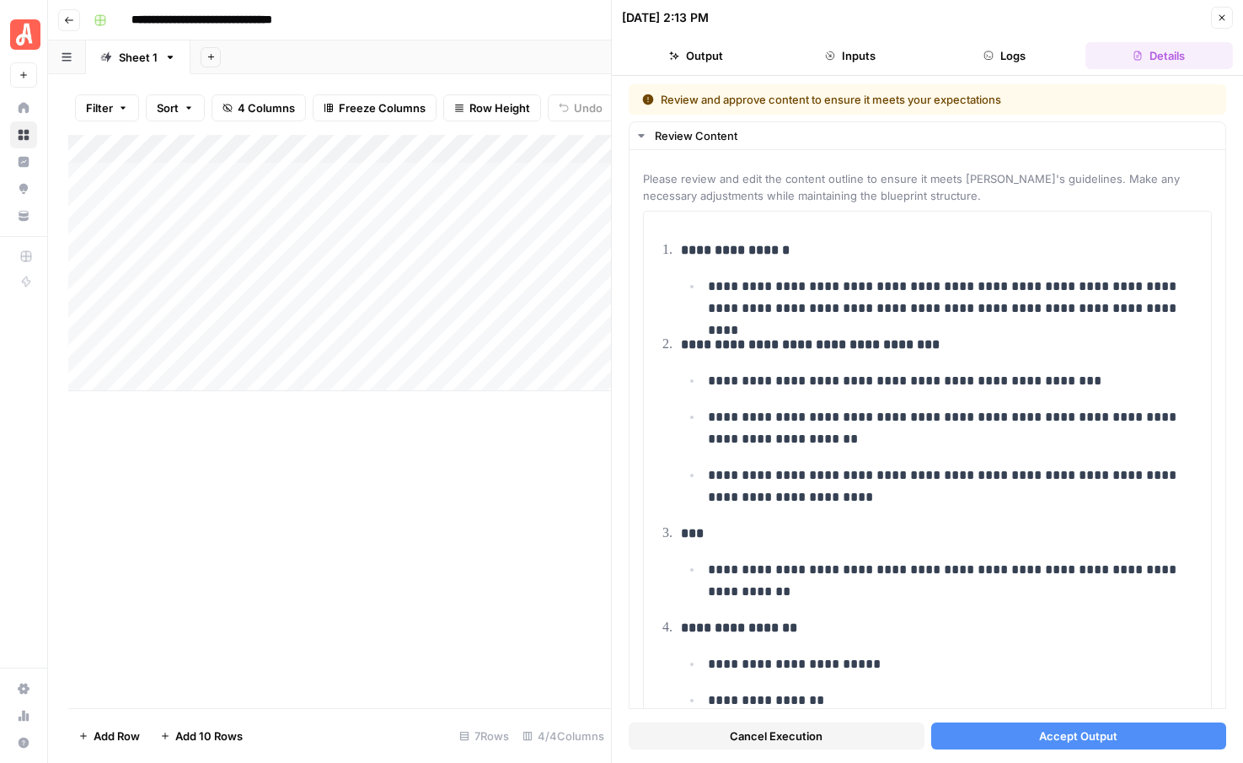
click at [1036, 733] on button "Accept Output" at bounding box center [1079, 735] width 296 height 27
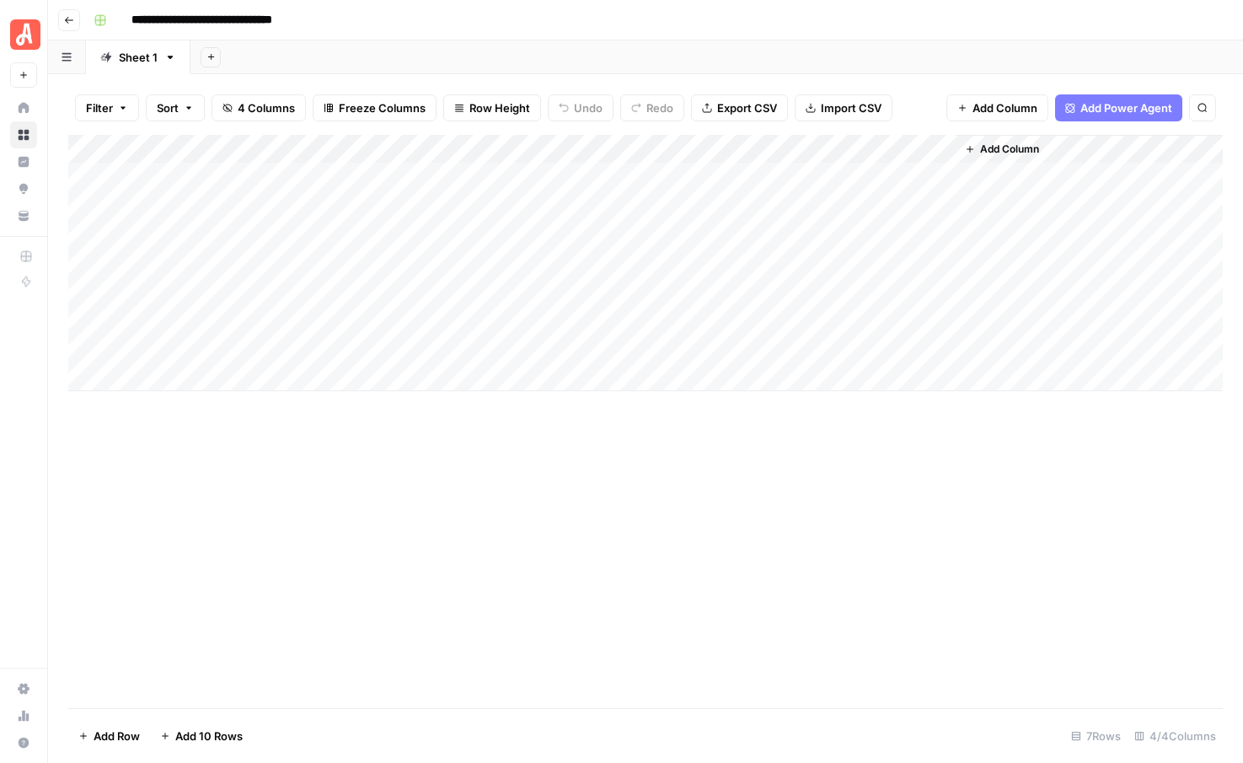
click at [785, 174] on div "Add Column" at bounding box center [645, 263] width 1154 height 256
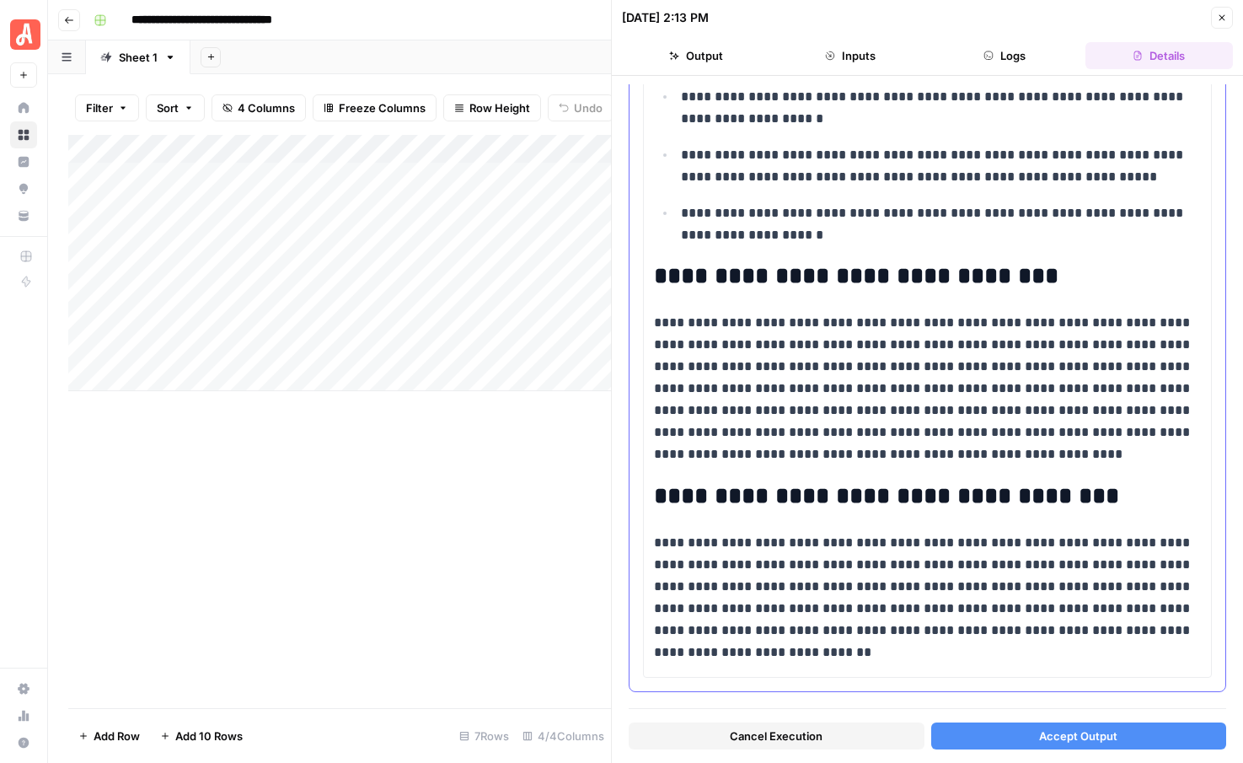
scroll to position [1802, 0]
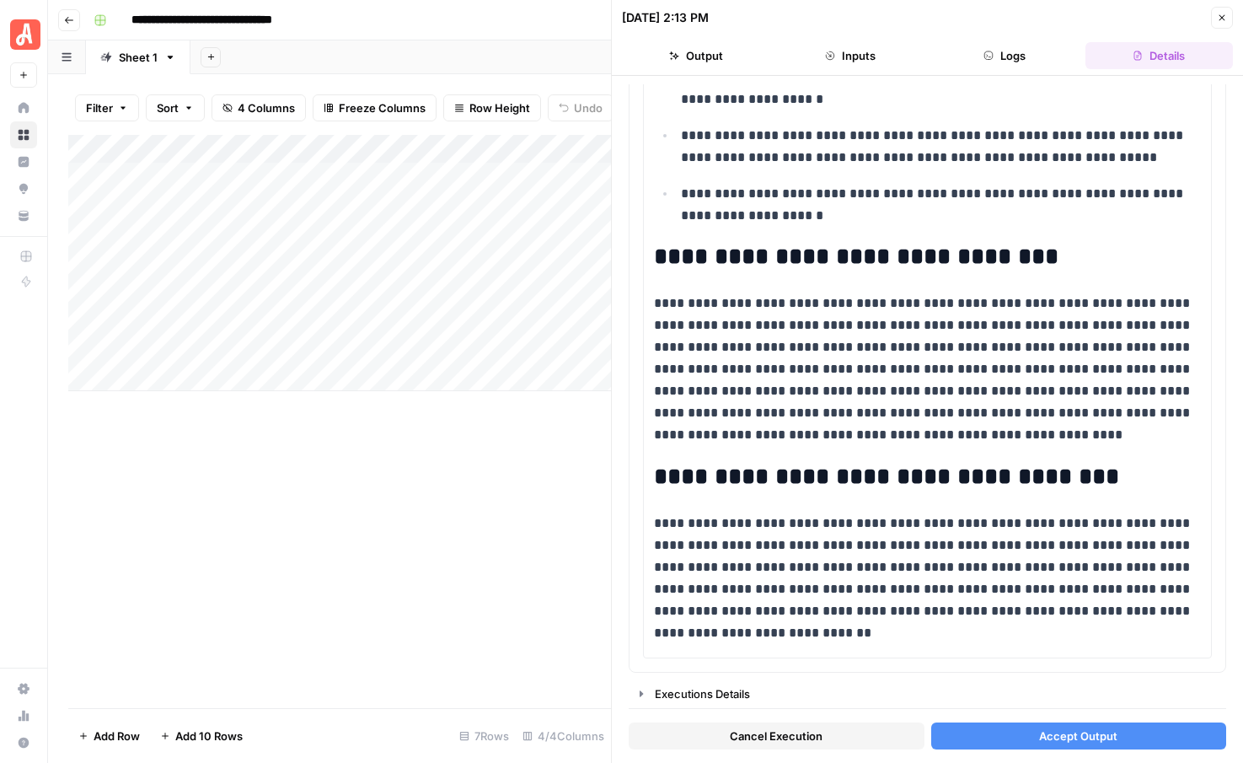
click at [1031, 737] on button "Accept Output" at bounding box center [1079, 735] width 296 height 27
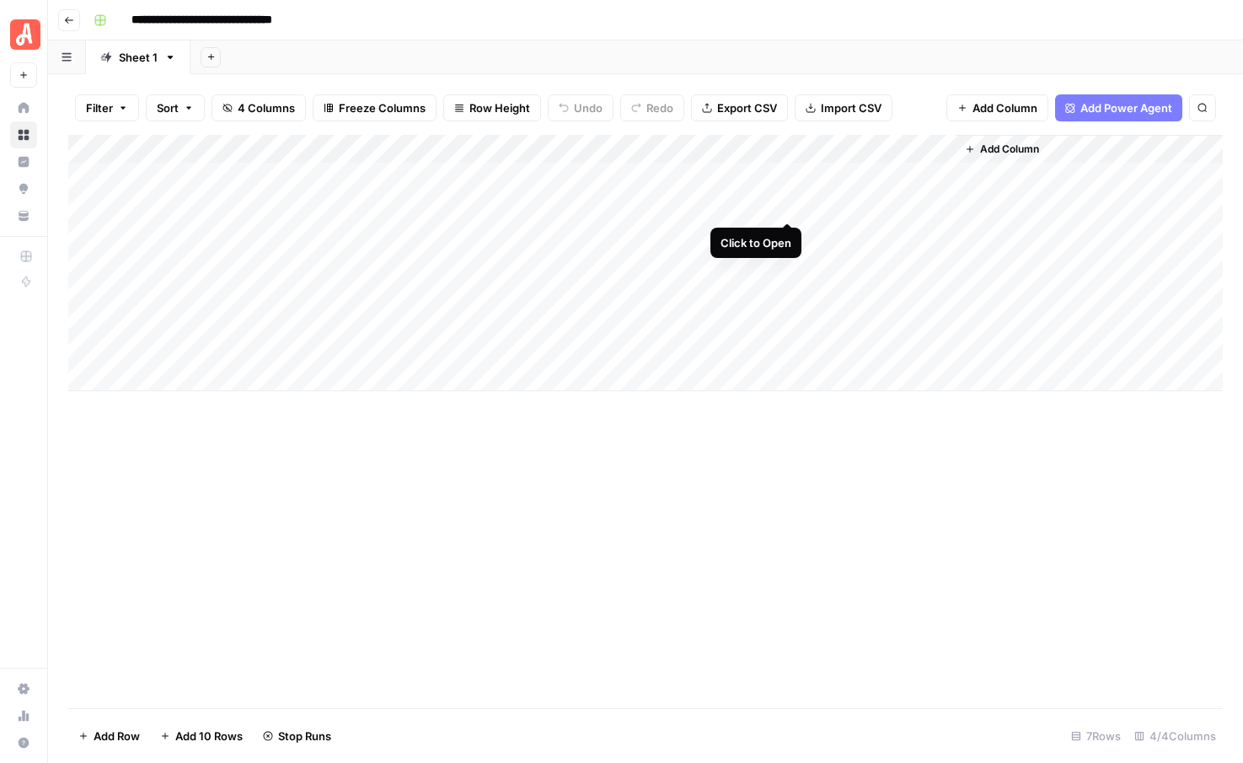
click at [785, 201] on div "Add Column" at bounding box center [645, 263] width 1154 height 256
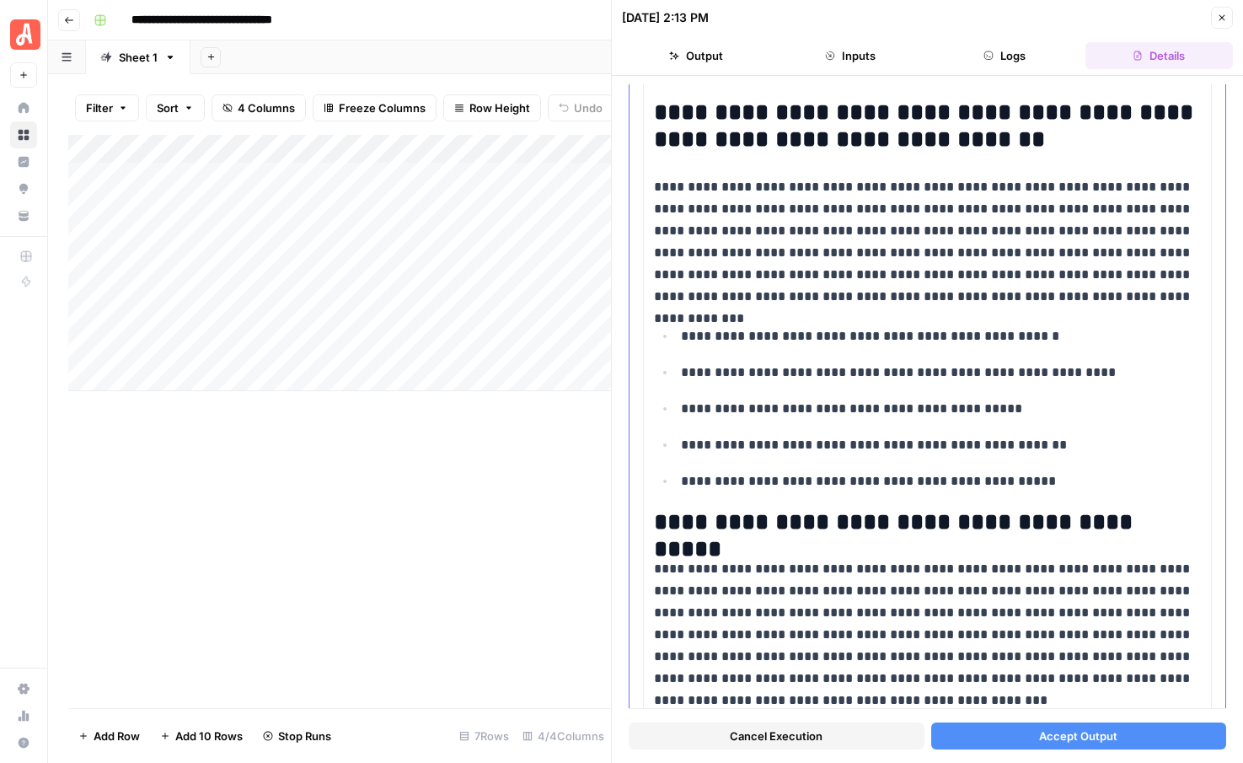
scroll to position [1877, 0]
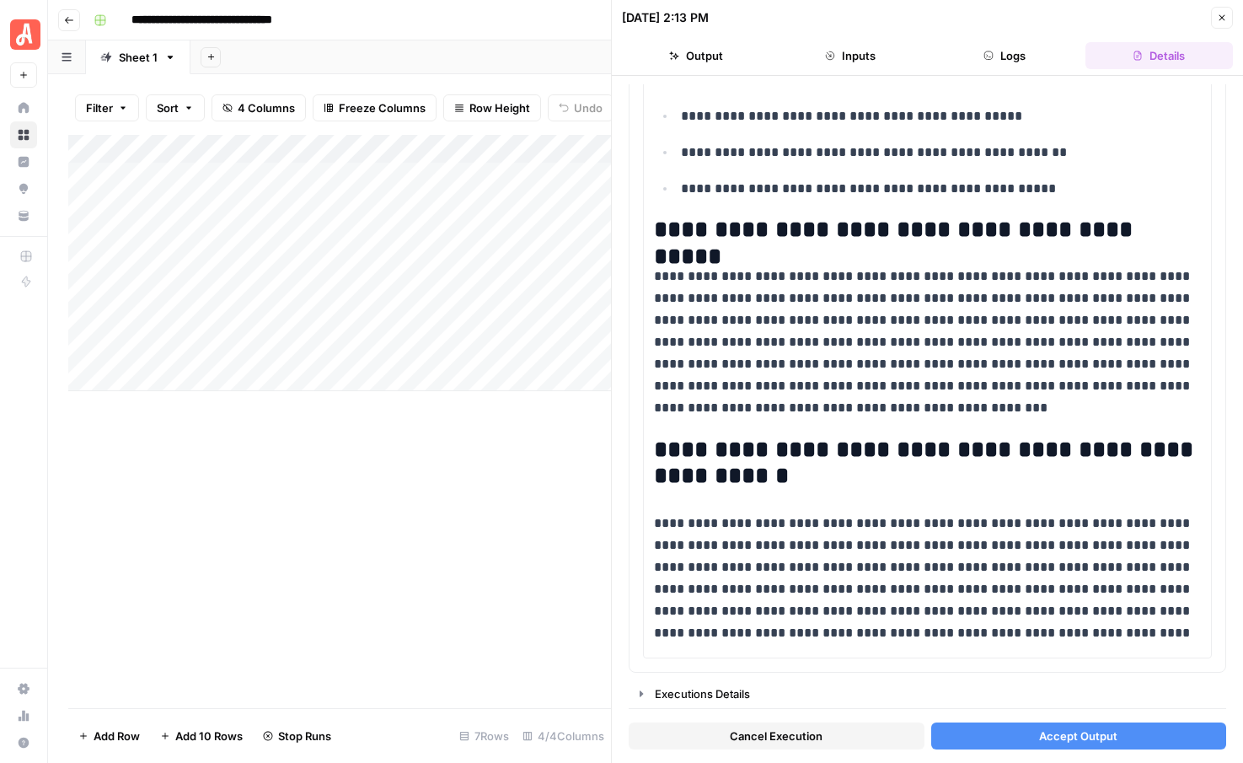
click at [1058, 741] on span "Accept Output" at bounding box center [1078, 735] width 78 height 17
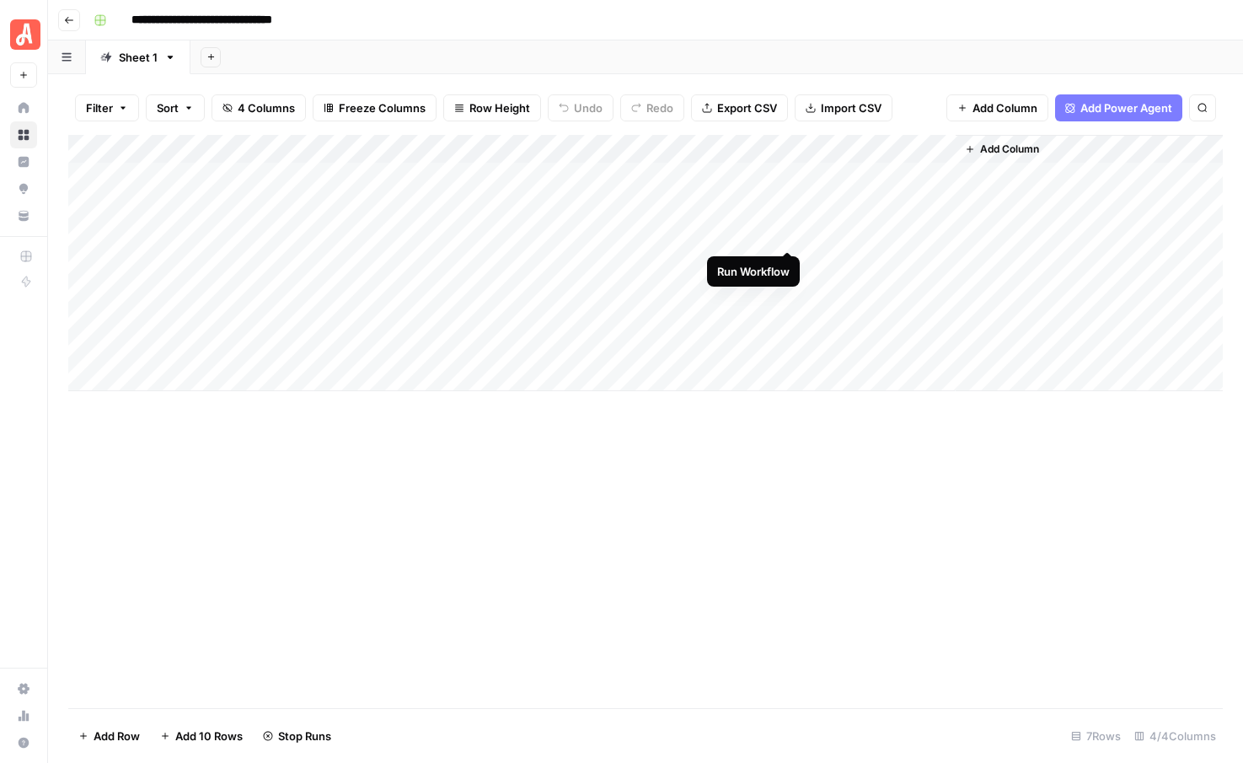
click at [788, 233] on div "Add Column" at bounding box center [645, 263] width 1154 height 256
click at [789, 257] on div "Add Column" at bounding box center [645, 263] width 1154 height 256
click at [939, 174] on div "Add Column" at bounding box center [645, 263] width 1154 height 256
click at [936, 202] on div "Add Column" at bounding box center [645, 263] width 1154 height 256
click at [792, 233] on div "Add Column" at bounding box center [645, 263] width 1154 height 256
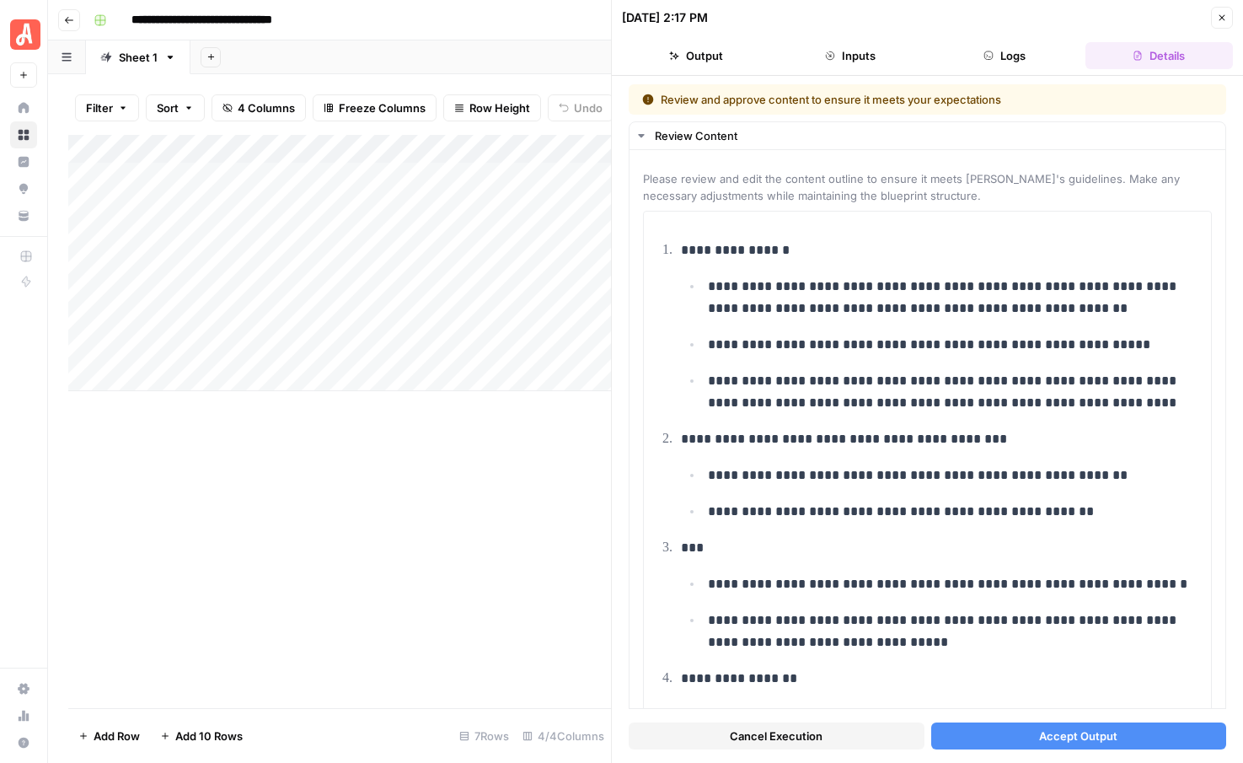
click at [1034, 733] on button "Accept Output" at bounding box center [1079, 735] width 296 height 27
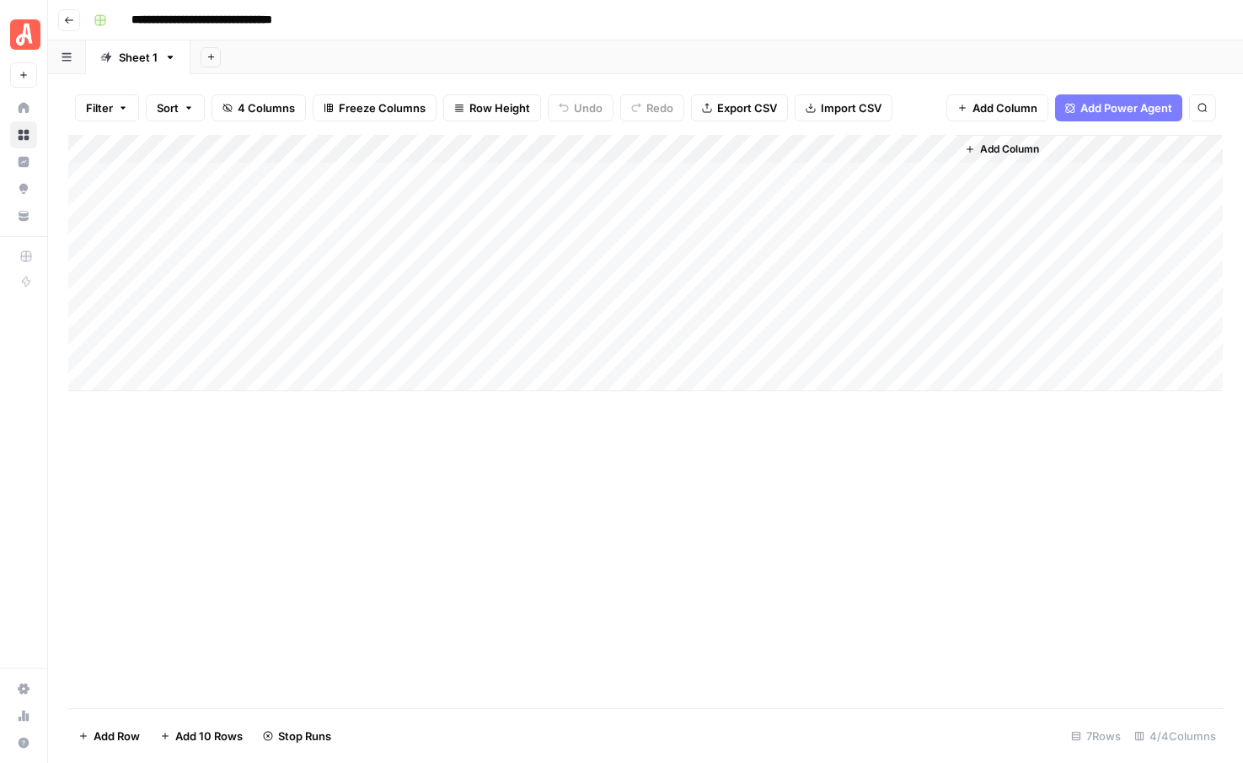
click at [784, 261] on div "Add Column" at bounding box center [645, 263] width 1154 height 256
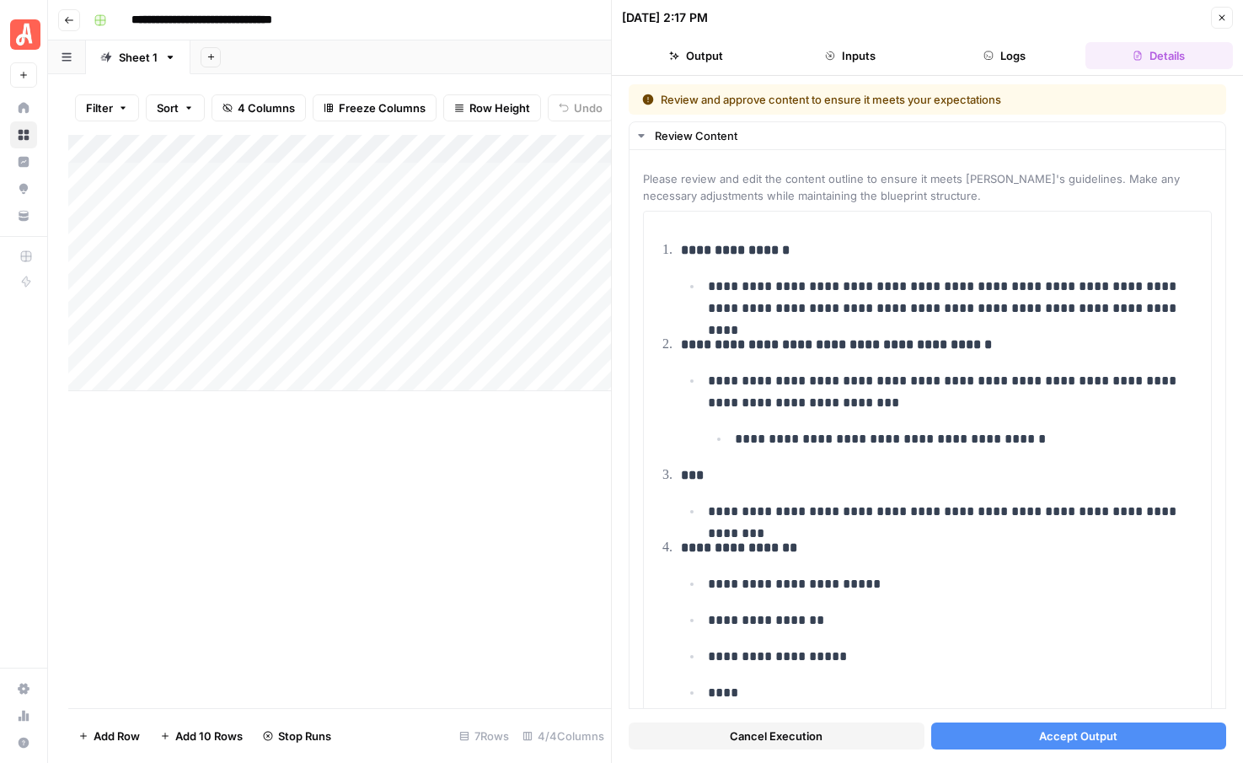
click at [1016, 743] on button "Accept Output" at bounding box center [1079, 735] width 296 height 27
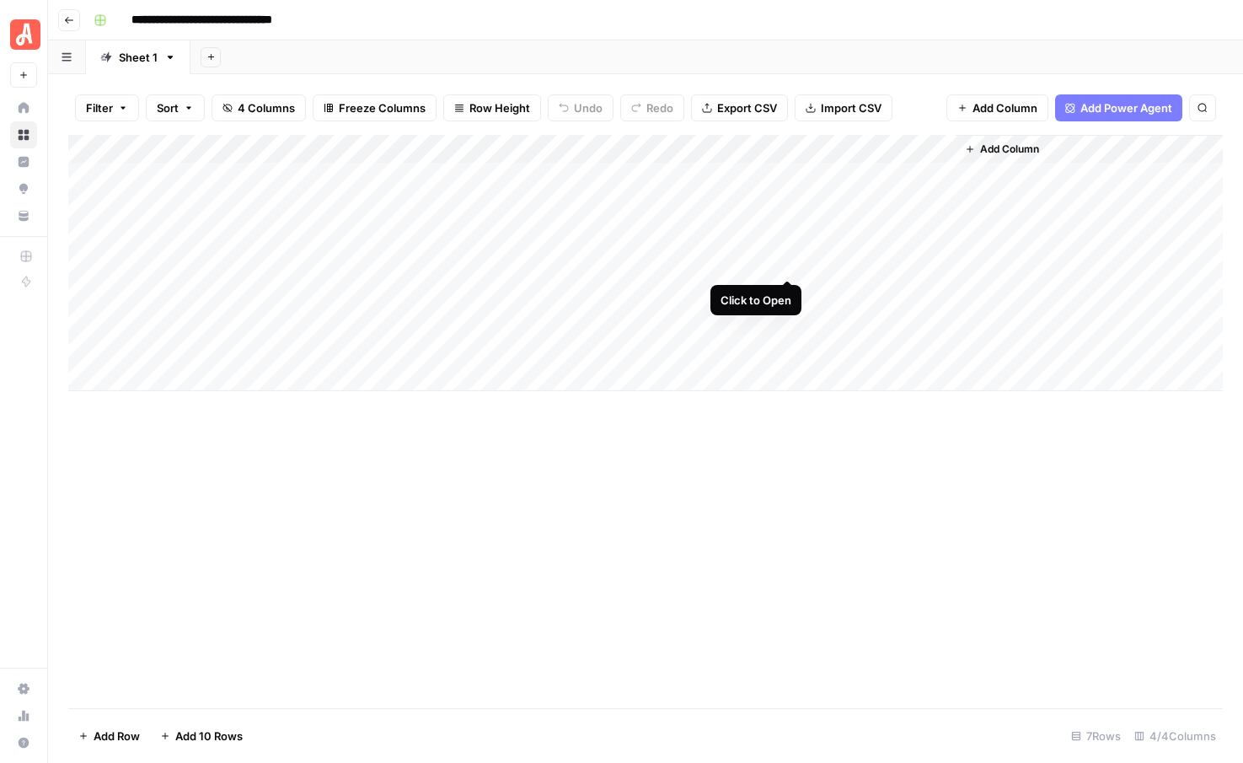
click at [785, 261] on div "Add Column" at bounding box center [645, 263] width 1154 height 256
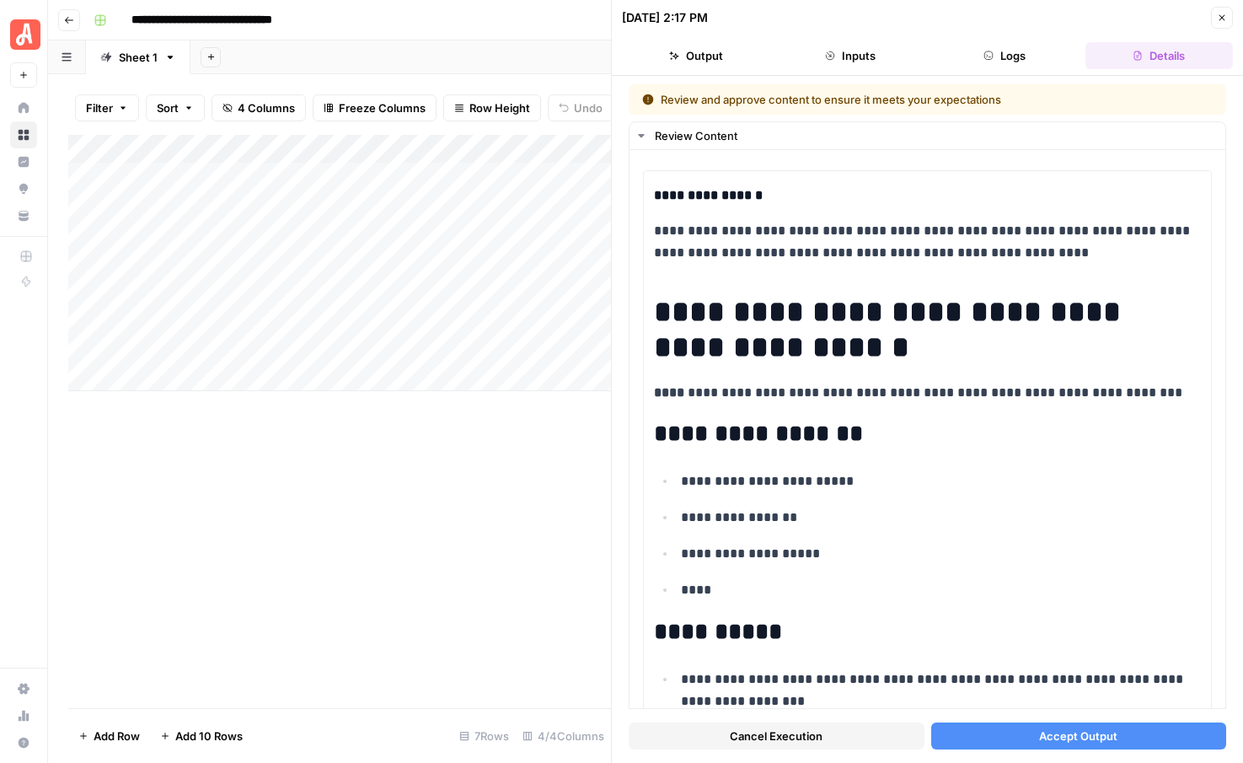
click at [1077, 733] on span "Accept Output" at bounding box center [1078, 735] width 78 height 17
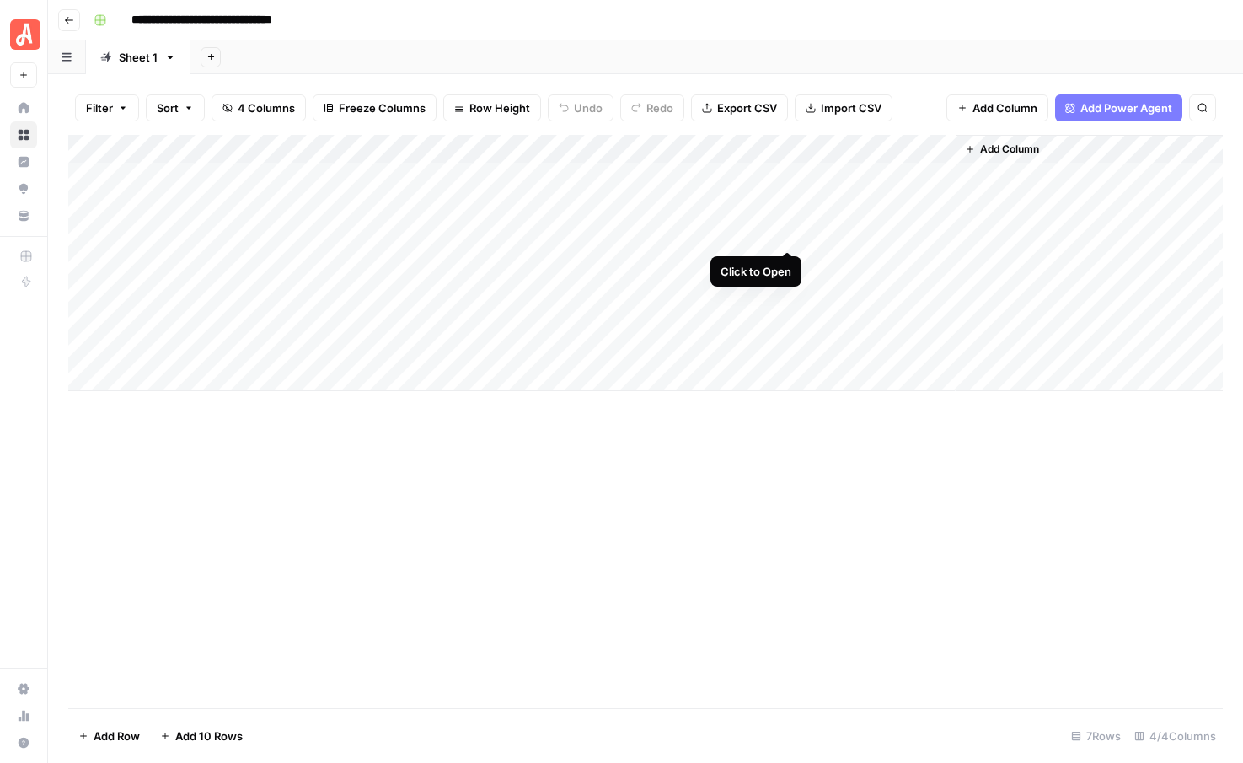
click at [787, 234] on div "Add Column" at bounding box center [645, 263] width 1154 height 256
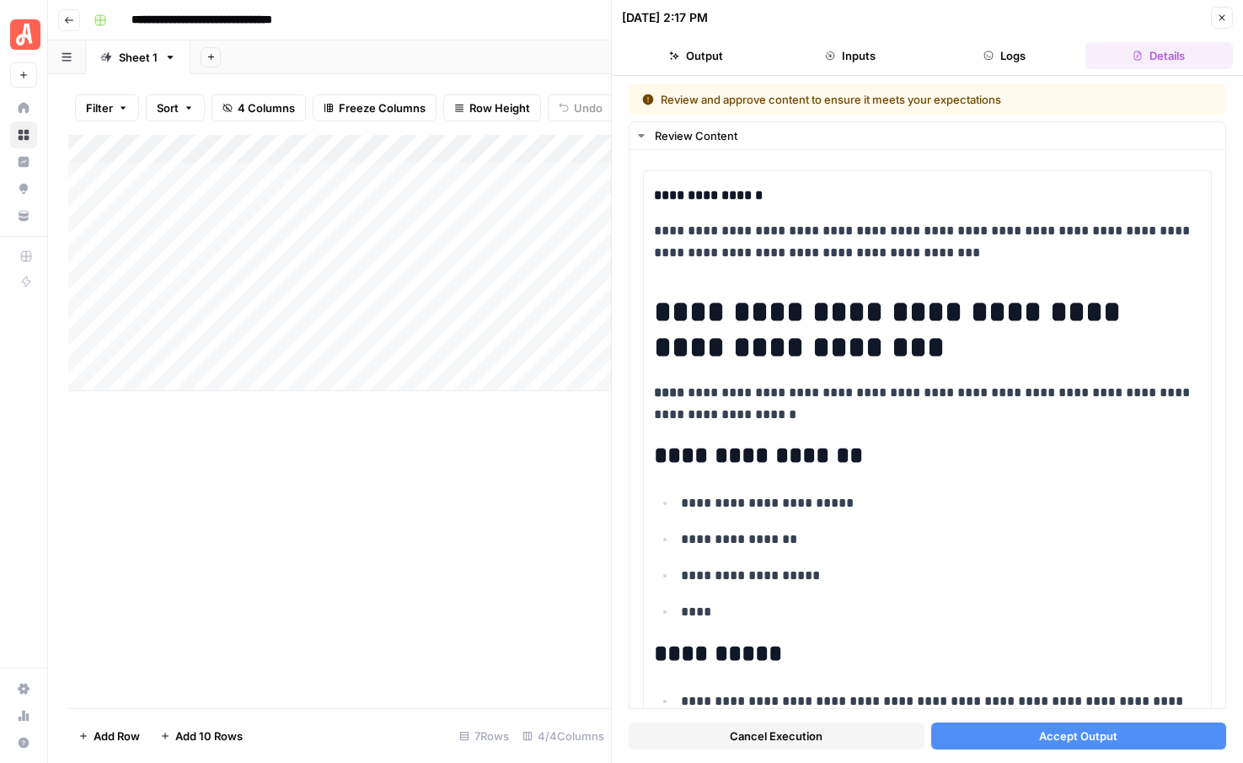
click at [992, 736] on button "Accept Output" at bounding box center [1079, 735] width 296 height 27
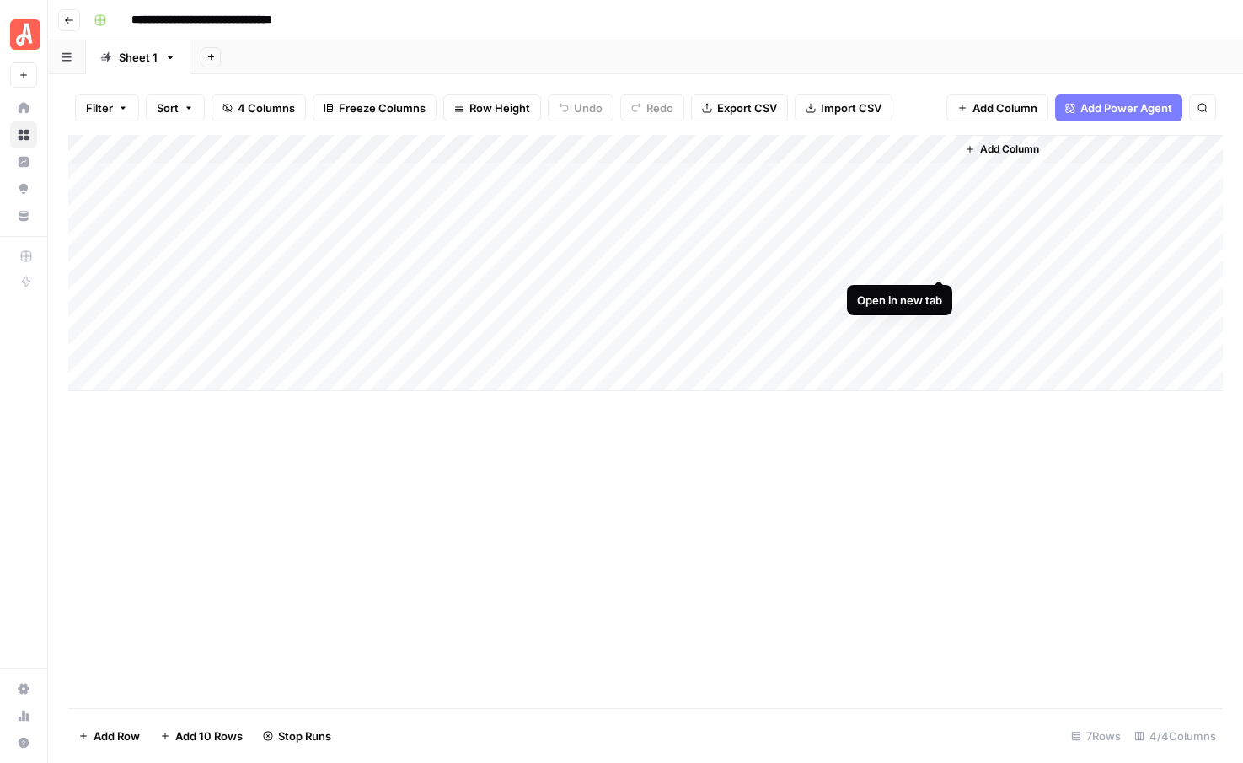
click at [939, 257] on div "Add Column" at bounding box center [645, 263] width 1154 height 256
click at [939, 230] on div "Add Column" at bounding box center [645, 263] width 1154 height 256
click at [431, 180] on div "Add Column" at bounding box center [645, 263] width 1154 height 256
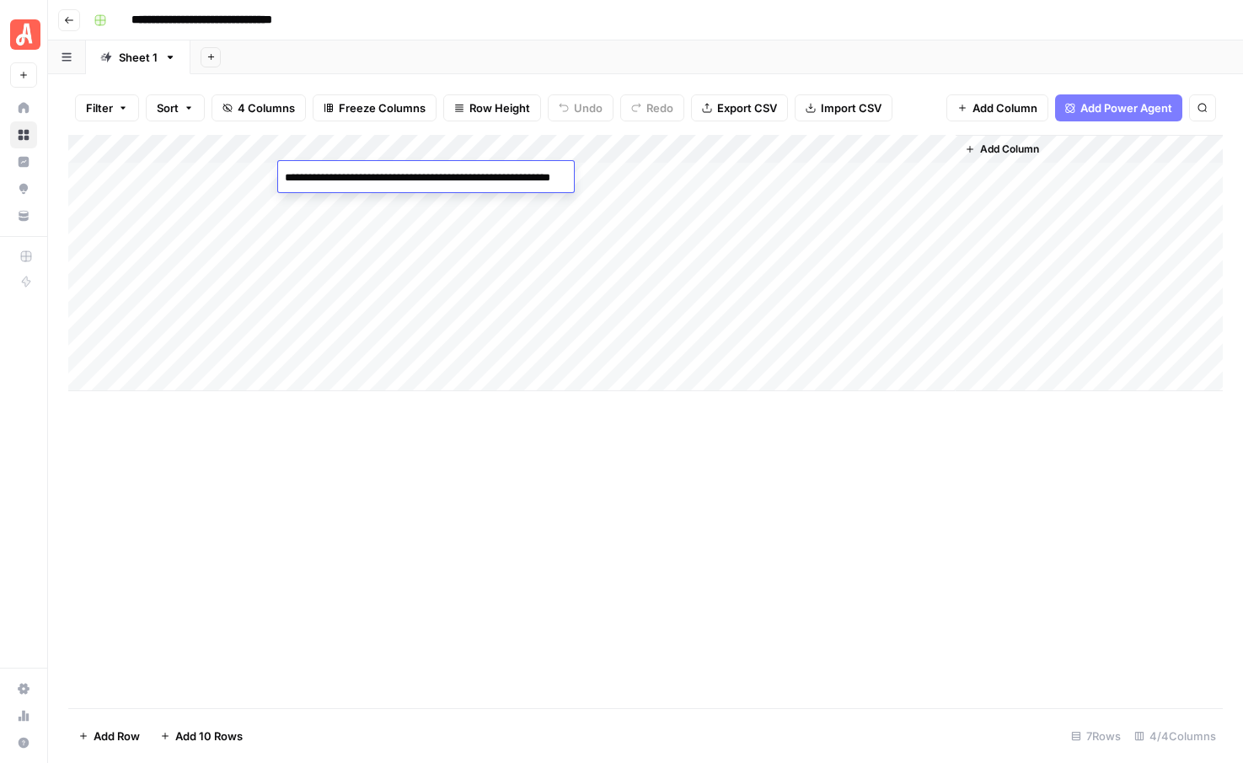
drag, startPoint x: 425, startPoint y: 180, endPoint x: 286, endPoint y: 178, distance: 139.1
click at [286, 178] on textarea "**********" at bounding box center [446, 186] width 337 height 40
drag, startPoint x: 341, startPoint y: 192, endPoint x: 284, endPoint y: 183, distance: 58.0
click at [284, 183] on textarea "**********" at bounding box center [446, 186] width 337 height 40
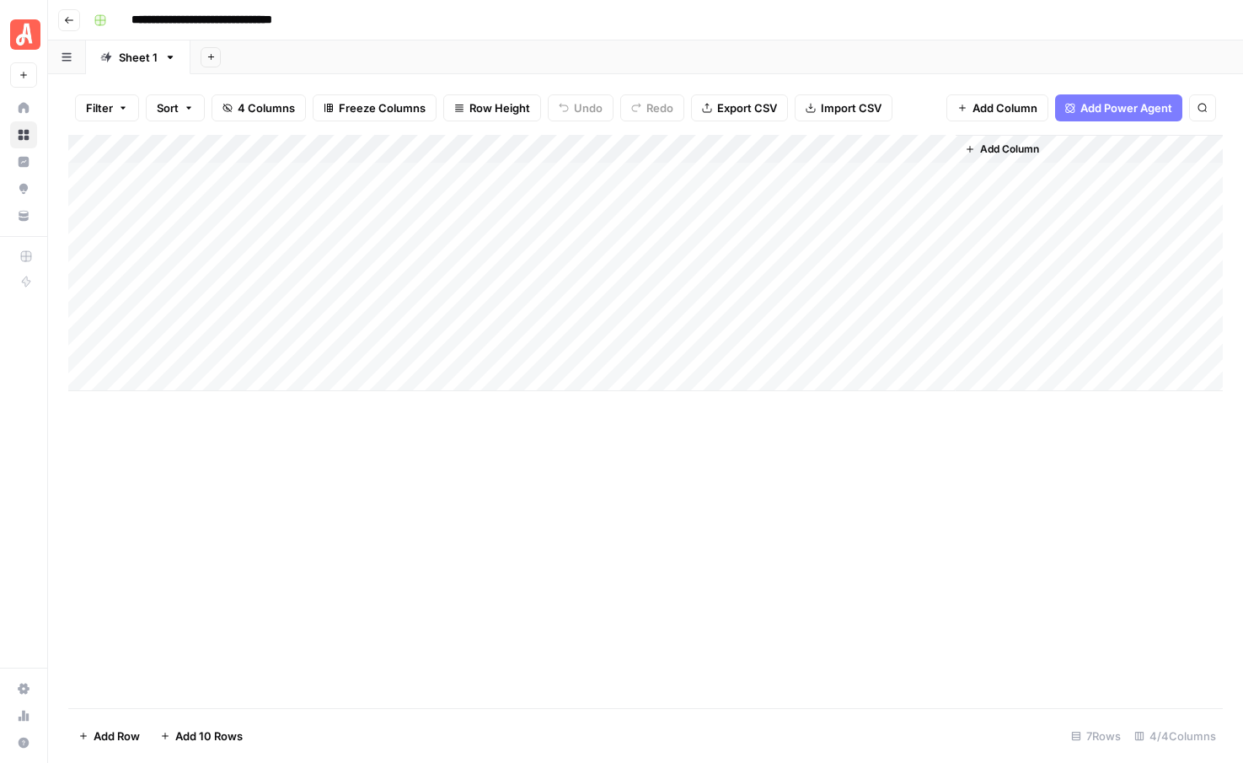
click at [349, 78] on div "Filter Sort 4 Columns Freeze Columns Row Height Undo Redo Export CSV Import CSV…" at bounding box center [645, 418] width 1195 height 688
click at [631, 58] on div "Add Sheet" at bounding box center [716, 57] width 1052 height 34
click at [683, 288] on div "Add Column" at bounding box center [645, 263] width 1154 height 256
click at [691, 321] on div "Add Column" at bounding box center [645, 263] width 1154 height 256
click at [683, 351] on div "Add Column" at bounding box center [645, 263] width 1154 height 256
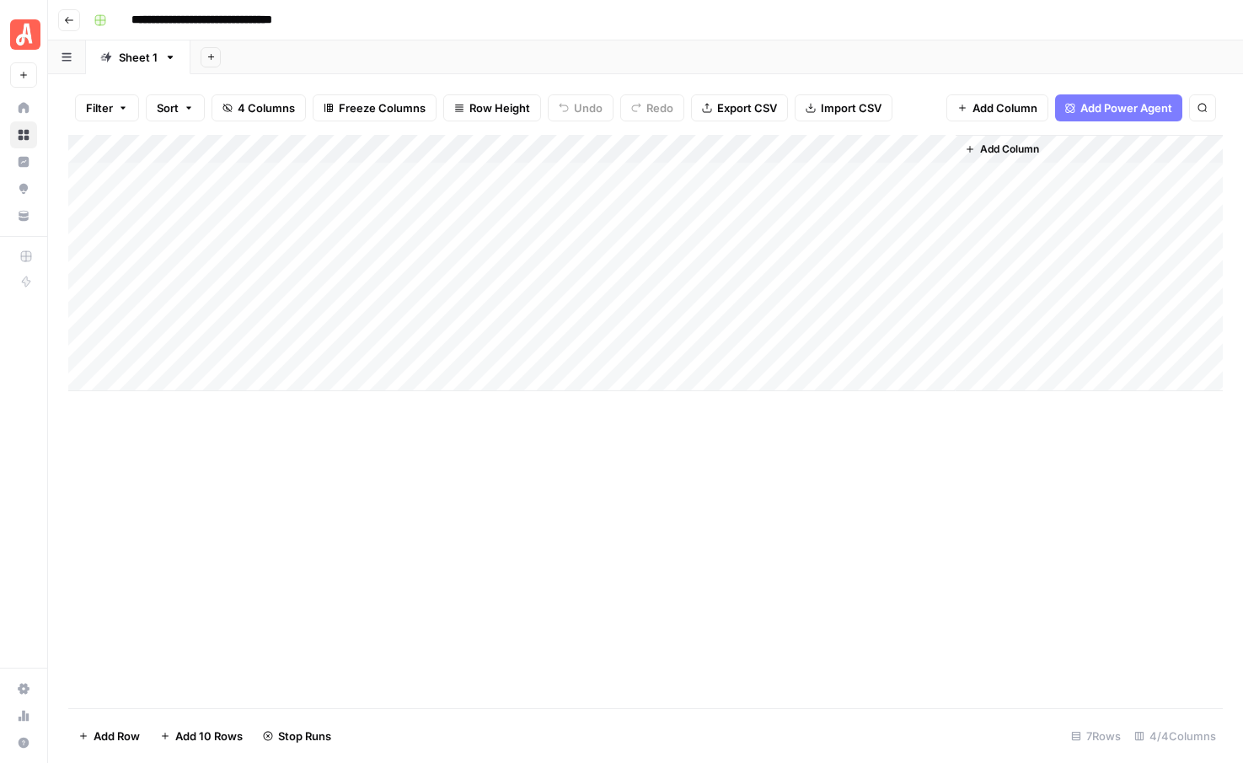
click at [679, 318] on div "Add Column" at bounding box center [645, 263] width 1154 height 256
click at [786, 318] on div "Add Column" at bounding box center [645, 263] width 1154 height 256
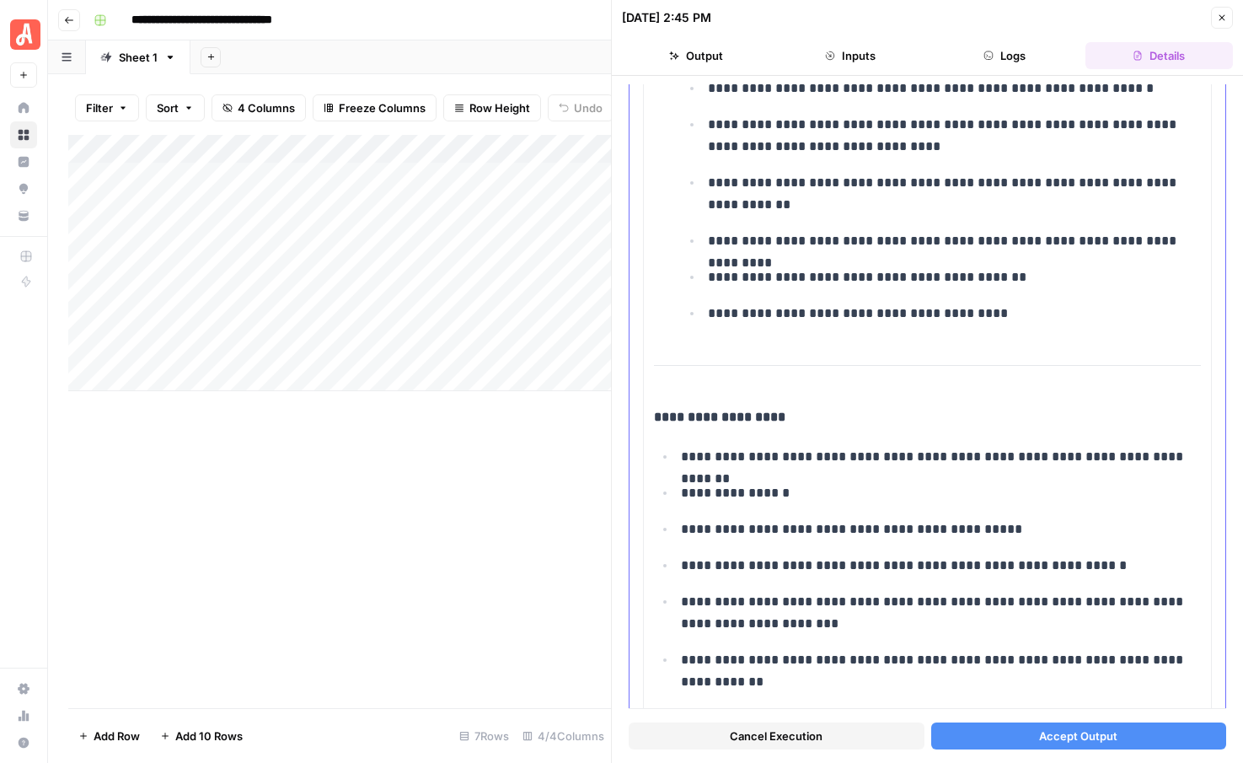
scroll to position [2561, 0]
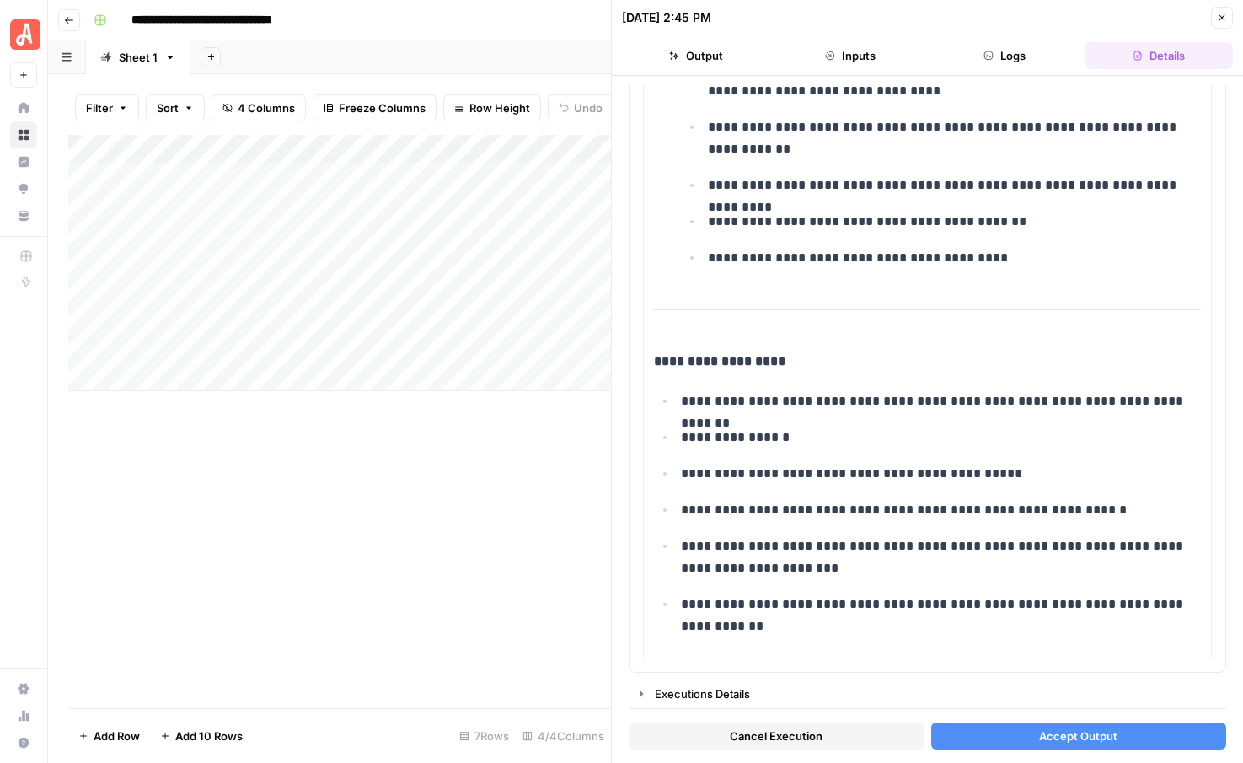
click at [1075, 734] on span "Accept Output" at bounding box center [1078, 735] width 78 height 17
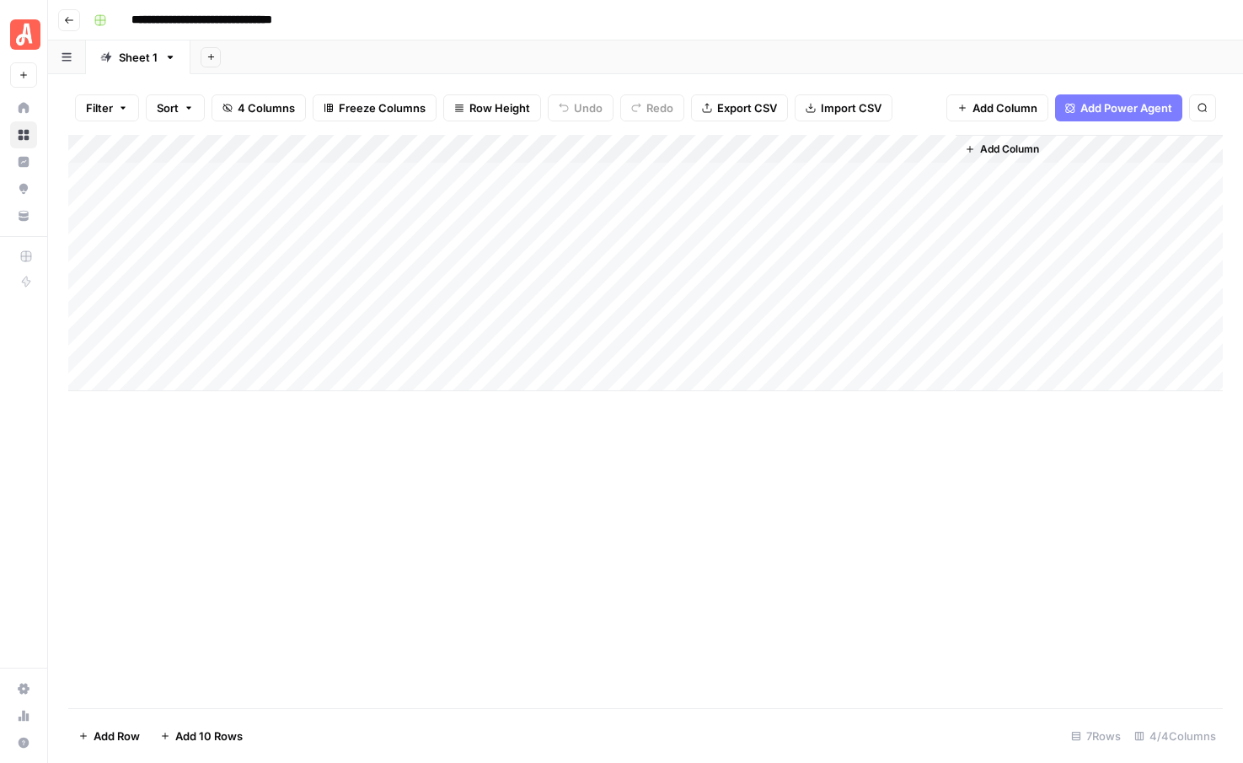
click at [787, 338] on div "Add Column" at bounding box center [645, 263] width 1154 height 256
click at [787, 345] on div "Add Column" at bounding box center [645, 263] width 1154 height 256
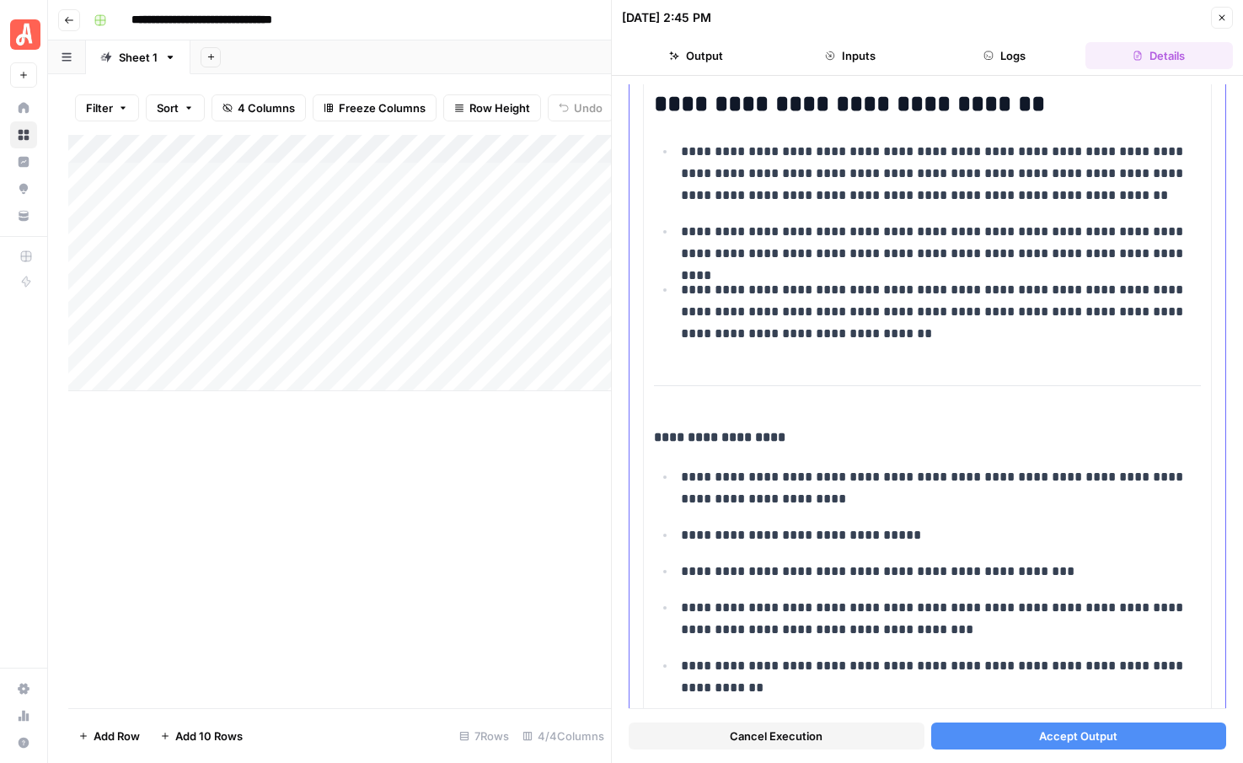
scroll to position [2597, 0]
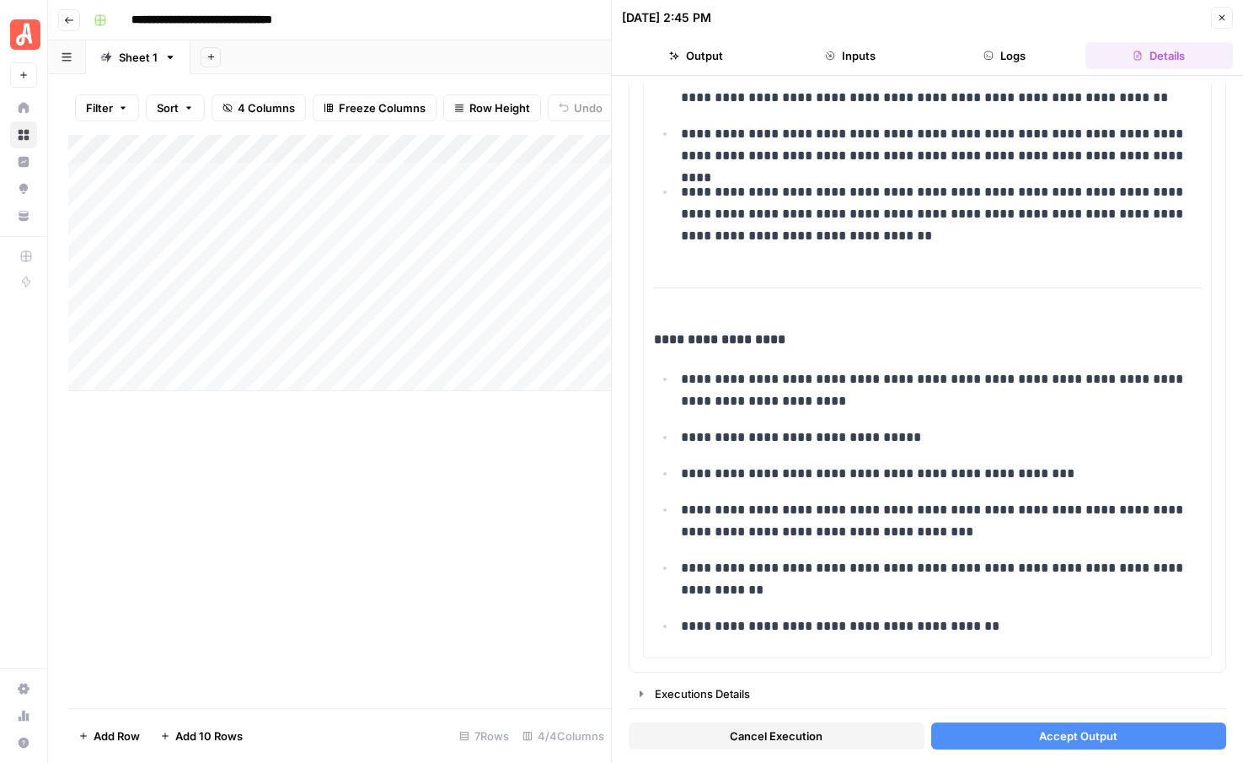
click at [801, 740] on span "Cancel Execution" at bounding box center [776, 735] width 93 height 17
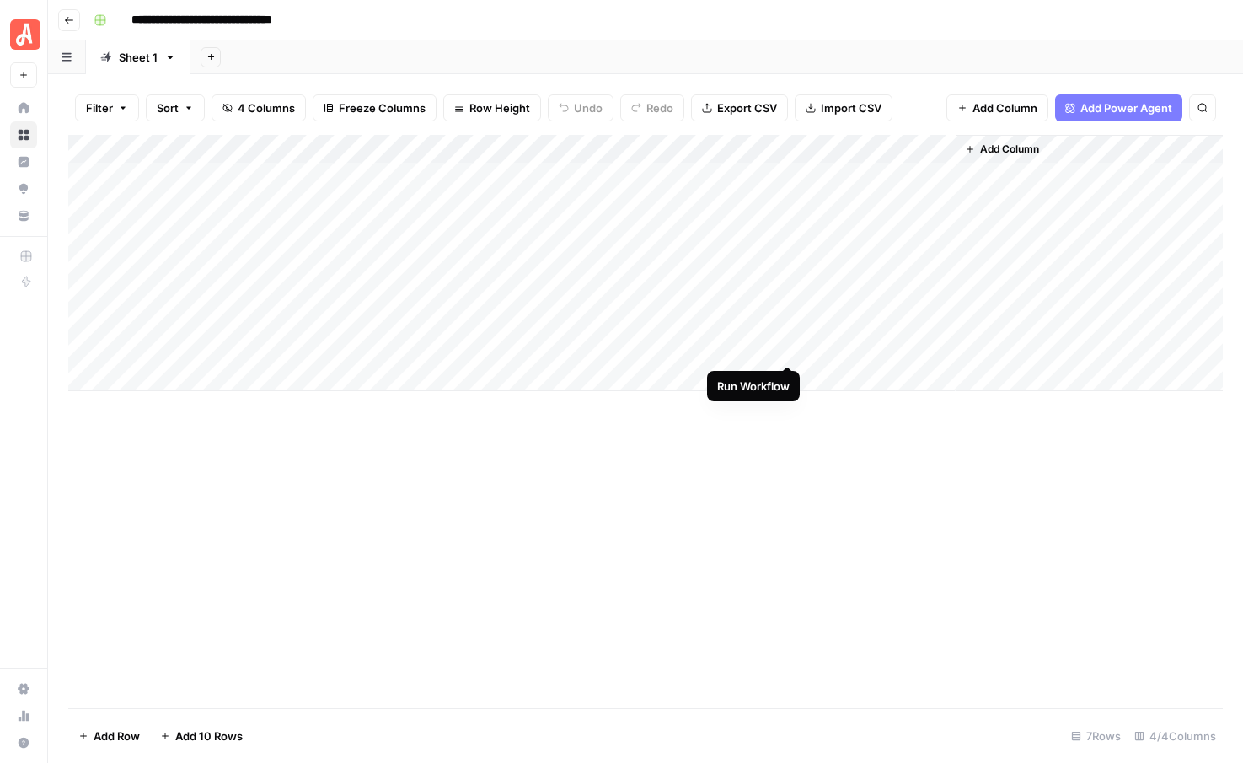
click at [787, 350] on div "Add Column" at bounding box center [645, 263] width 1154 height 256
click at [785, 288] on div "Add Column" at bounding box center [645, 263] width 1154 height 256
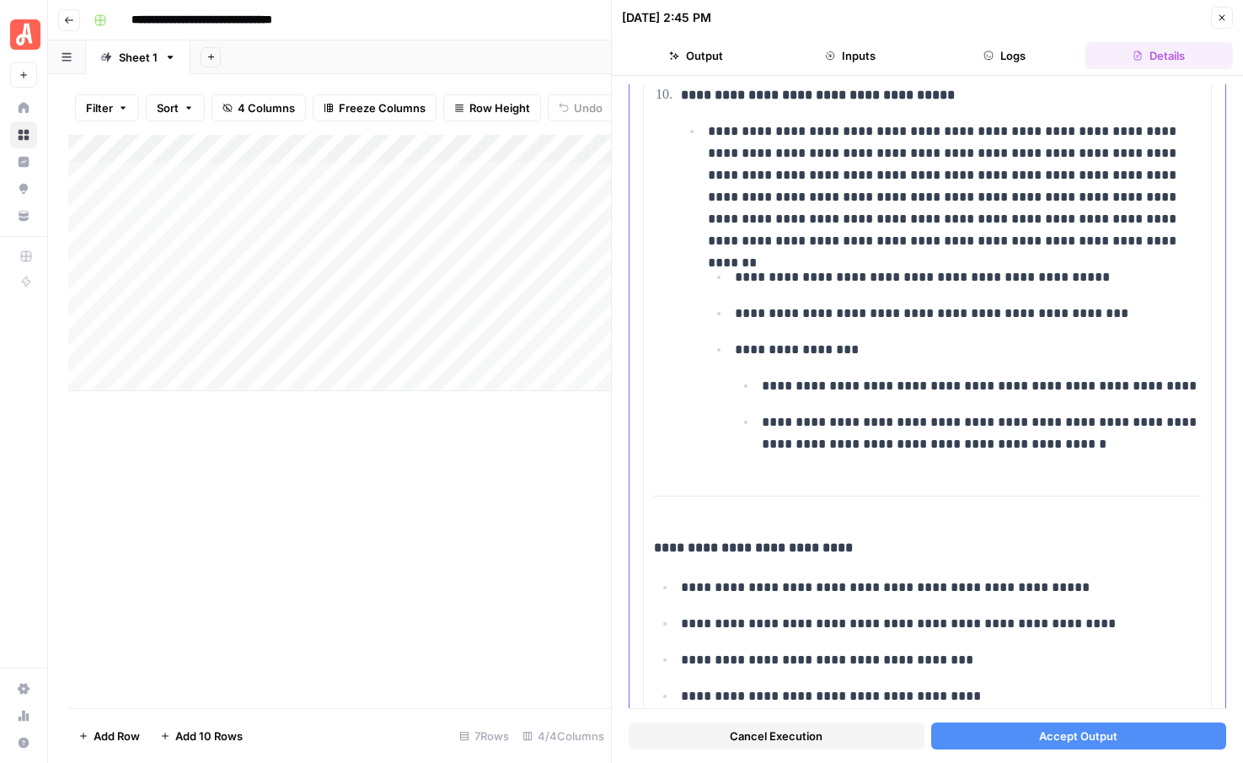
scroll to position [2483, 0]
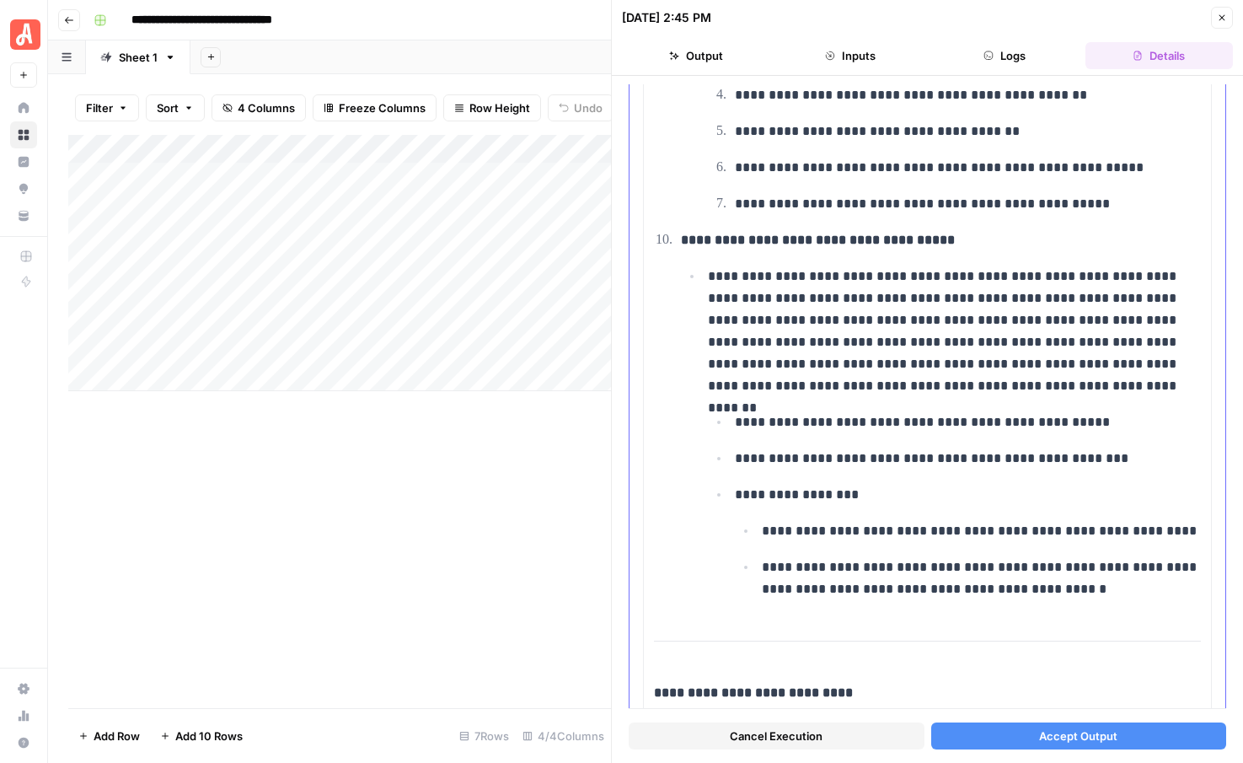
scroll to position [2282, 0]
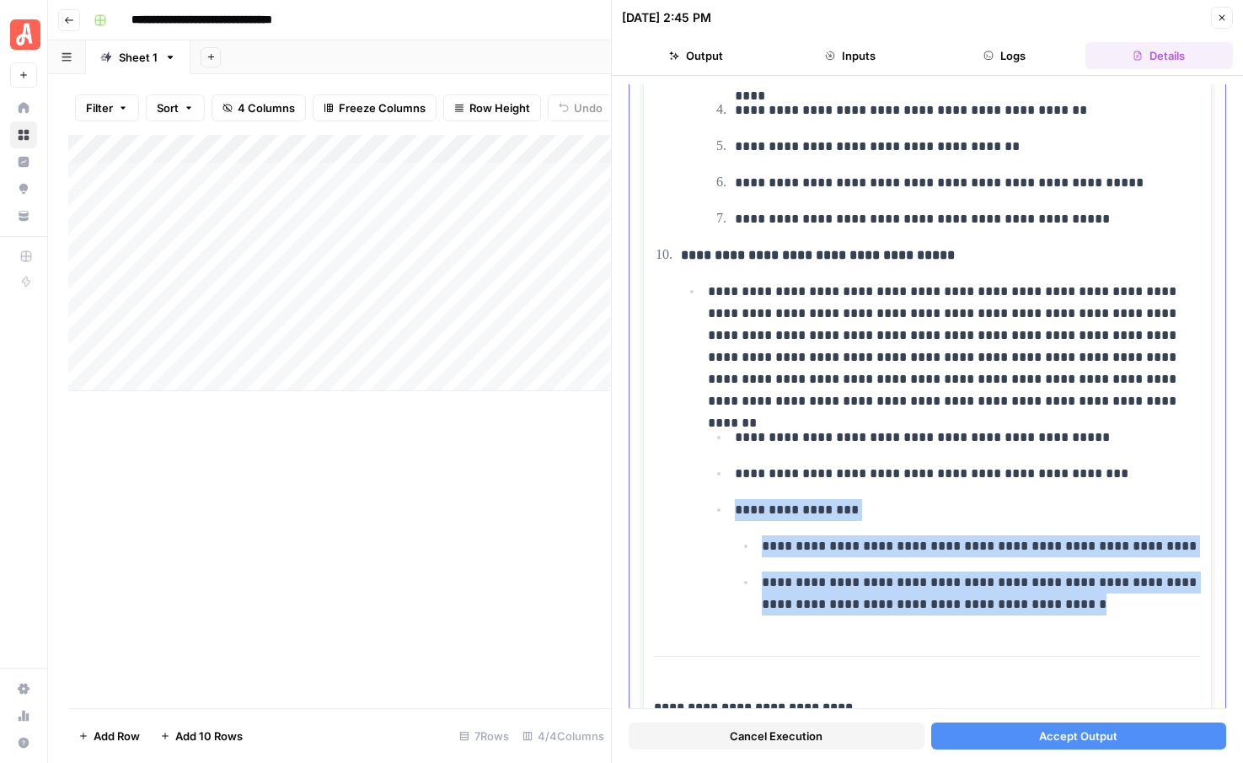
drag, startPoint x: 1070, startPoint y: 606, endPoint x: 730, endPoint y: 507, distance: 354.4
click at [730, 507] on li "**********" at bounding box center [965, 556] width 471 height 117
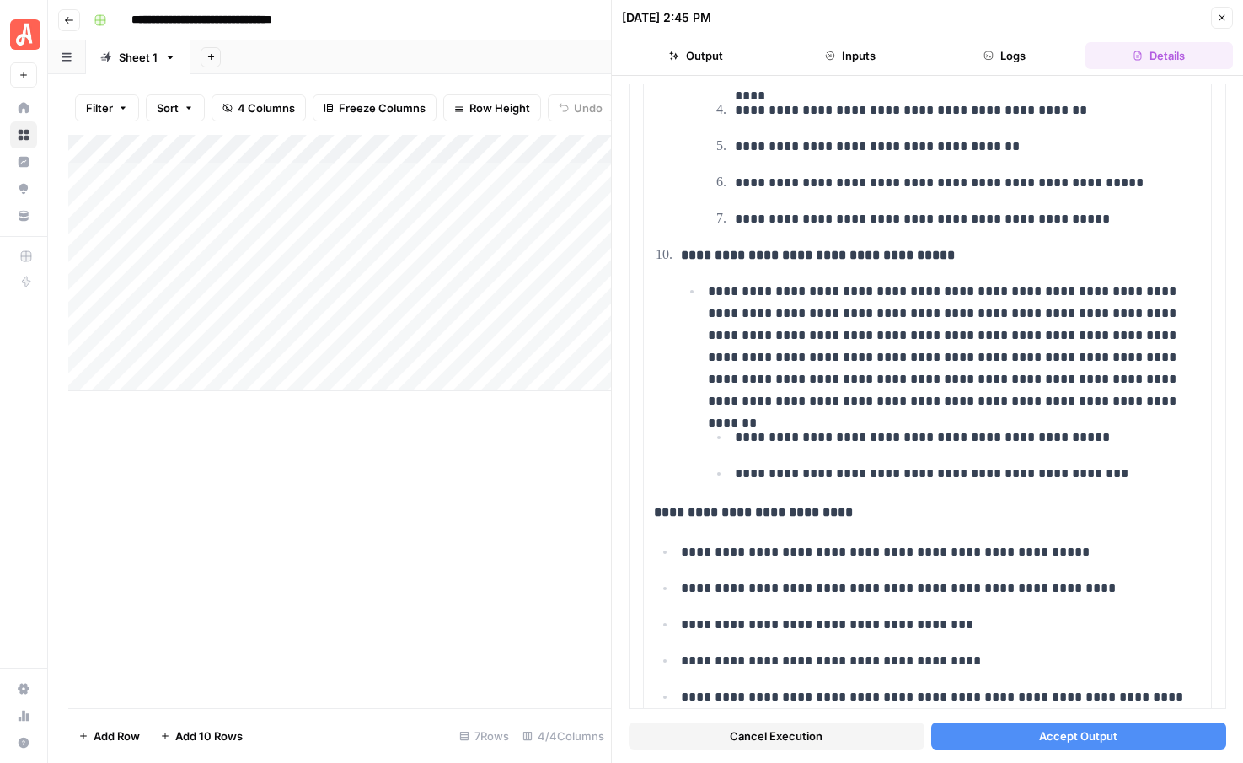
click at [1079, 742] on span "Accept Output" at bounding box center [1078, 735] width 78 height 17
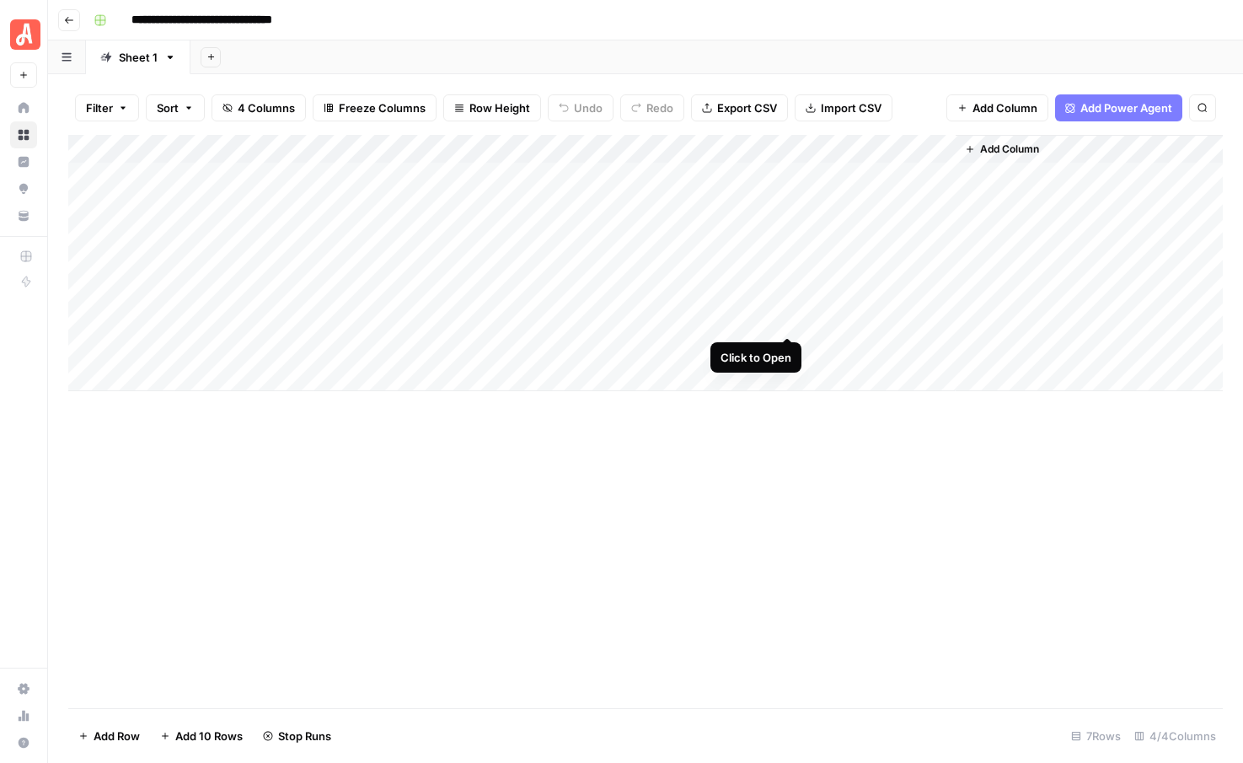
click at [786, 316] on div "Add Column" at bounding box center [645, 263] width 1154 height 256
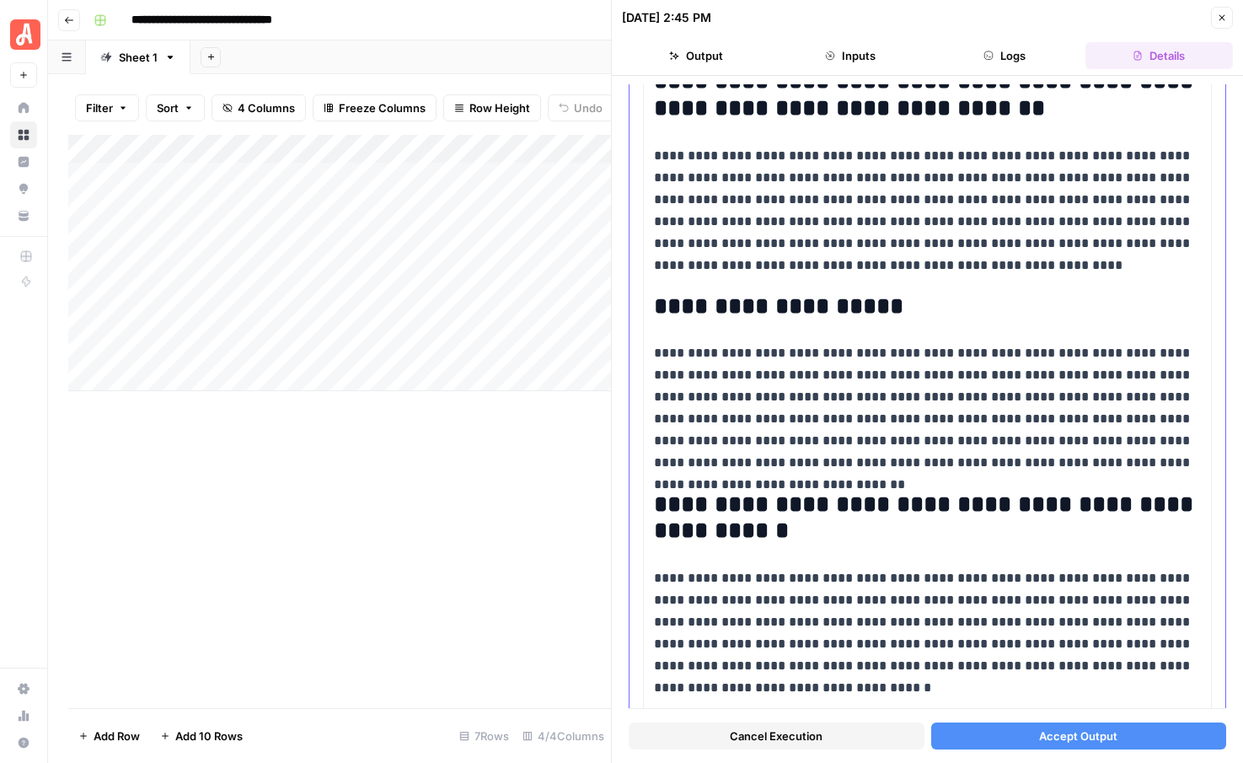
scroll to position [1692, 0]
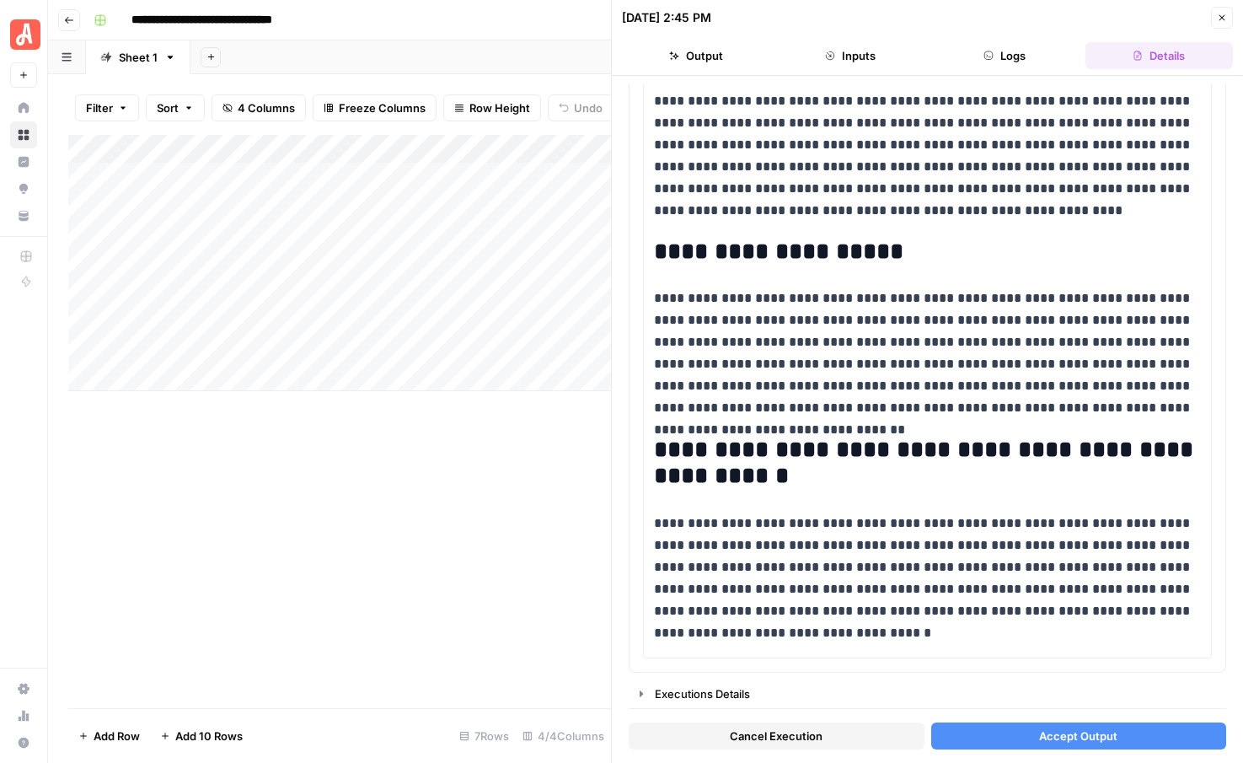
click at [1016, 744] on button "Accept Output" at bounding box center [1079, 735] width 296 height 27
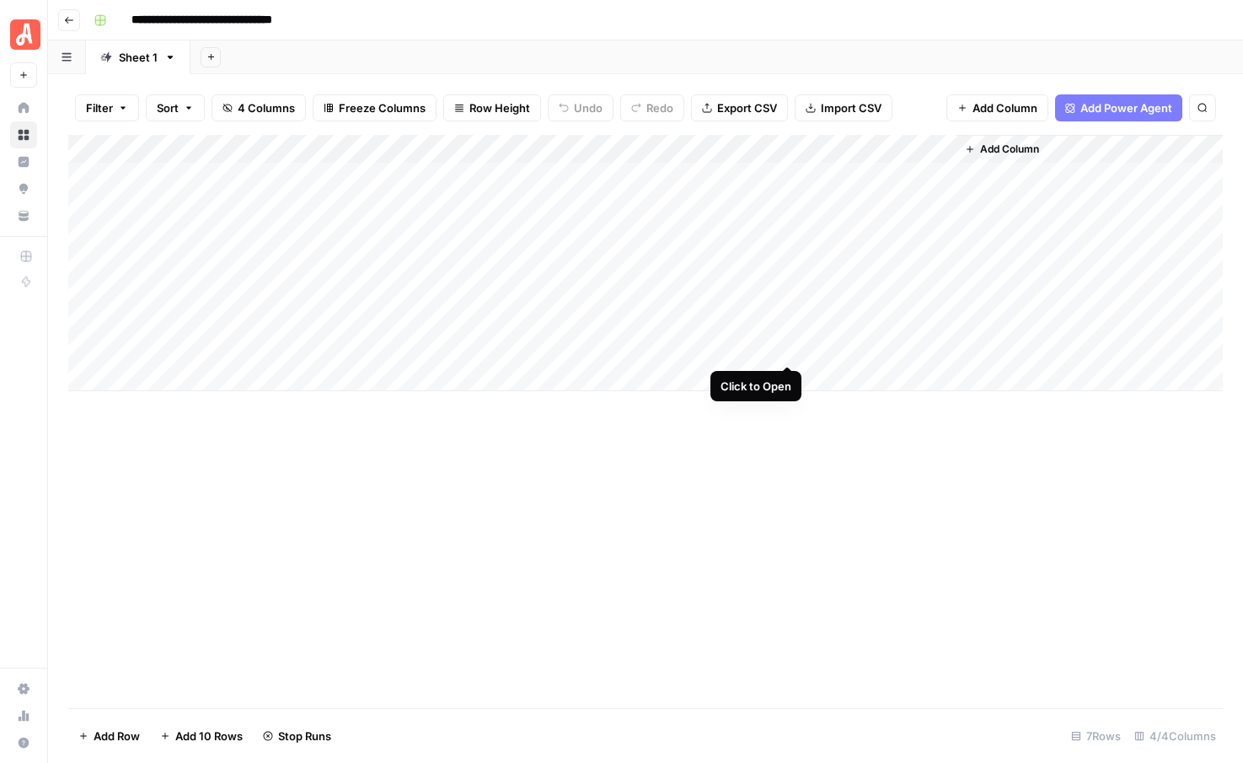
click at [784, 345] on div "Add Column" at bounding box center [645, 263] width 1154 height 256
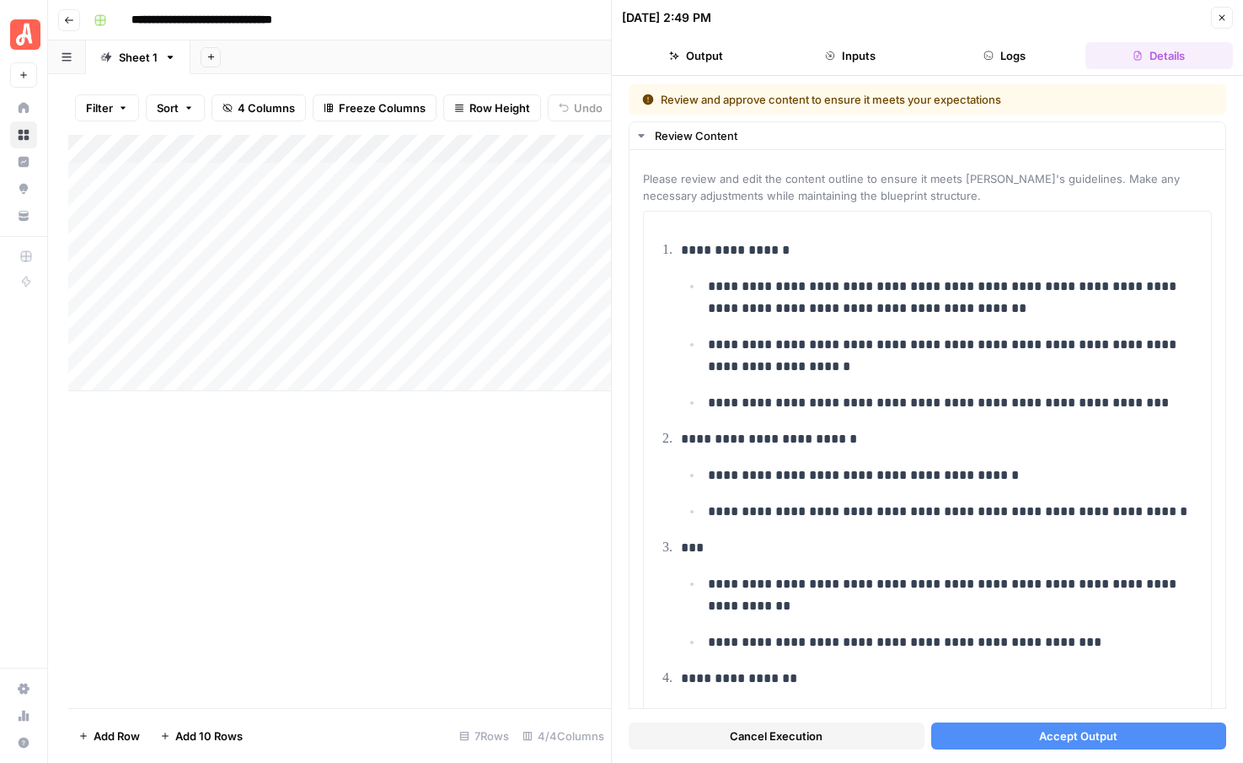
click at [1036, 737] on button "Accept Output" at bounding box center [1079, 735] width 296 height 27
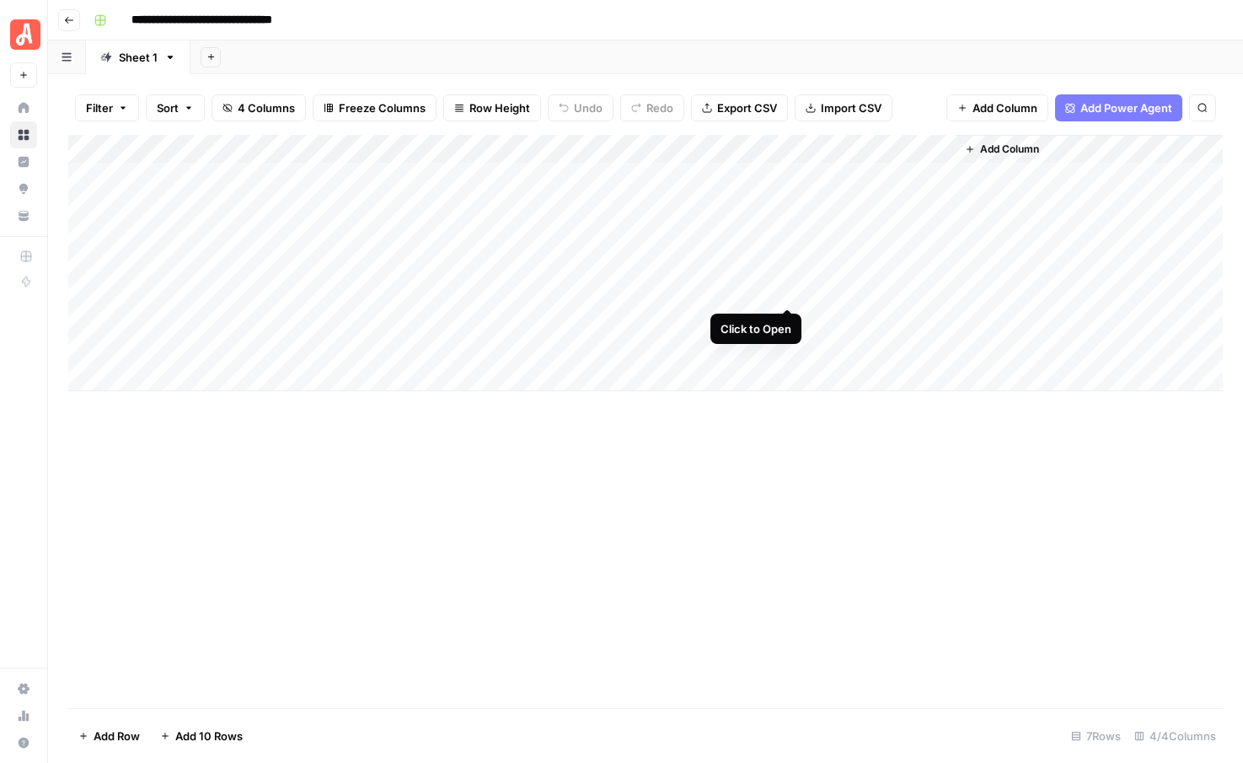
click at [788, 288] on div "Add Column" at bounding box center [645, 263] width 1154 height 256
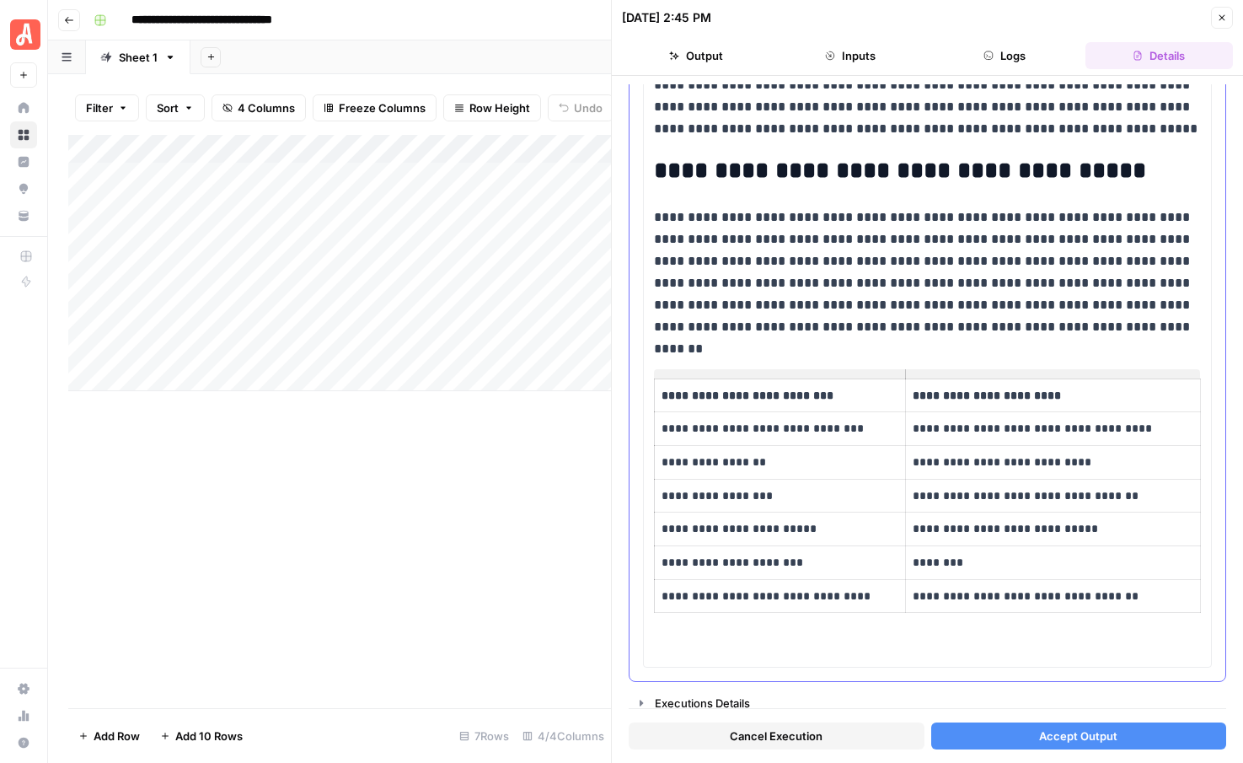
scroll to position [2152, 0]
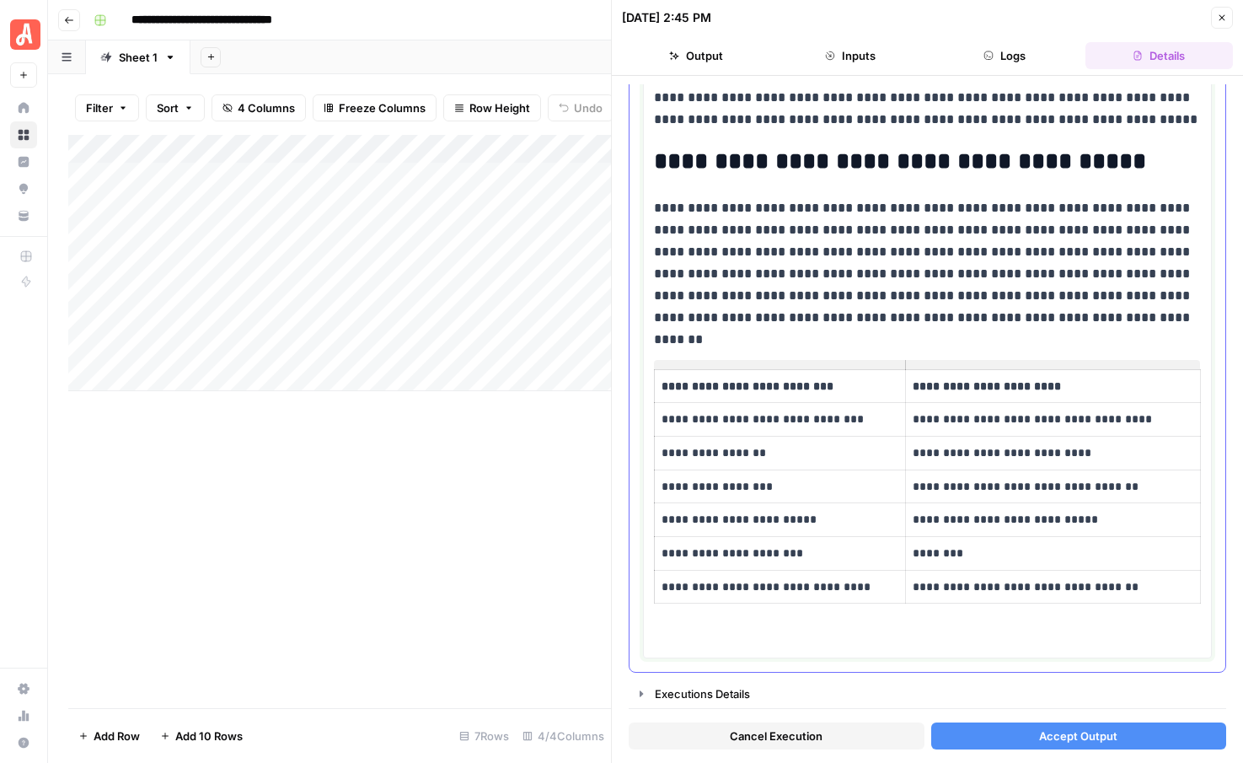
drag, startPoint x: 712, startPoint y: 346, endPoint x: 1043, endPoint y: 552, distance: 389.8
click at [1051, 740] on span "Accept Output" at bounding box center [1078, 735] width 78 height 17
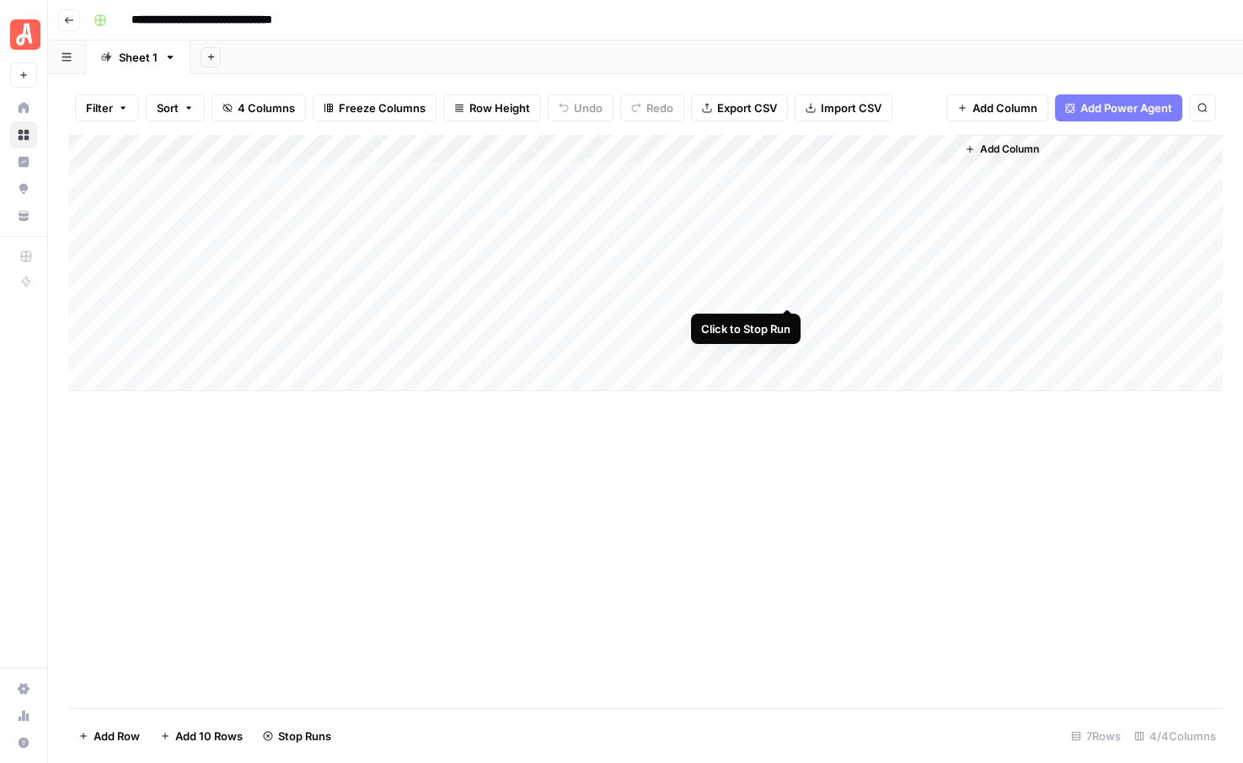
click at [790, 287] on div "Add Column" at bounding box center [645, 263] width 1154 height 256
click at [785, 290] on div "Add Column" at bounding box center [645, 263] width 1154 height 256
click at [790, 348] on div "Add Column" at bounding box center [645, 263] width 1154 height 256
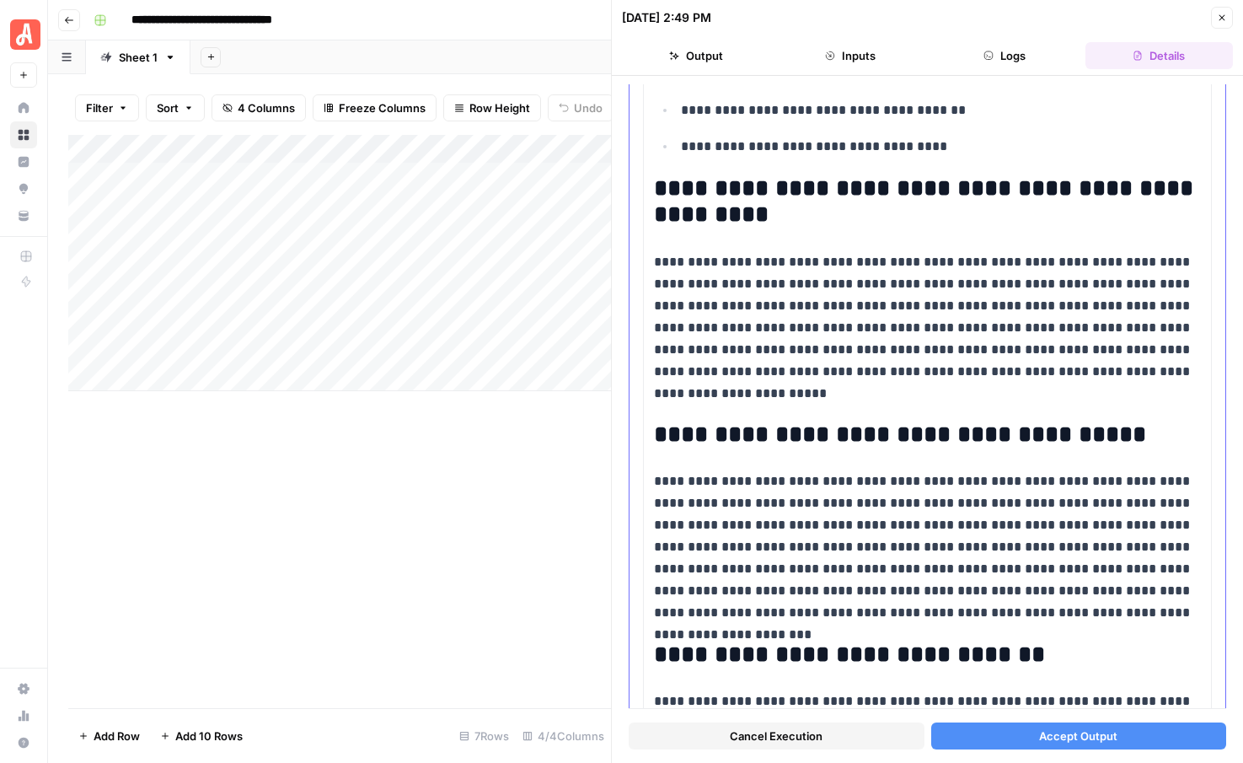
scroll to position [1690, 0]
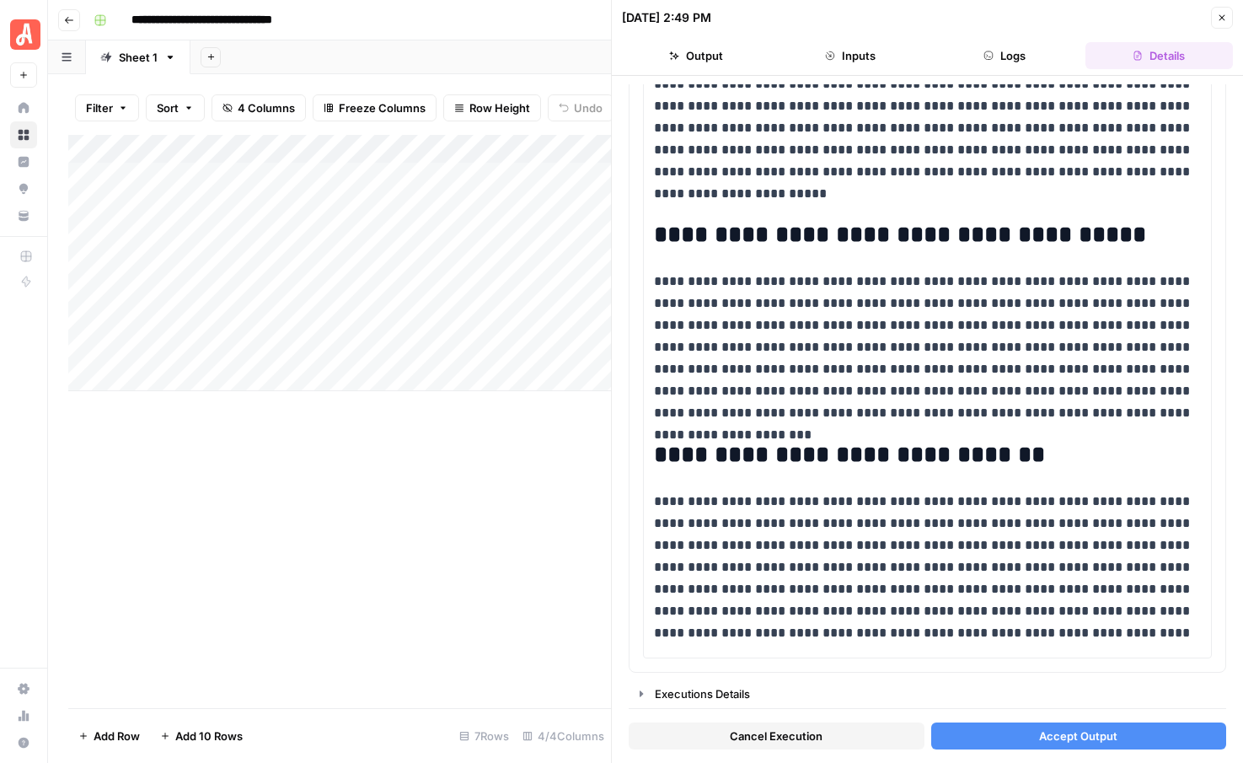
click at [1053, 732] on span "Accept Output" at bounding box center [1078, 735] width 78 height 17
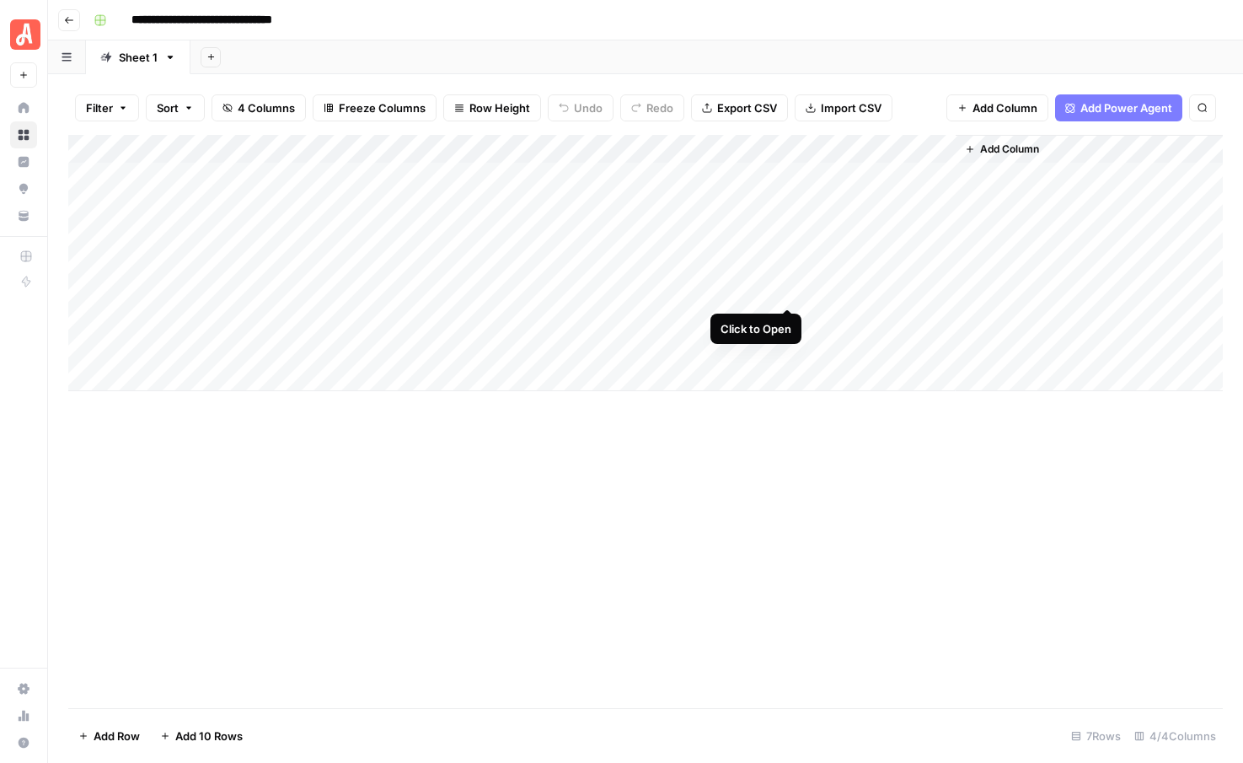
click at [786, 289] on div "Add Column" at bounding box center [645, 263] width 1154 height 256
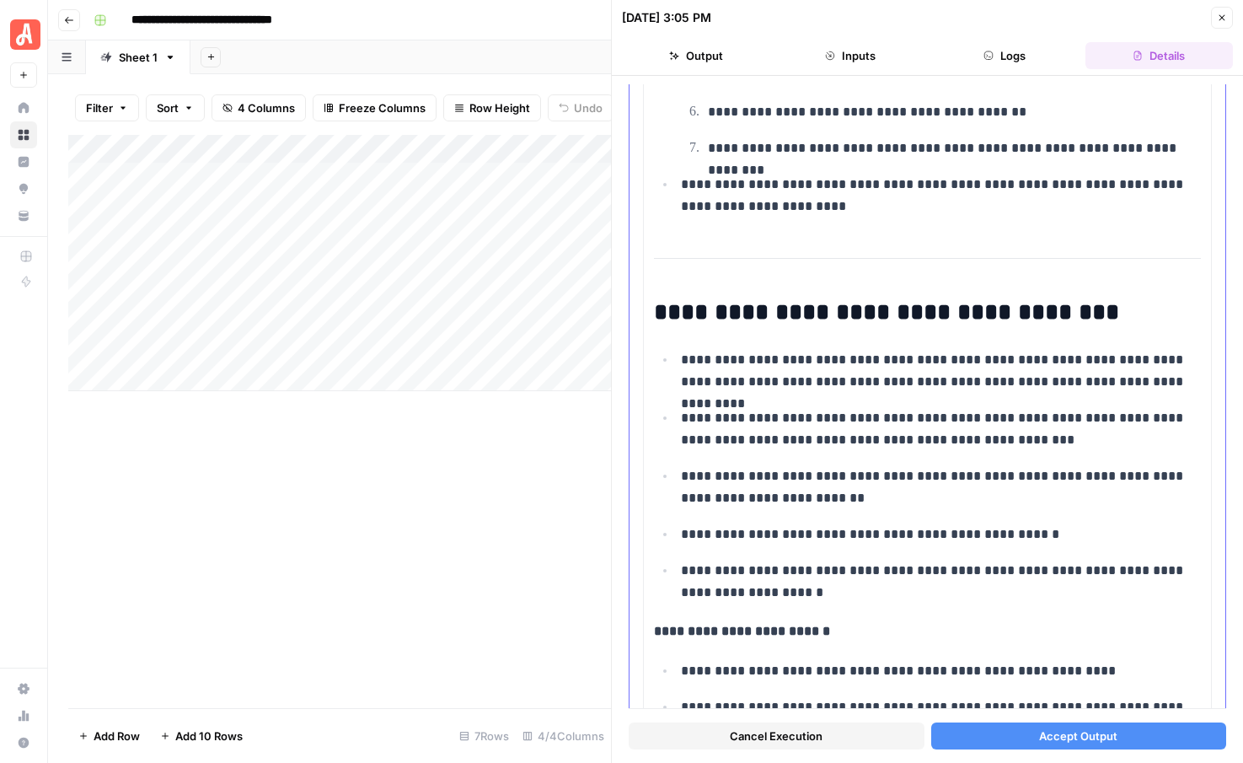
scroll to position [2749, 0]
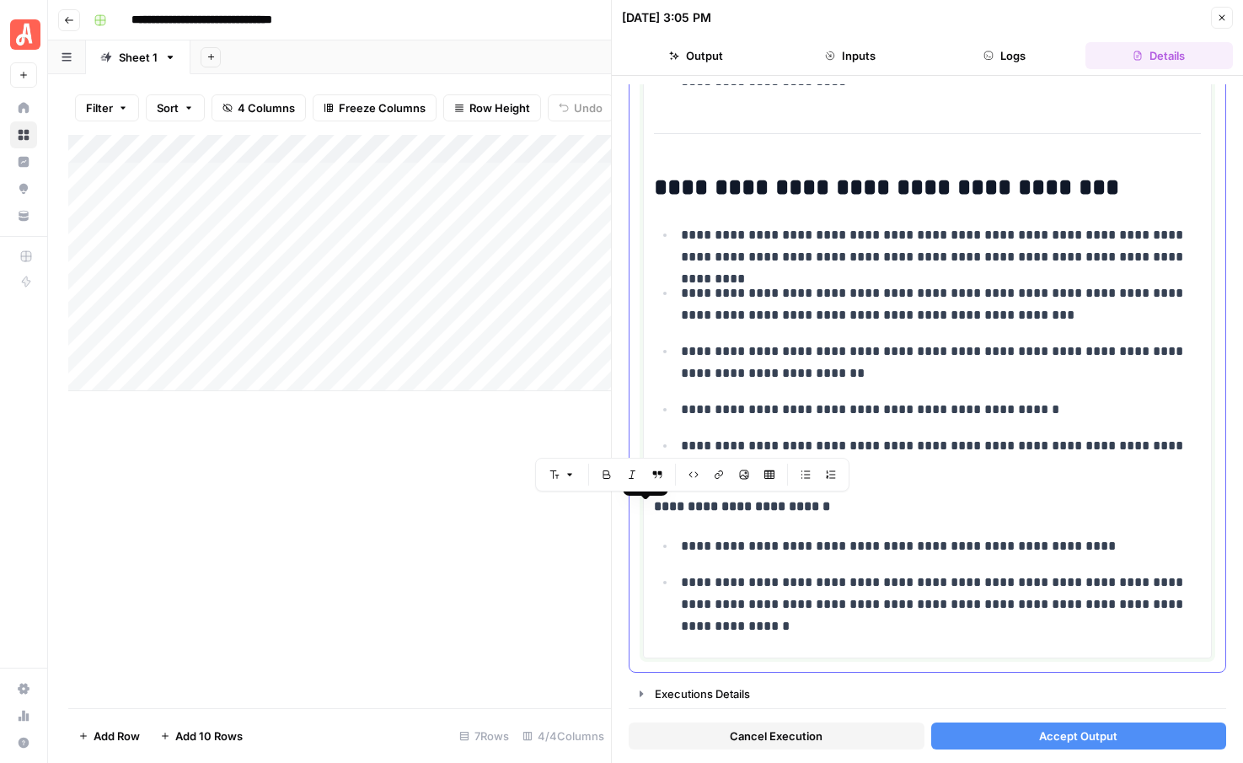
drag, startPoint x: 740, startPoint y: 623, endPoint x: 647, endPoint y: 508, distance: 147.4
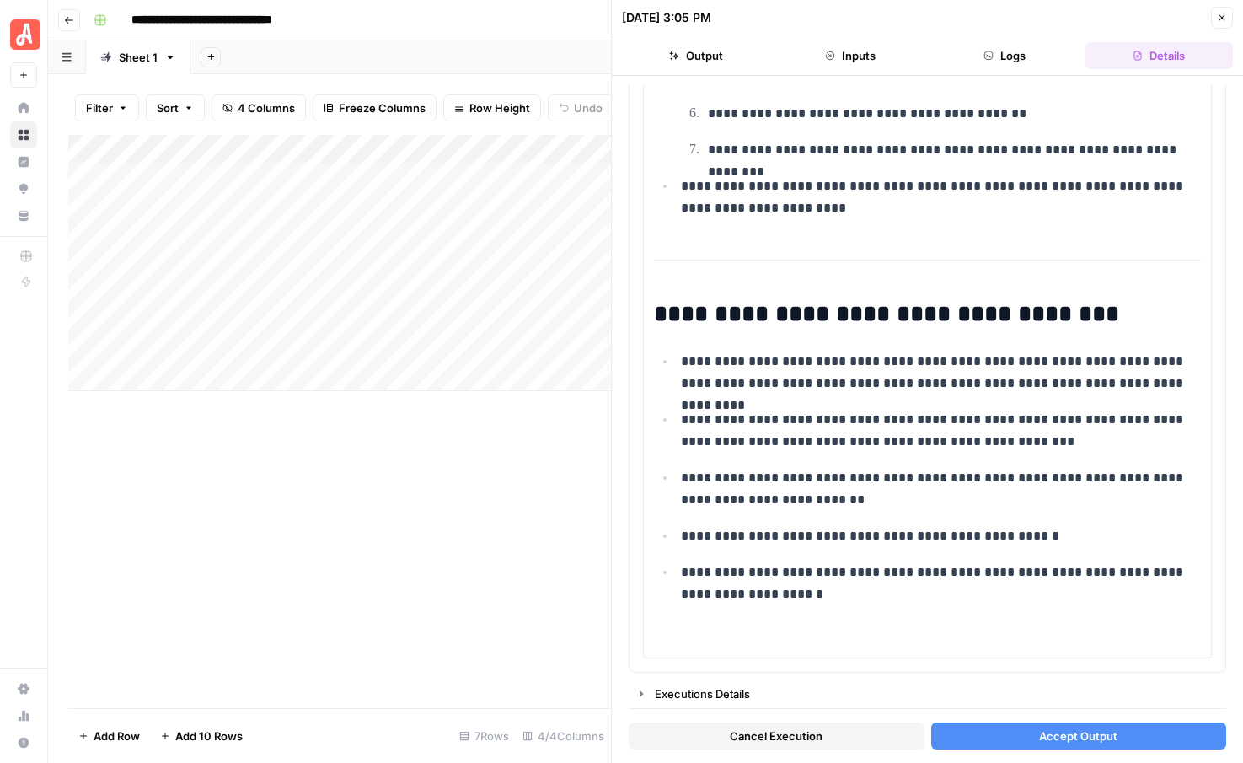
click at [1010, 737] on button "Accept Output" at bounding box center [1079, 735] width 296 height 27
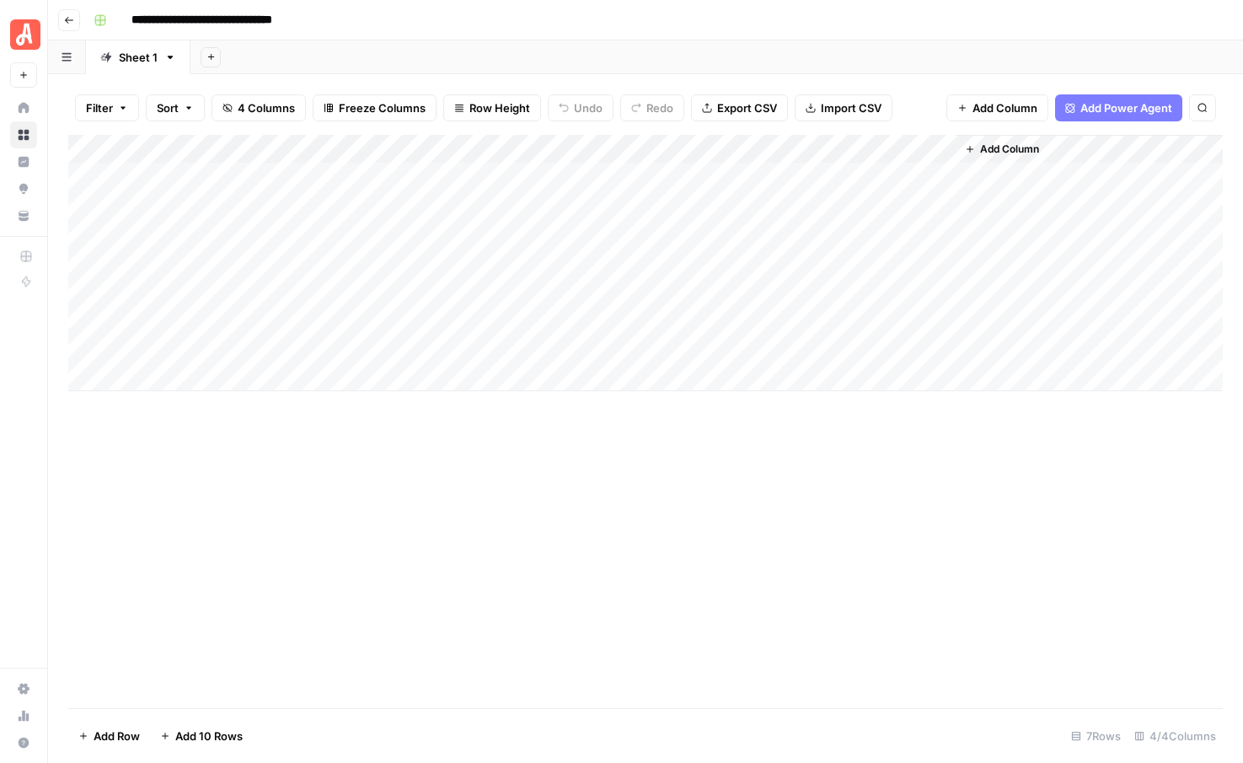
click at [784, 289] on div "Add Column" at bounding box center [645, 263] width 1154 height 256
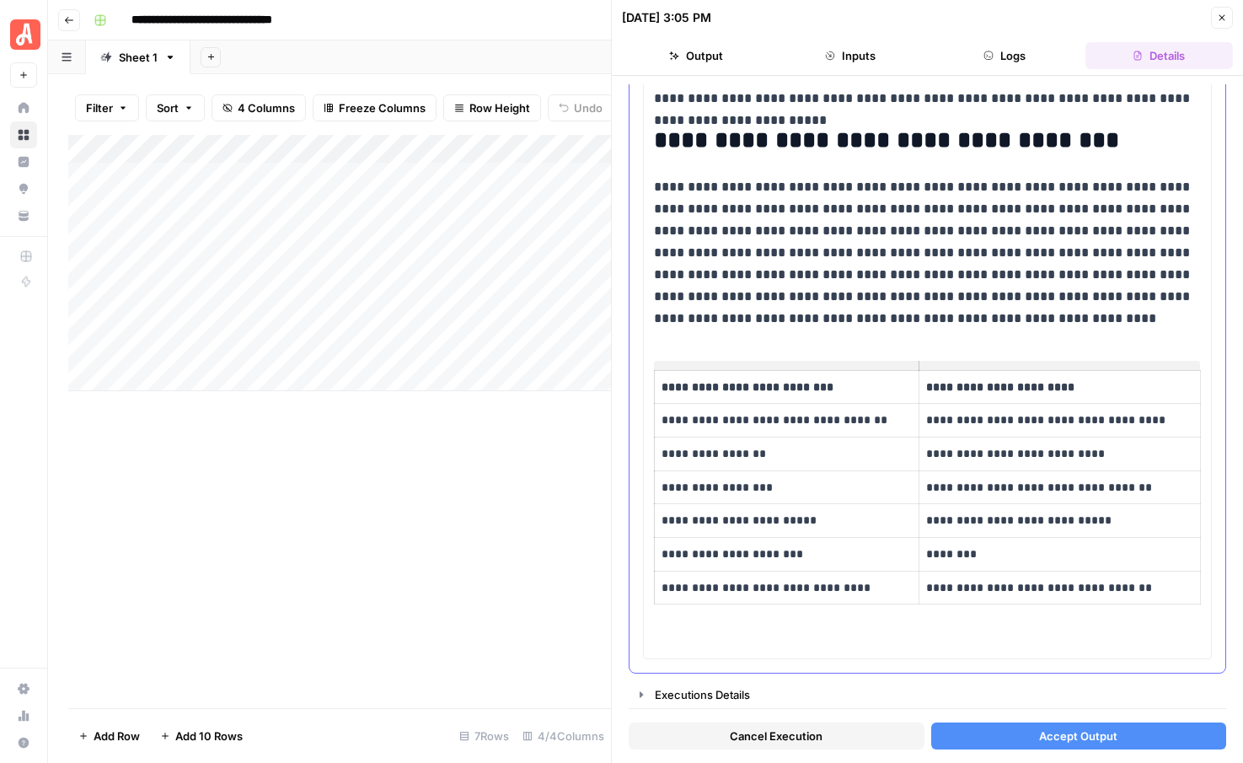
scroll to position [2107, 0]
drag, startPoint x: 975, startPoint y: 324, endPoint x: 1062, endPoint y: 604, distance: 292.9
drag, startPoint x: 1026, startPoint y: 328, endPoint x: 1071, endPoint y: 576, distance: 251.9
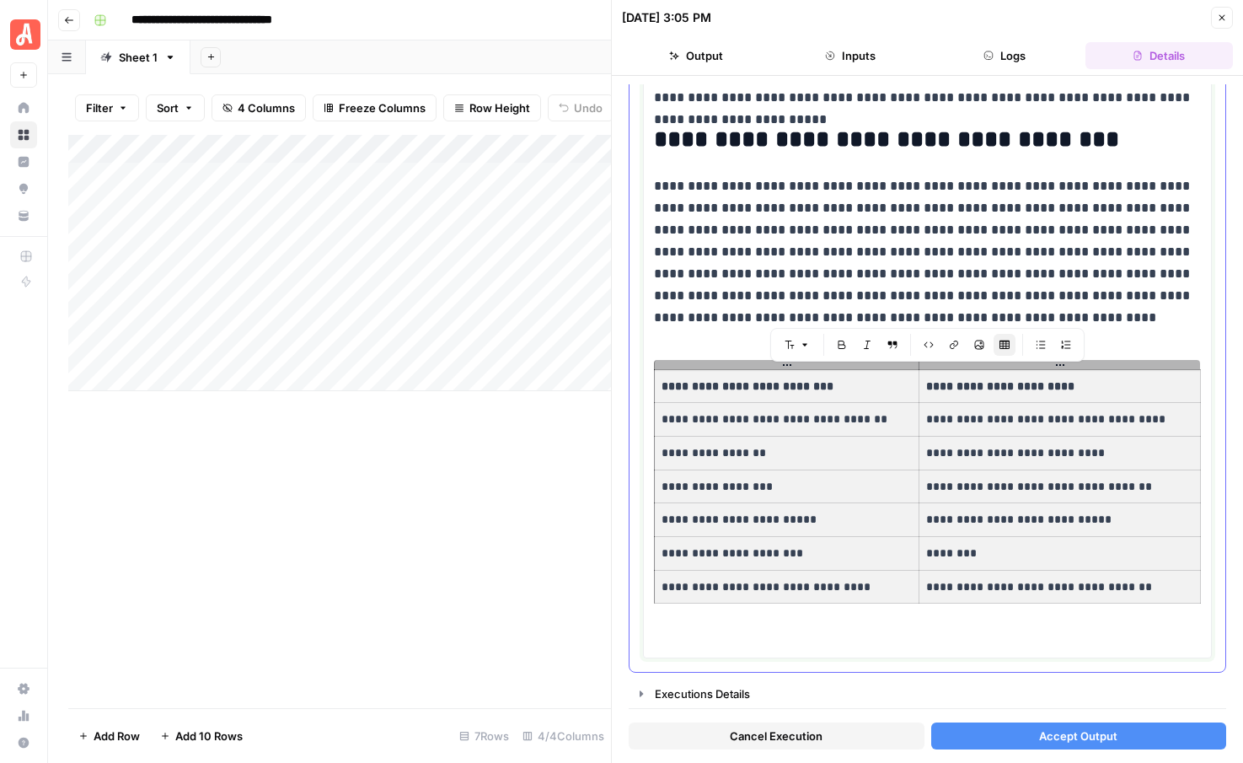
drag, startPoint x: 1186, startPoint y: 585, endPoint x: 855, endPoint y: 386, distance: 386.3
click at [855, 386] on tbody "**********" at bounding box center [928, 486] width 546 height 234
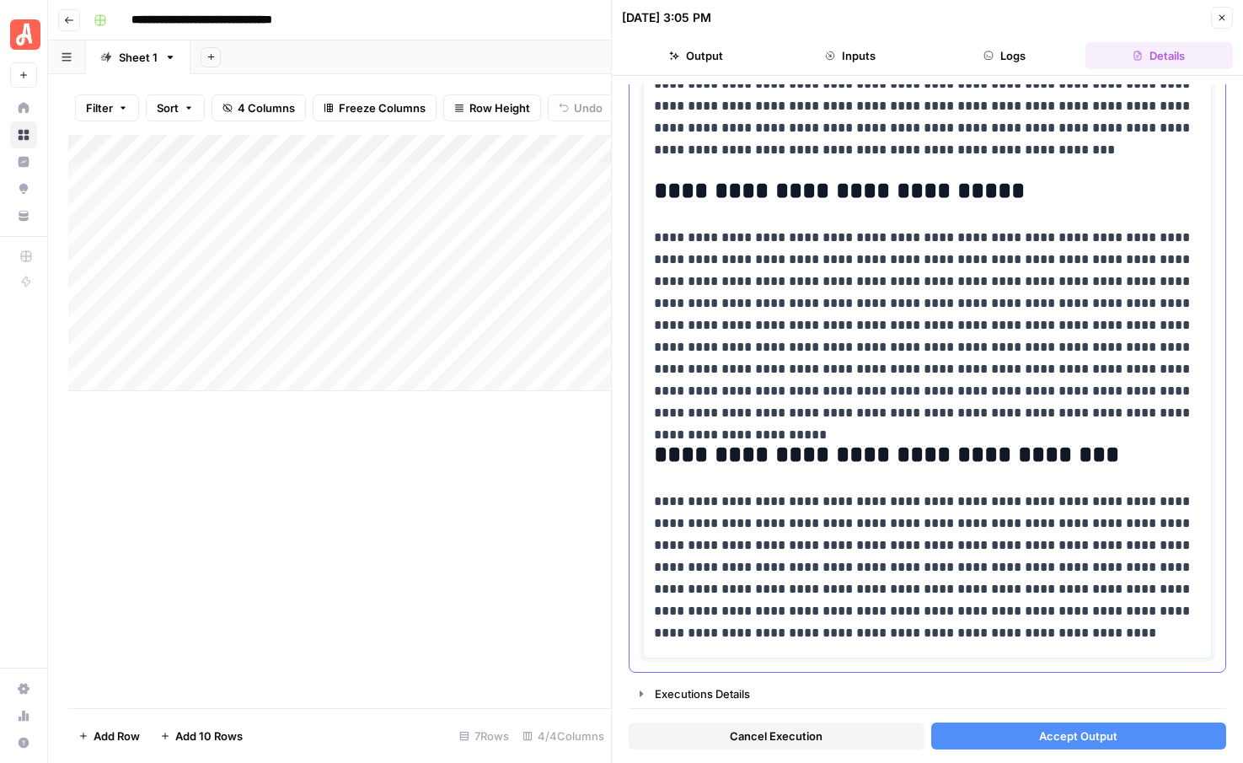
scroll to position [1791, 0]
click at [1020, 727] on button "Accept Output" at bounding box center [1079, 735] width 296 height 27
